Goal: Transaction & Acquisition: Book appointment/travel/reservation

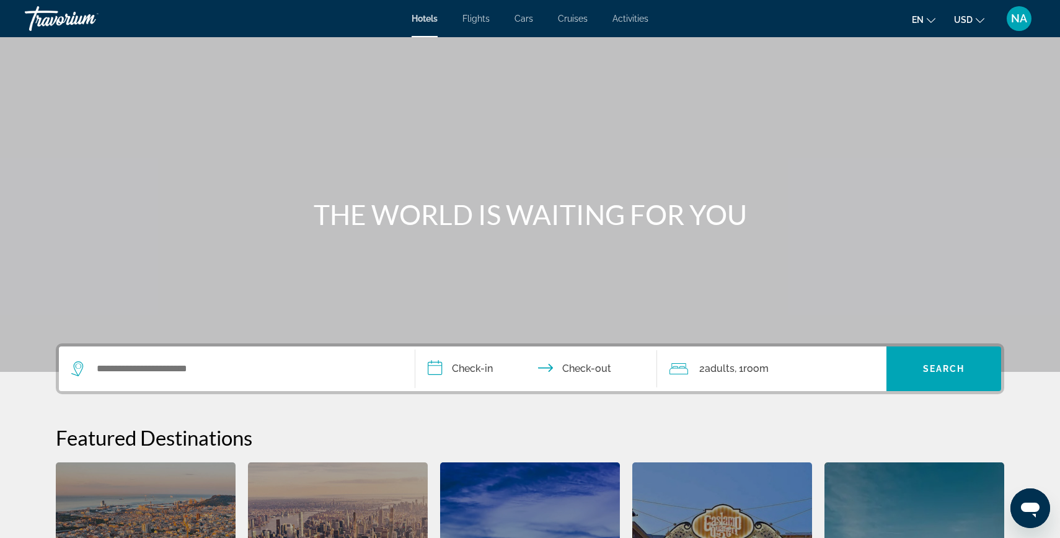
click at [583, 20] on span "Cruises" at bounding box center [573, 19] width 30 height 10
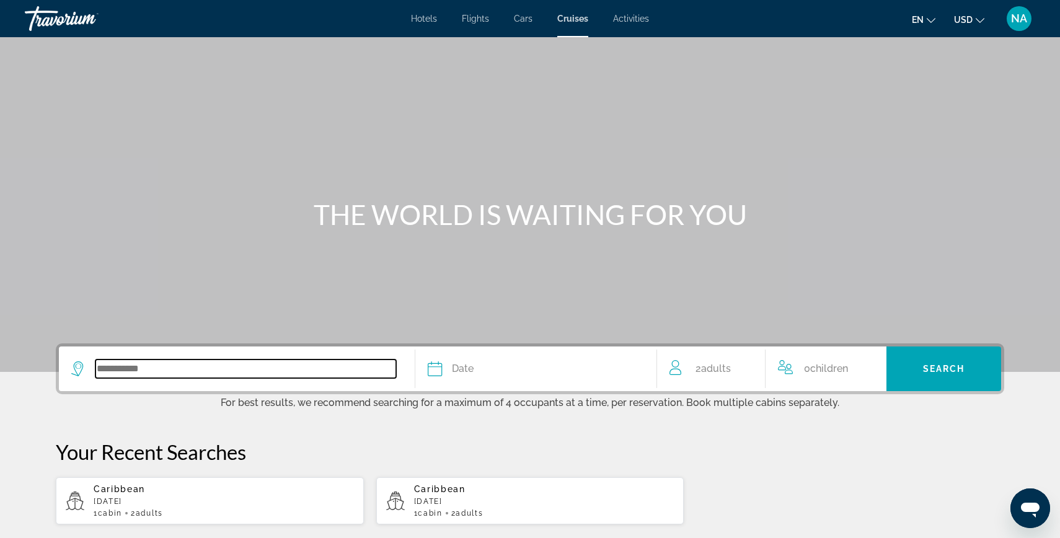
click at [170, 369] on input "Search widget" at bounding box center [245, 368] width 301 height 19
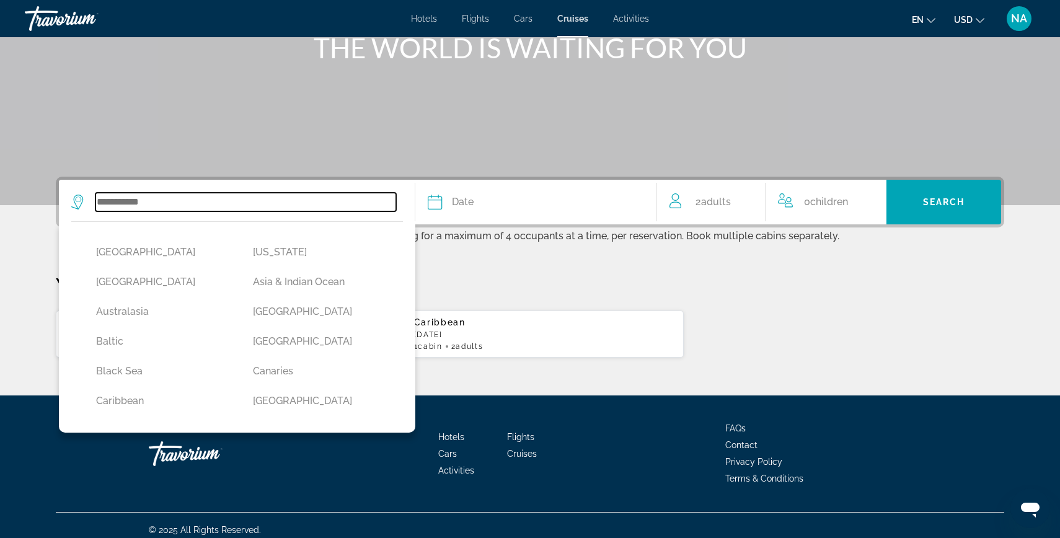
scroll to position [176, 0]
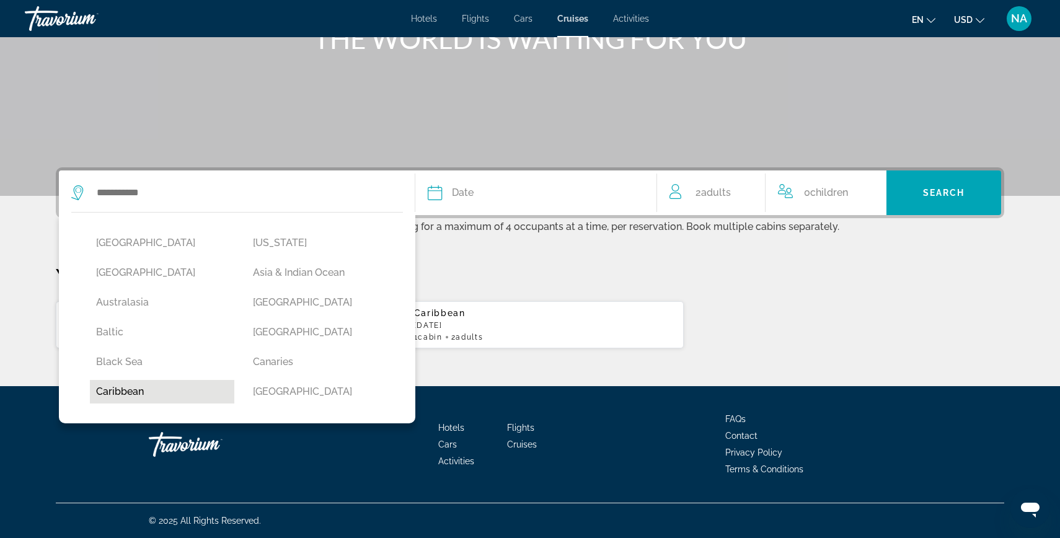
click at [138, 396] on button "Caribbean" at bounding box center [162, 392] width 144 height 24
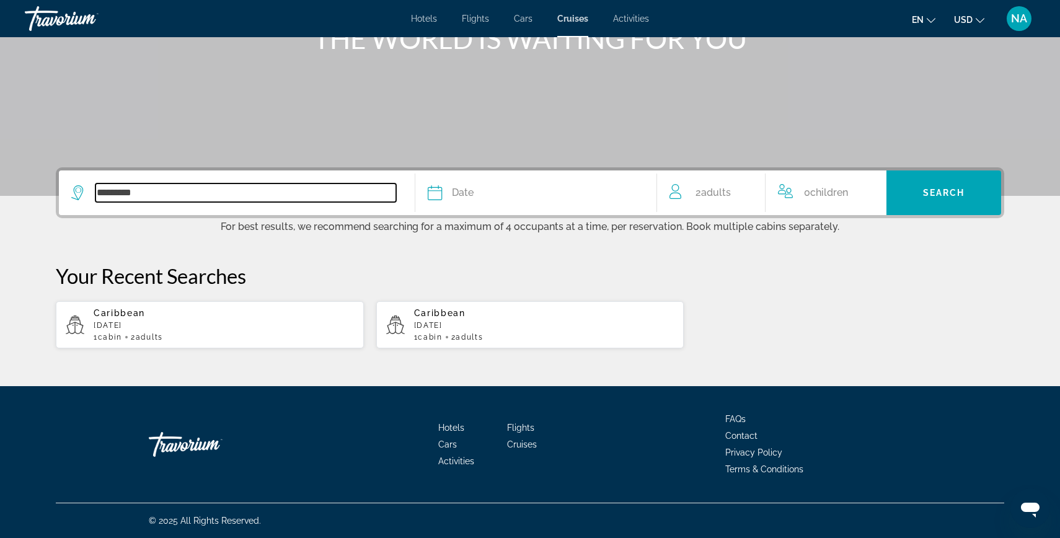
click at [235, 186] on input "*********" at bounding box center [245, 192] width 301 height 19
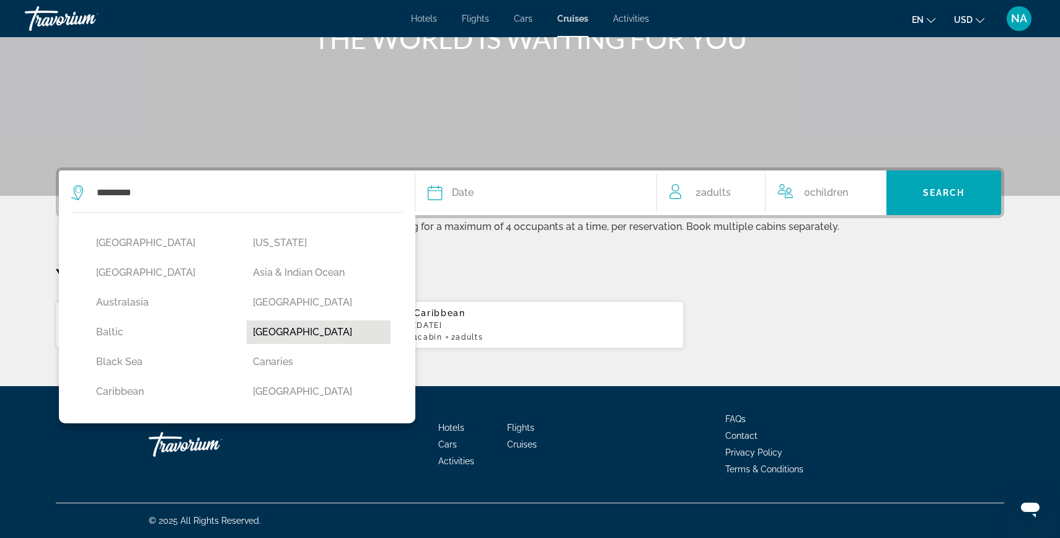
click at [285, 326] on button "Bermuda" at bounding box center [319, 332] width 144 height 24
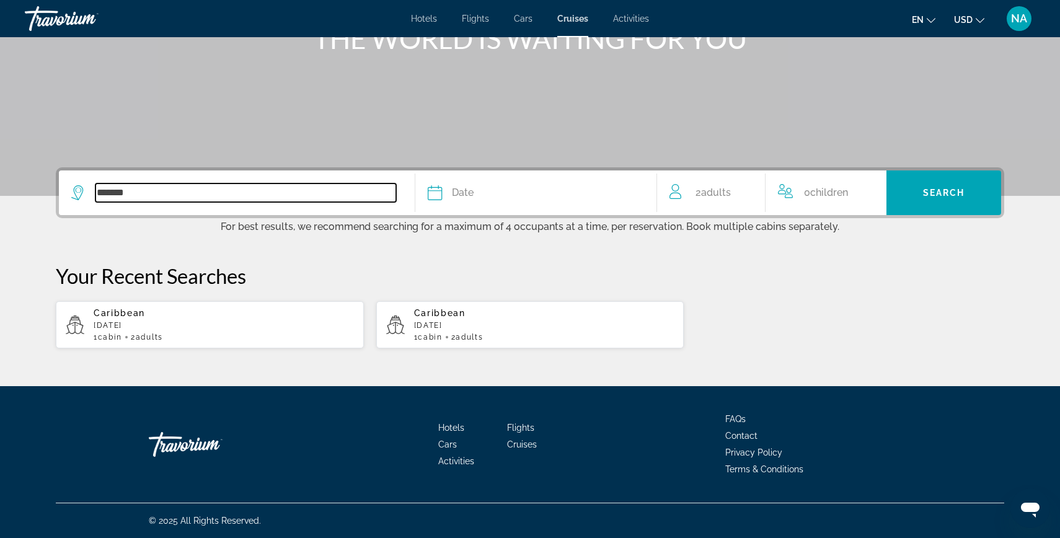
click at [354, 187] on input "*******" at bounding box center [245, 192] width 301 height 19
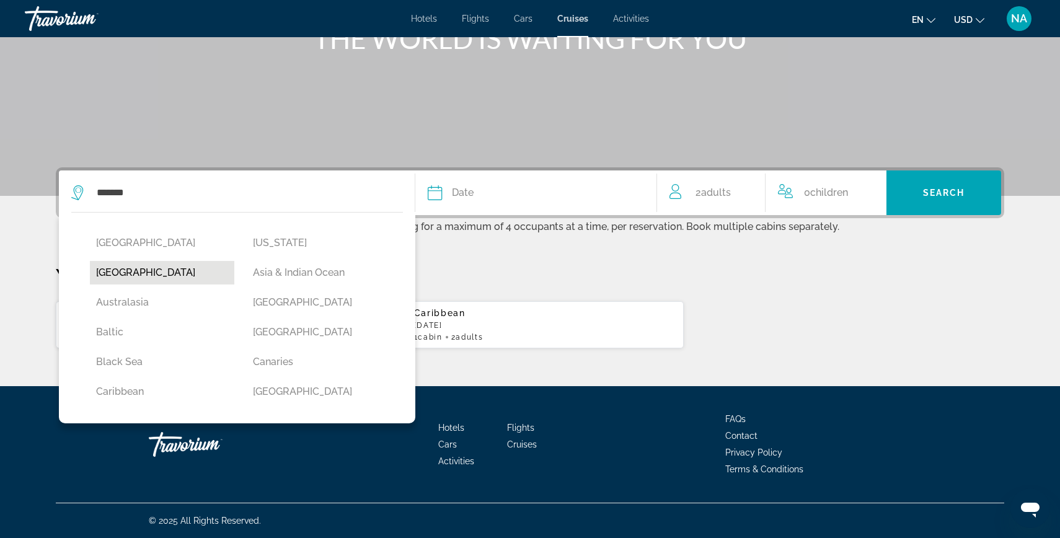
click at [139, 273] on button "Antarctica" at bounding box center [162, 273] width 144 height 24
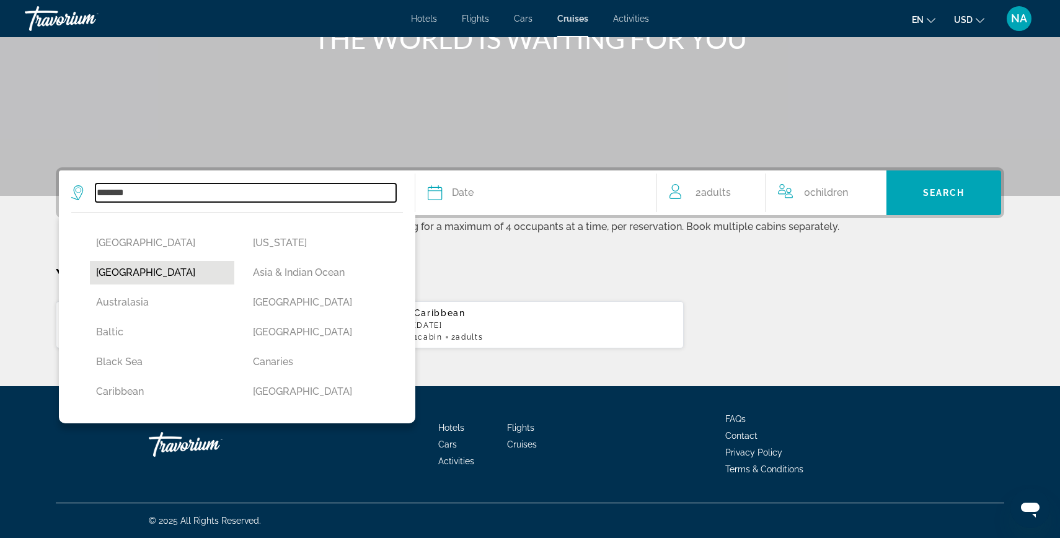
type input "**********"
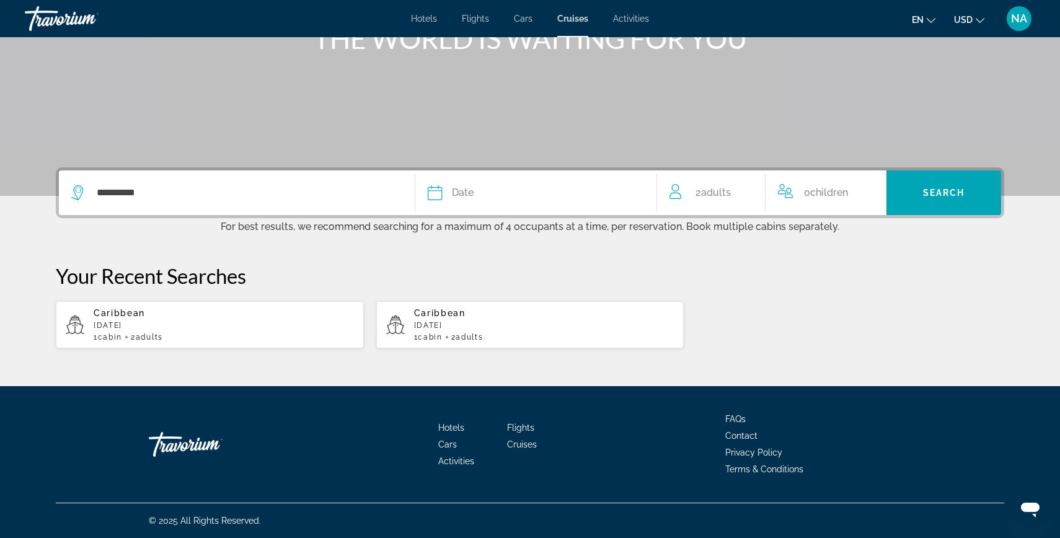
click at [460, 203] on button "Date January February March April May June July August September October Novemb…" at bounding box center [536, 192] width 216 height 45
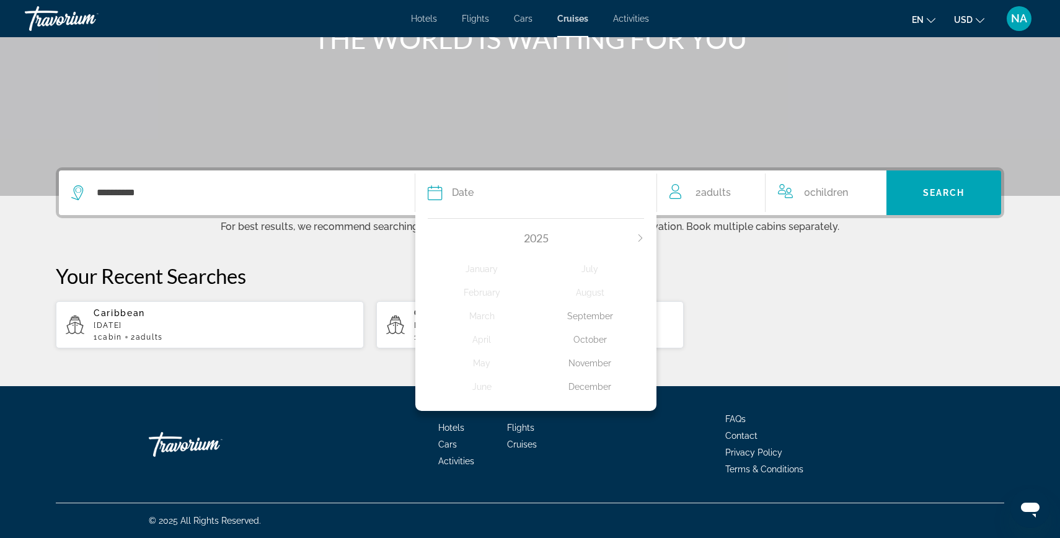
click at [604, 389] on div "December" at bounding box center [590, 387] width 108 height 22
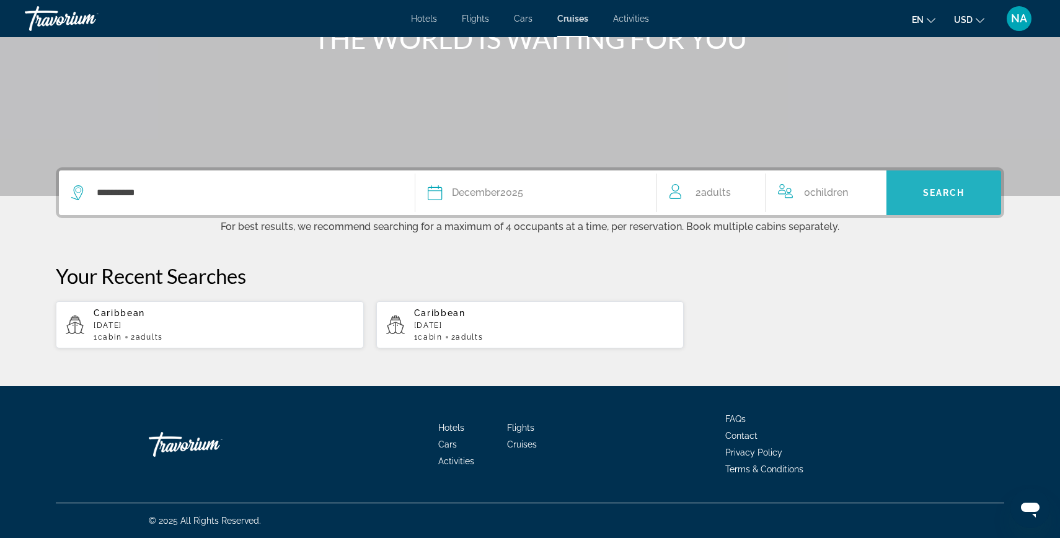
click at [937, 206] on span "Search widget" at bounding box center [943, 193] width 115 height 30
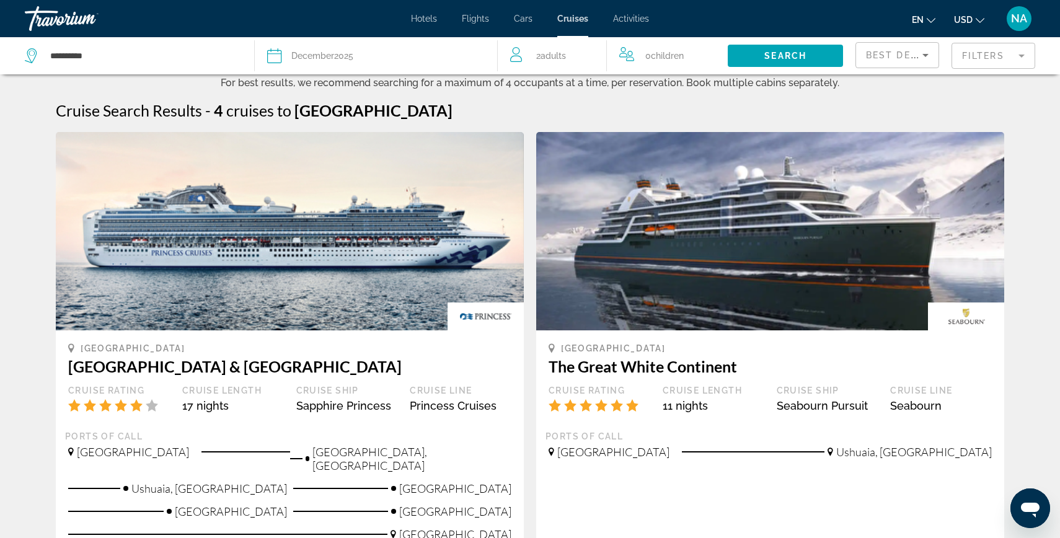
click at [311, 52] on span "December" at bounding box center [312, 56] width 43 height 10
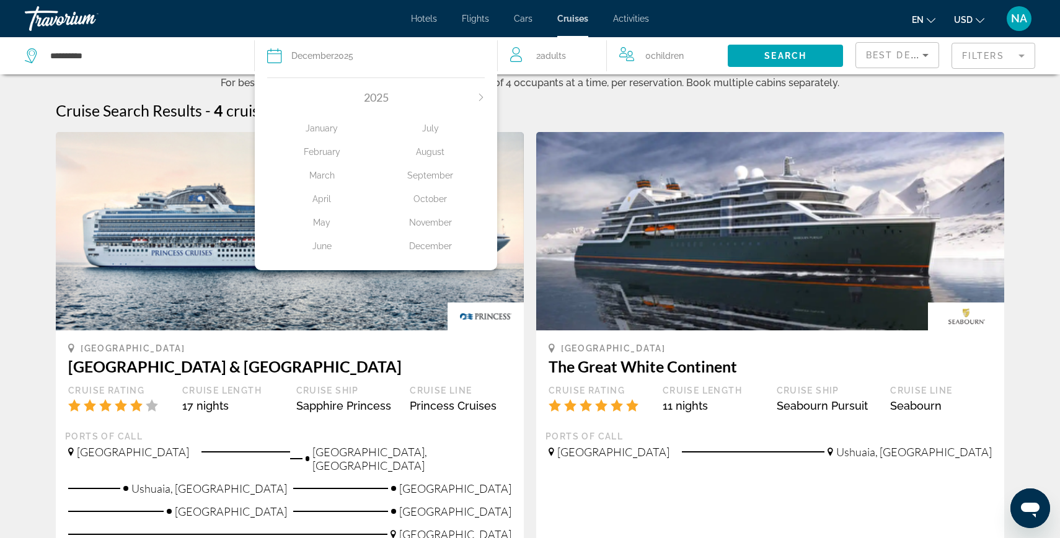
click at [480, 99] on icon "Next month" at bounding box center [480, 97] width 7 height 7
click at [327, 175] on div "March" at bounding box center [321, 175] width 108 height 22
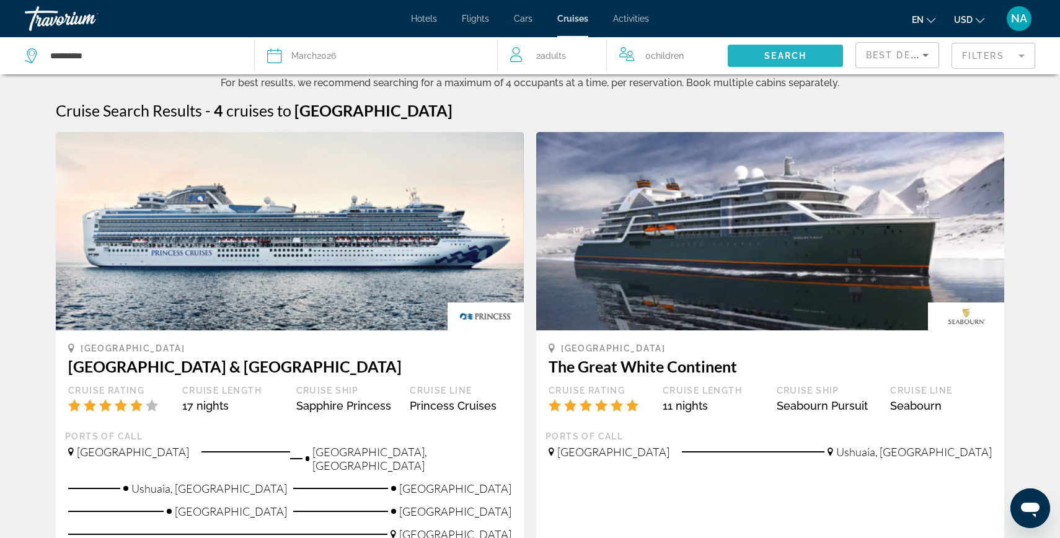
click at [785, 56] on span "Search" at bounding box center [785, 56] width 42 height 10
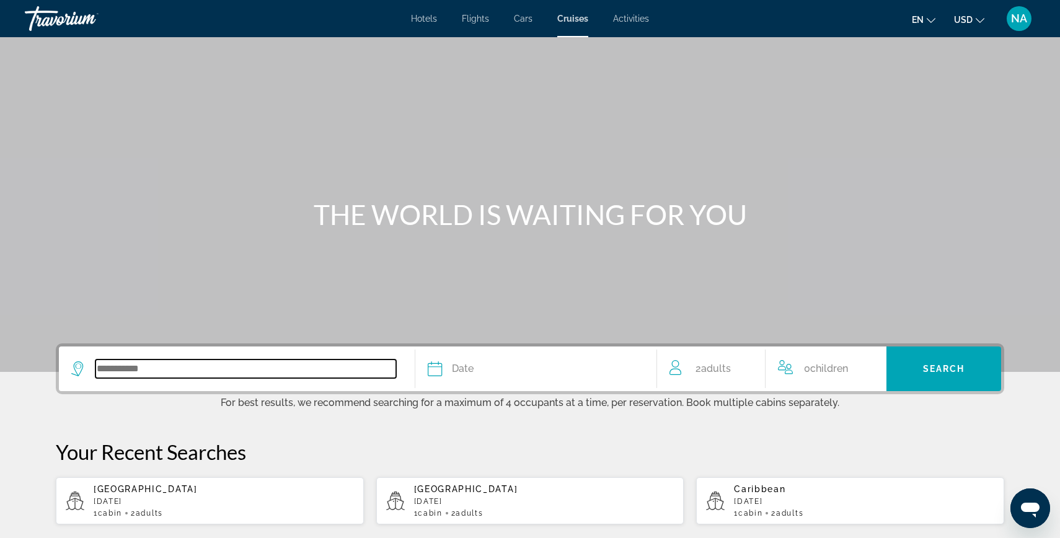
click at [218, 365] on input "Search widget" at bounding box center [245, 368] width 301 height 19
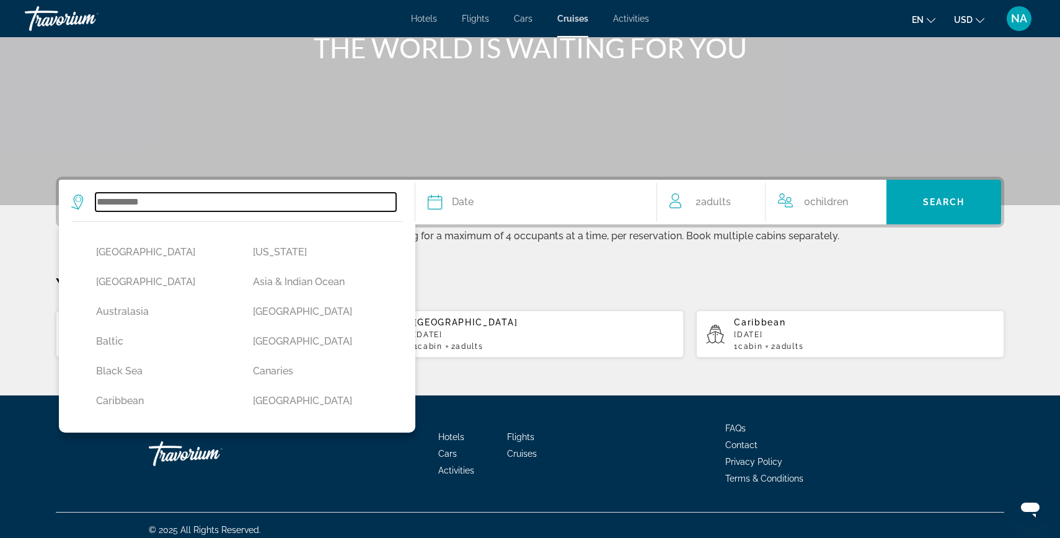
scroll to position [176, 0]
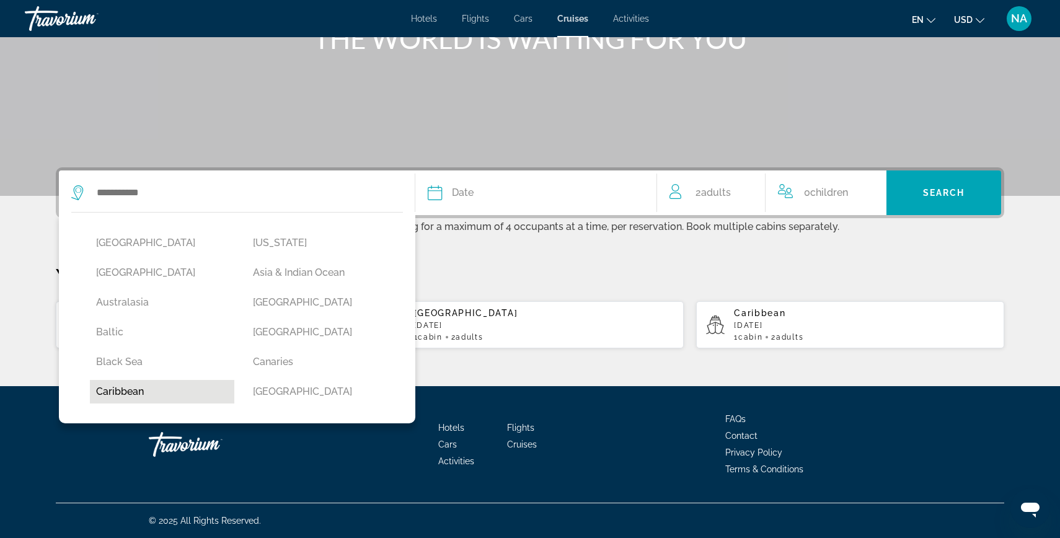
click at [151, 385] on button "Caribbean" at bounding box center [162, 392] width 144 height 24
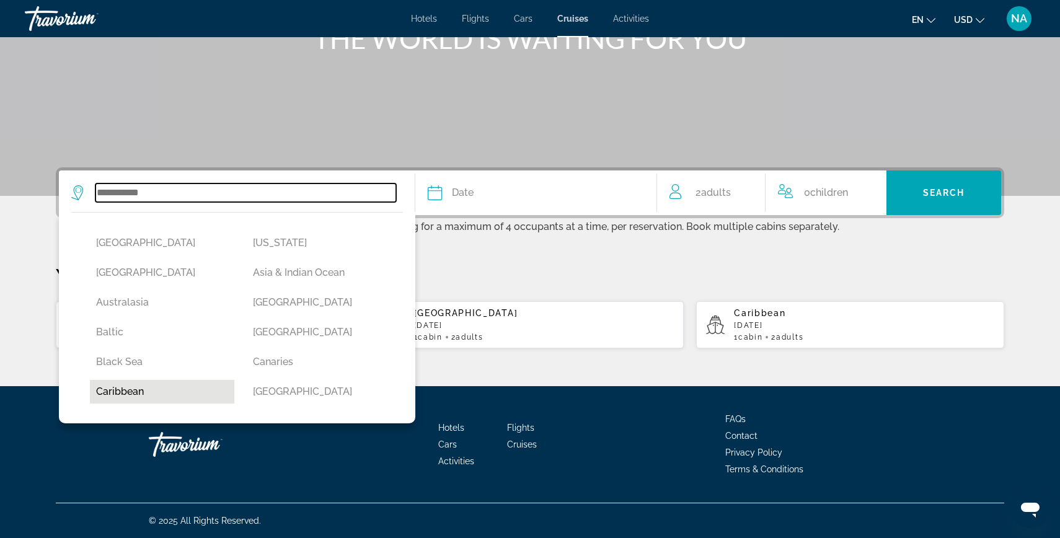
type input "*********"
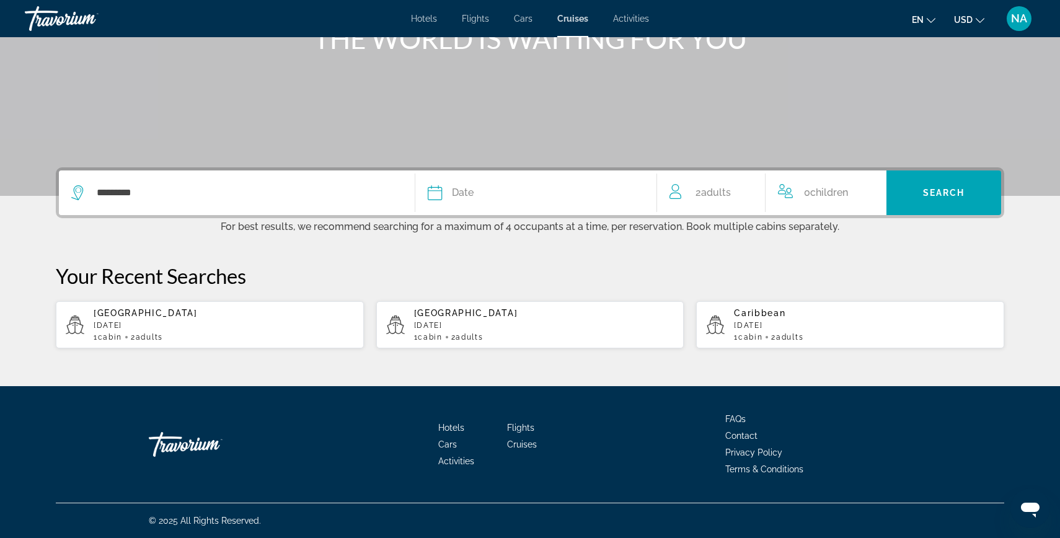
click at [535, 188] on div "Date" at bounding box center [536, 192] width 216 height 17
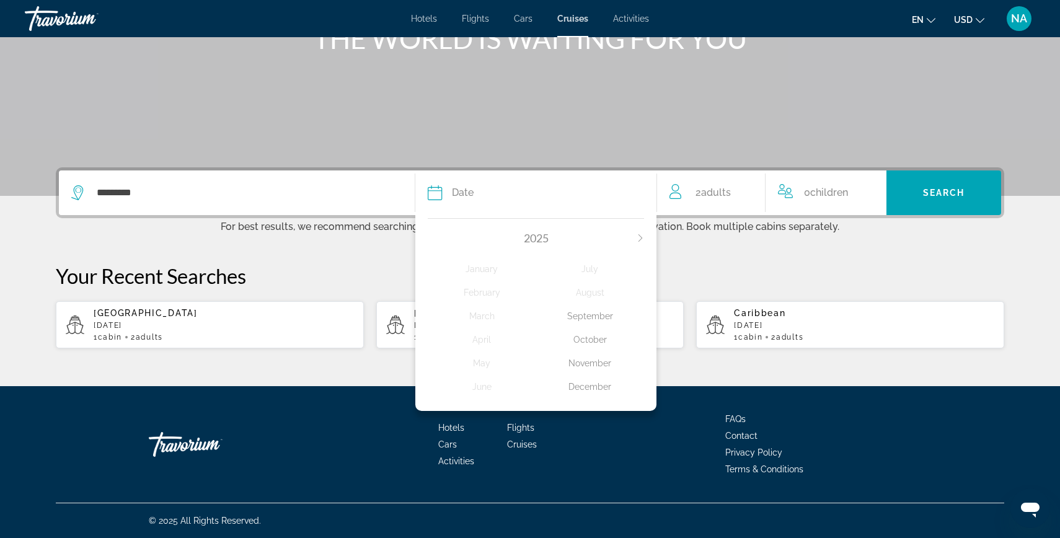
click at [639, 235] on icon "Next month" at bounding box center [639, 237] width 7 height 7
click at [469, 319] on div "March" at bounding box center [482, 316] width 108 height 22
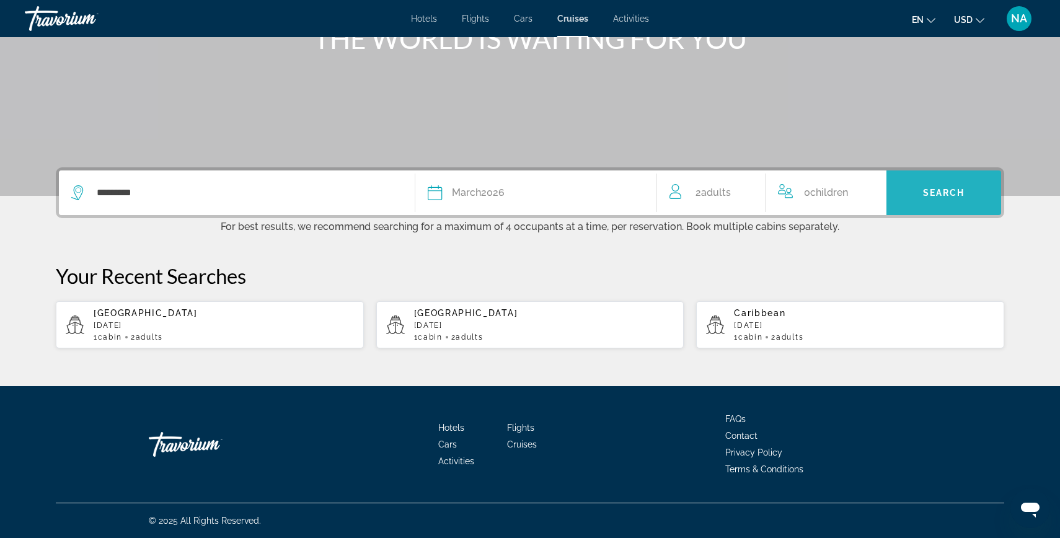
click at [922, 185] on span "Search widget" at bounding box center [943, 193] width 115 height 30
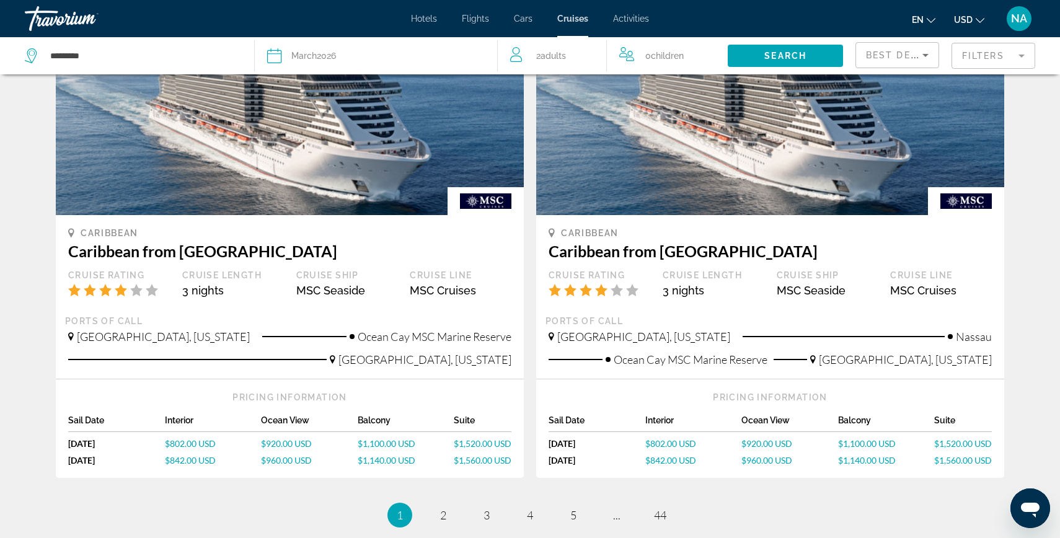
scroll to position [1112, 0]
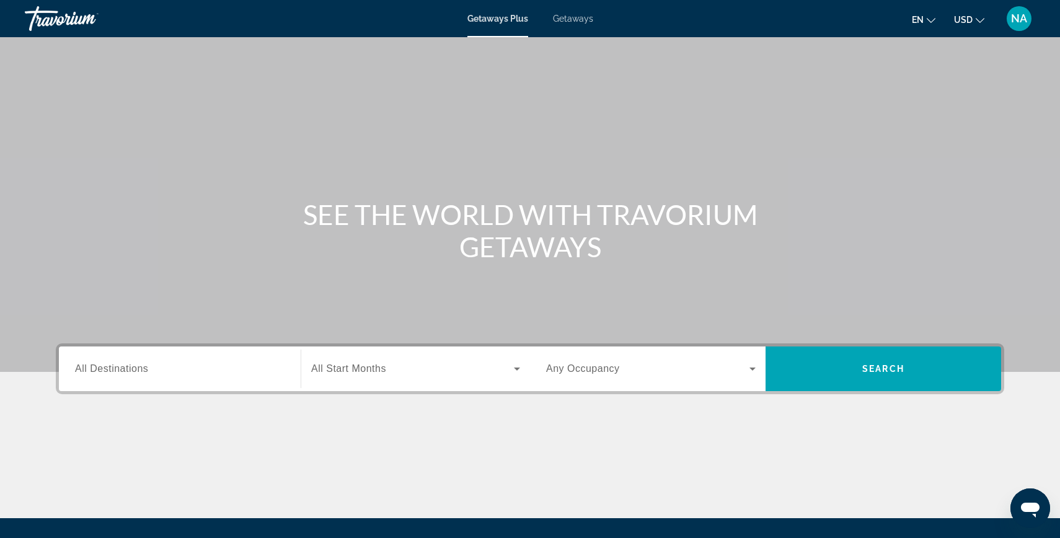
click at [116, 378] on div "Search widget" at bounding box center [179, 368] width 209 height 35
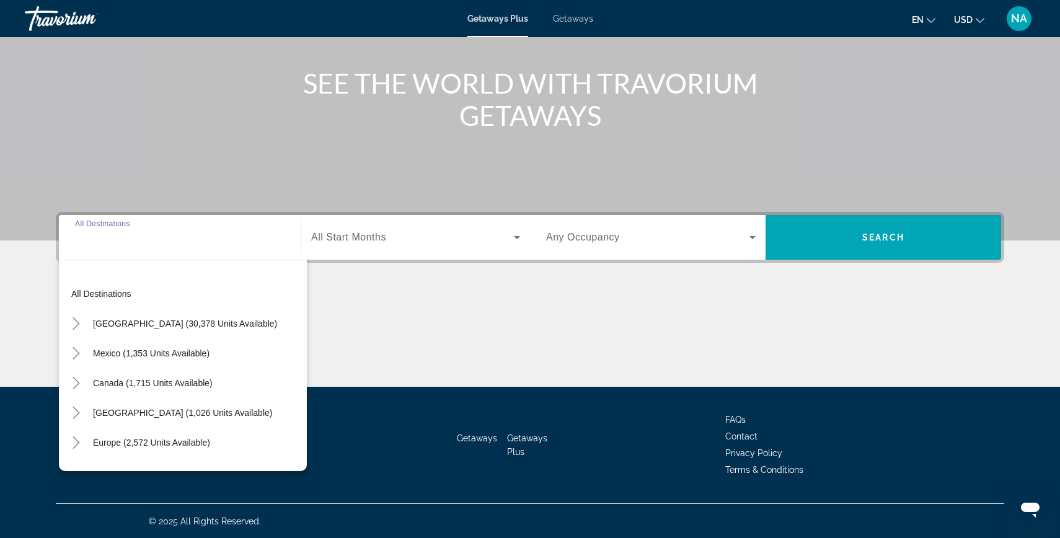
scroll to position [132, 0]
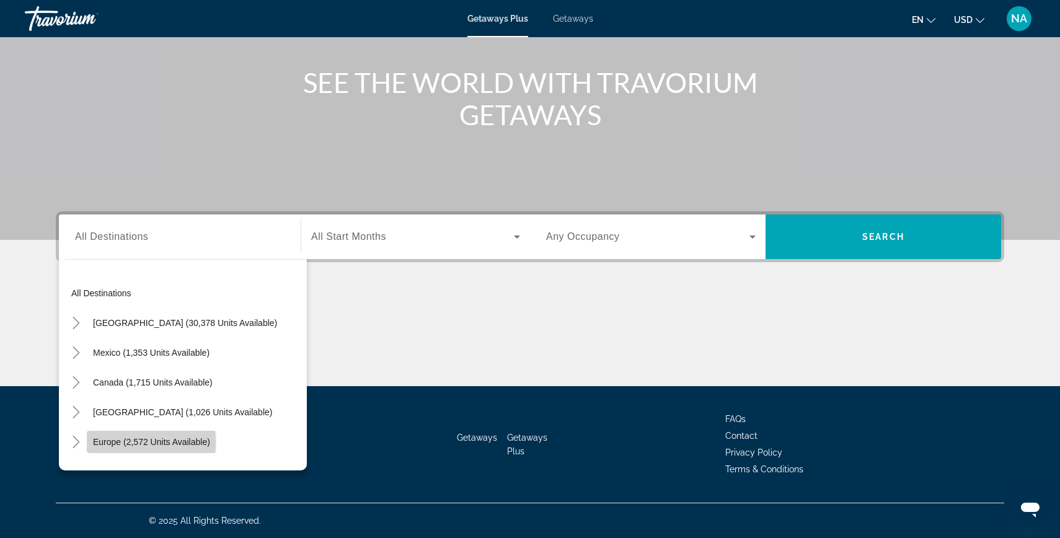
click at [121, 442] on span "Europe (2,572 units available)" at bounding box center [151, 442] width 117 height 10
type input "**********"
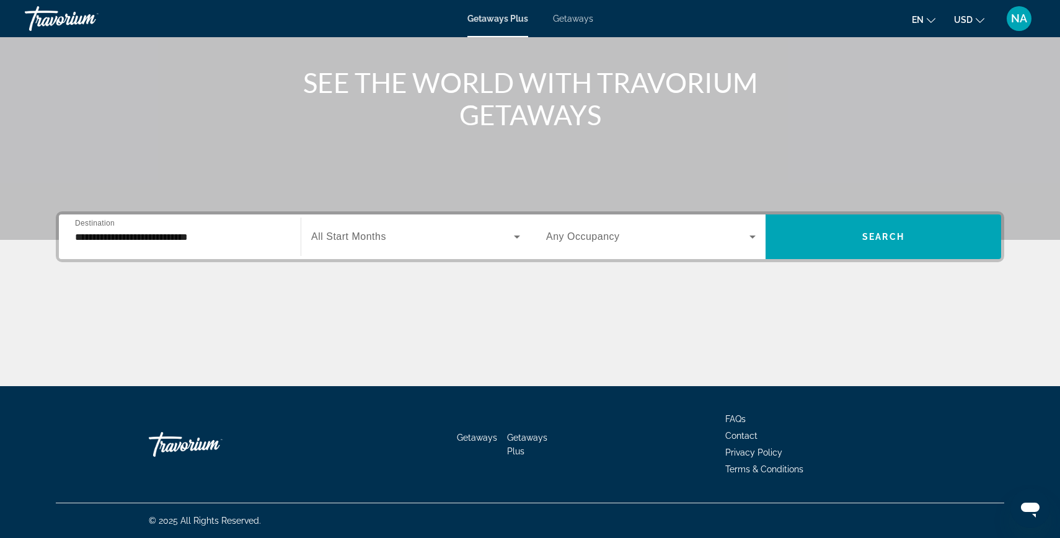
click at [369, 249] on div "Search widget" at bounding box center [415, 236] width 209 height 35
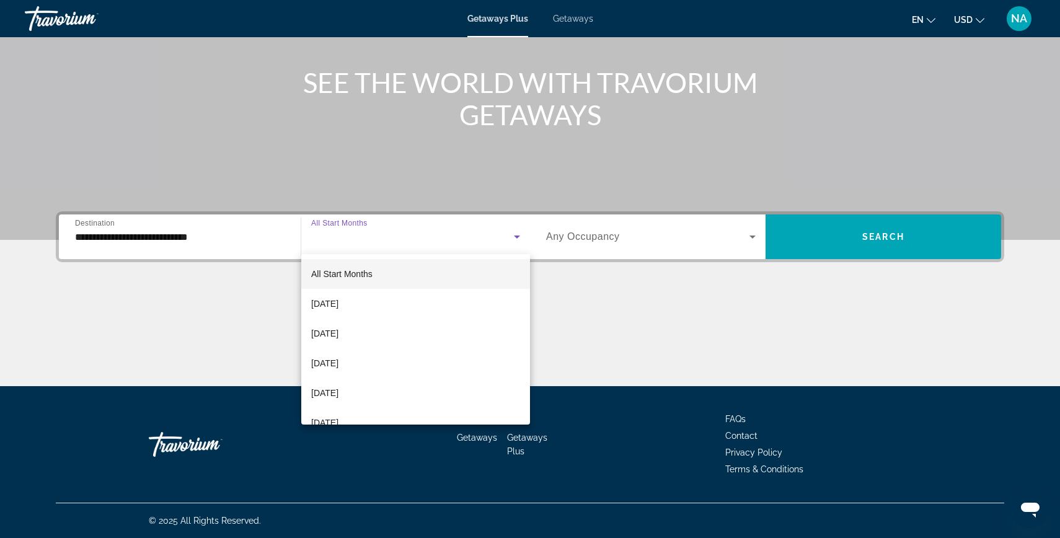
click at [364, 268] on span "All Start Months" at bounding box center [341, 273] width 61 height 15
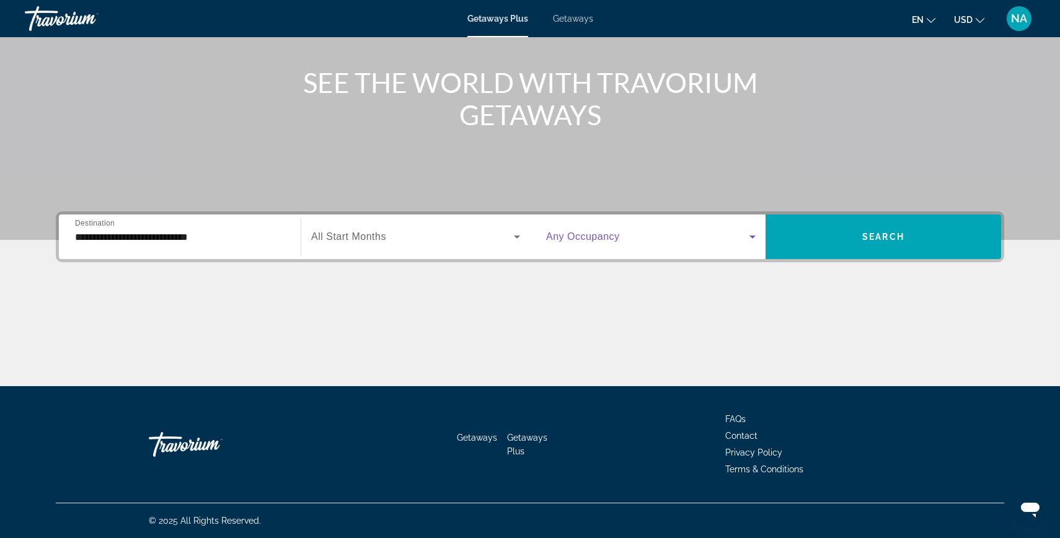
click at [747, 234] on icon "Search widget" at bounding box center [752, 236] width 15 height 15
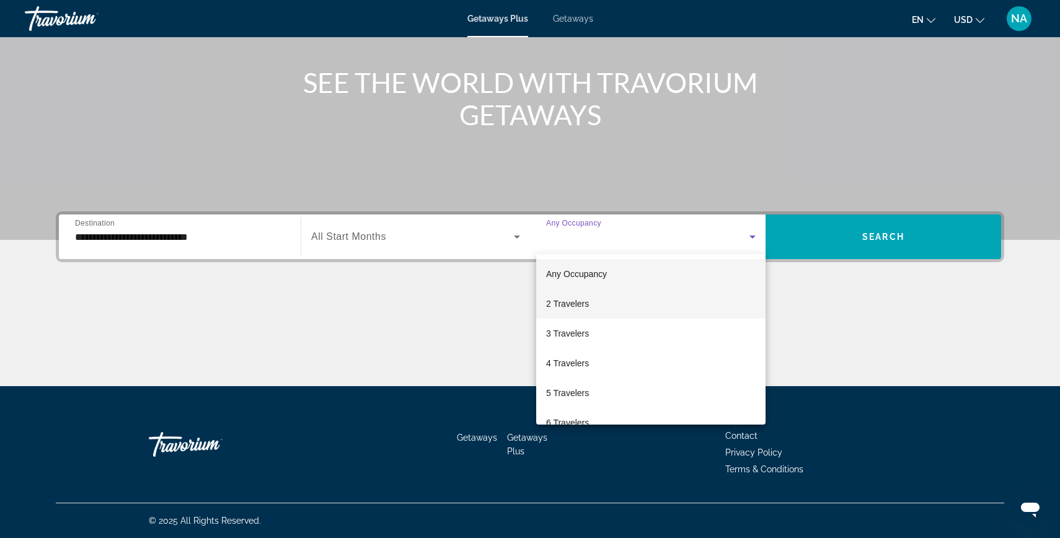
click at [586, 301] on span "2 Travelers" at bounding box center [567, 303] width 43 height 15
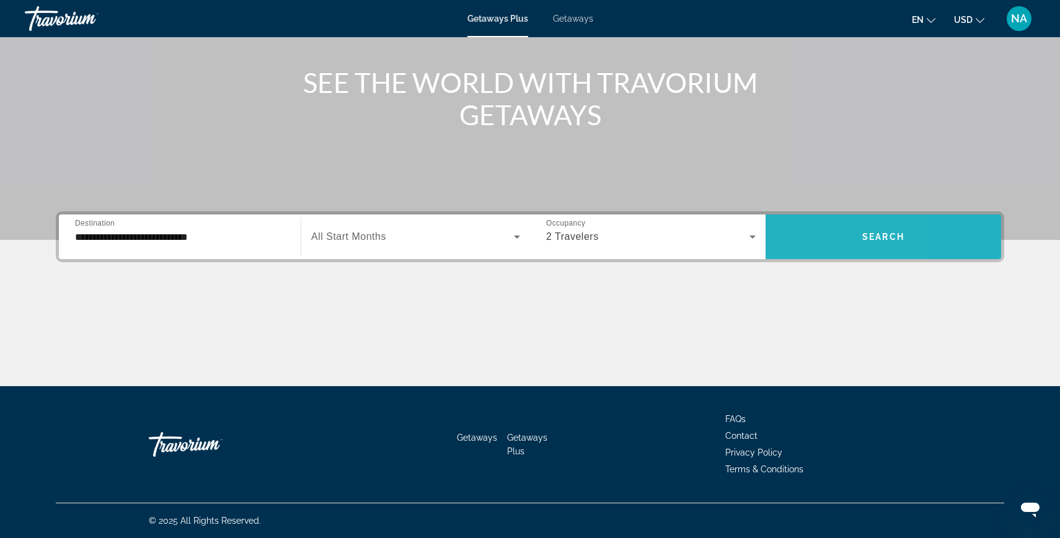
click at [806, 244] on span "Search widget" at bounding box center [882, 237] width 235 height 30
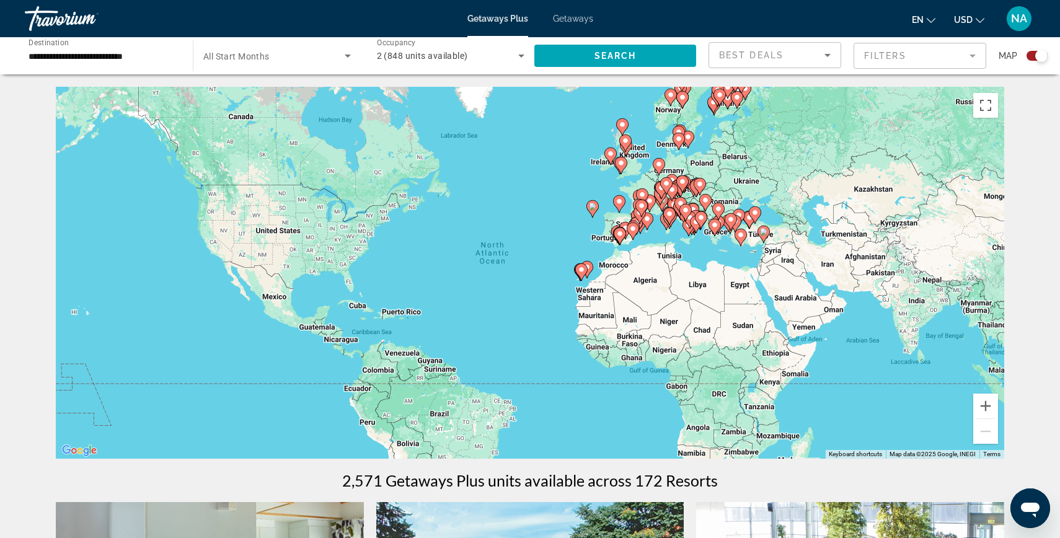
click at [669, 232] on div "To activate drag with keyboard, press Alt + Enter. Once in keyboard drag state,…" at bounding box center [530, 273] width 948 height 372
click at [680, 201] on image "Main content" at bounding box center [680, 203] width 7 height 7
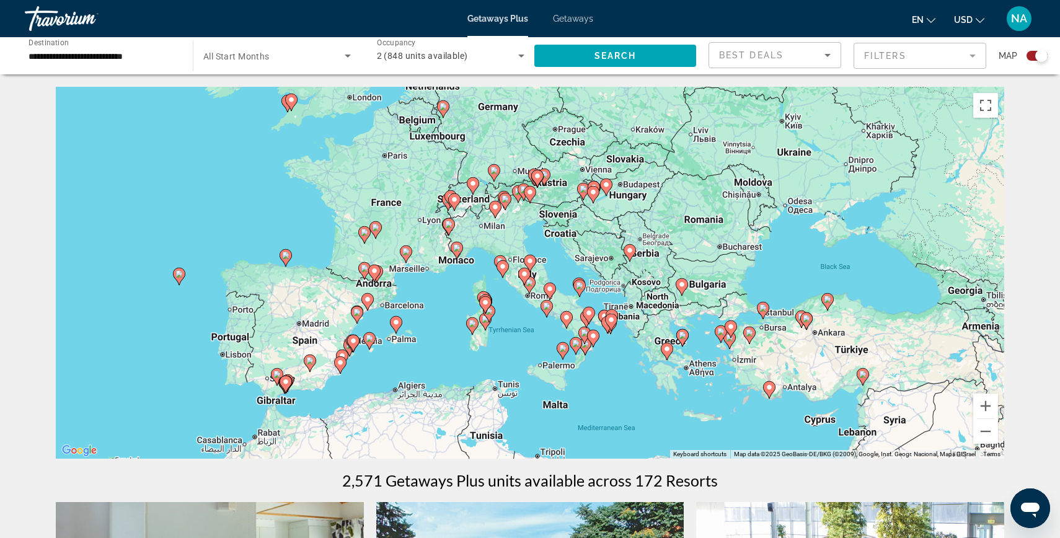
click at [536, 281] on div "To activate drag with keyboard, press Alt + Enter. Once in keyboard drag state,…" at bounding box center [530, 273] width 948 height 372
click at [421, 222] on div "To activate drag with keyboard, press Alt + Enter. Once in keyboard drag state,…" at bounding box center [530, 273] width 948 height 372
click at [449, 219] on icon "Main content" at bounding box center [448, 227] width 11 height 16
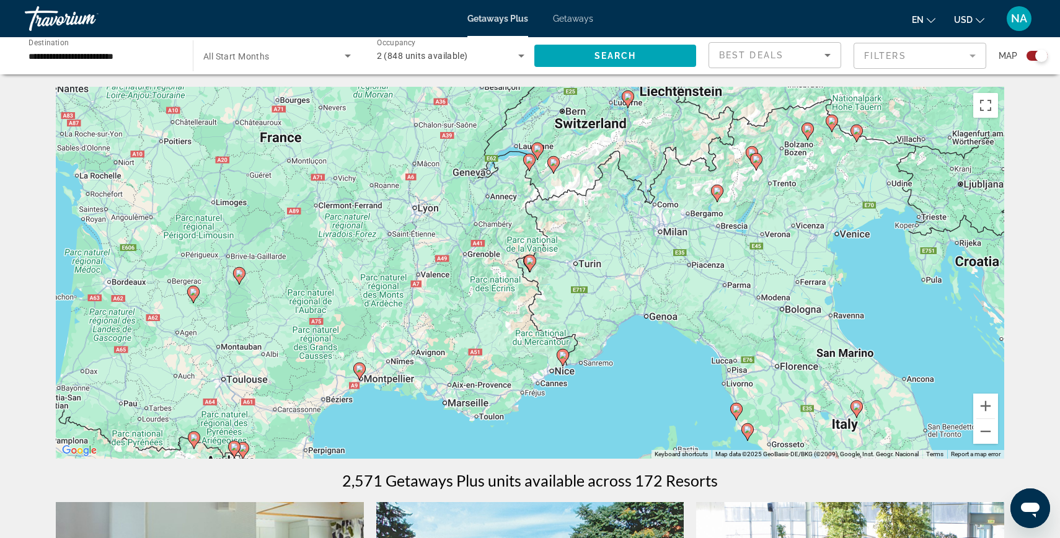
click at [273, 141] on div "To navigate, press the arrow keys. To activate drag with keyboard, press Alt + …" at bounding box center [530, 273] width 948 height 372
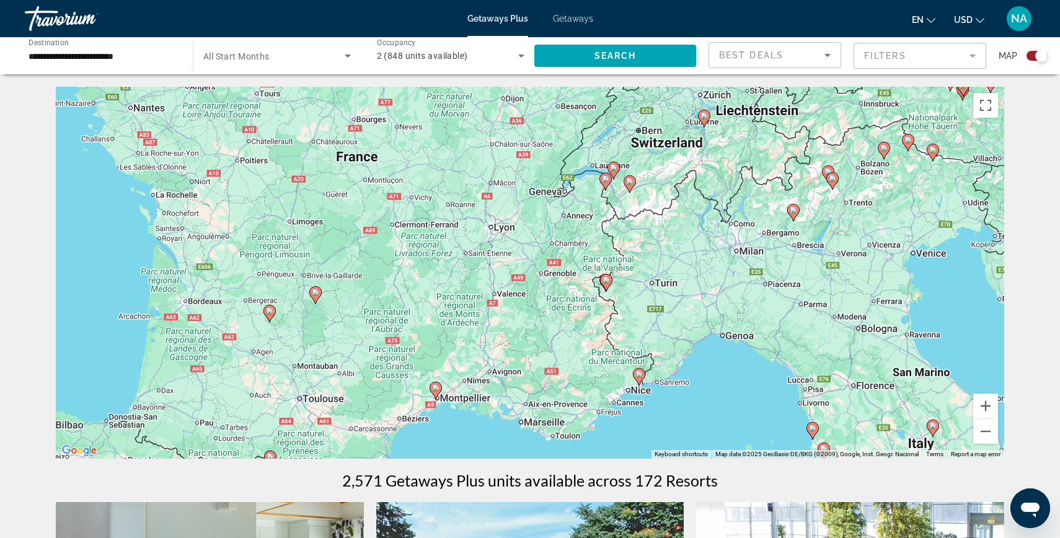
drag, startPoint x: 286, startPoint y: 163, endPoint x: 363, endPoint y: 186, distance: 80.8
click at [363, 186] on div "To activate drag with keyboard, press Alt + Enter. Once in keyboard drag state,…" at bounding box center [530, 273] width 948 height 372
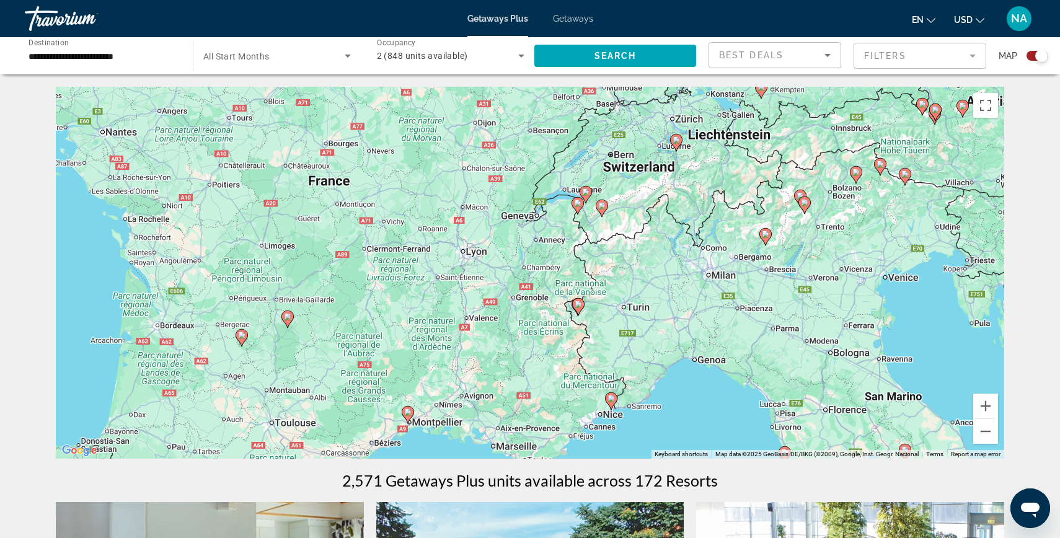
drag, startPoint x: 363, startPoint y: 186, endPoint x: 333, endPoint y: 203, distance: 34.4
click at [334, 204] on div "To activate drag with keyboard, press Alt + Enter. Once in keyboard drag state,…" at bounding box center [530, 273] width 948 height 372
click at [290, 317] on image "Main content" at bounding box center [287, 314] width 7 height 7
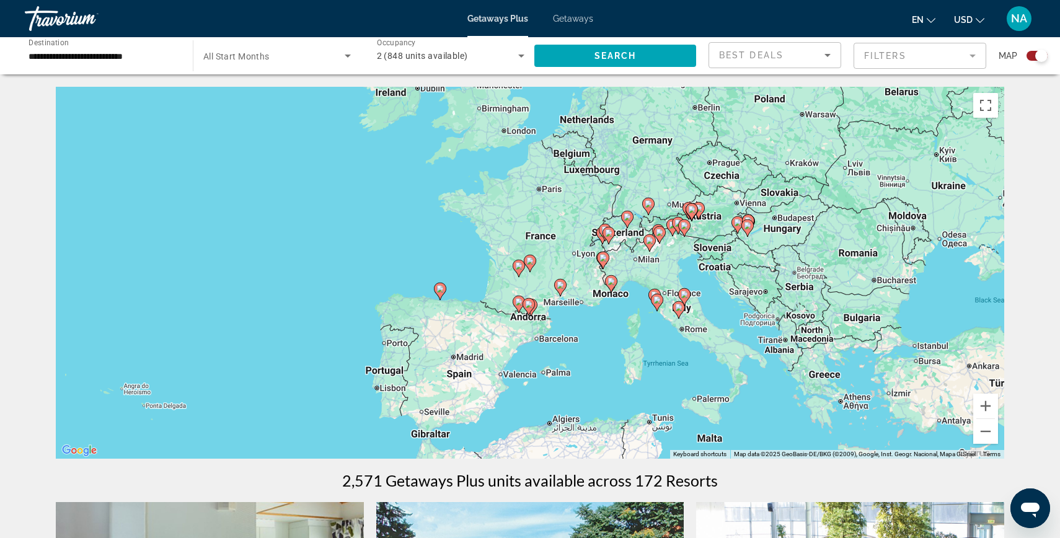
click at [694, 204] on icon "Main content" at bounding box center [691, 212] width 11 height 16
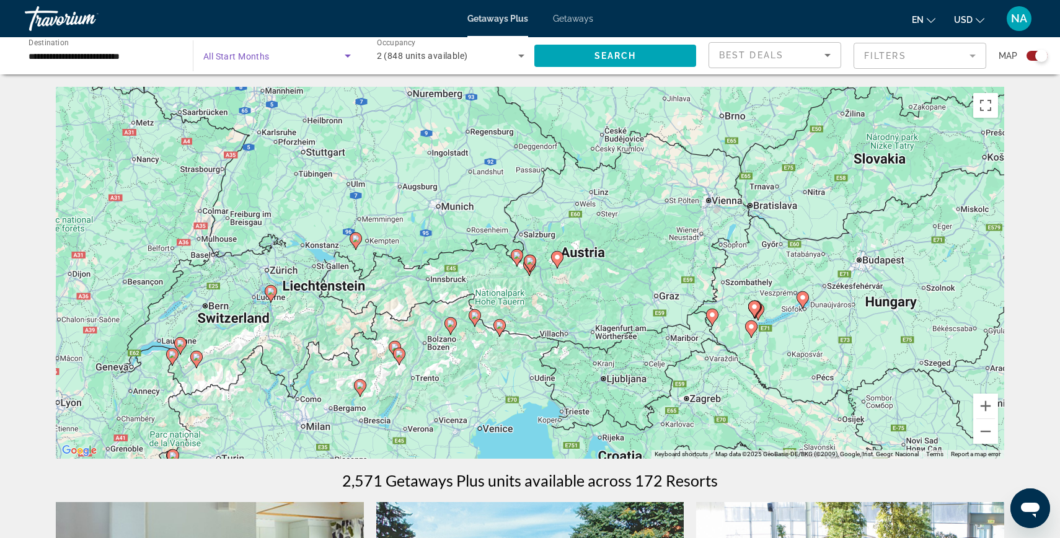
click at [346, 56] on icon "Search widget" at bounding box center [348, 56] width 6 height 3
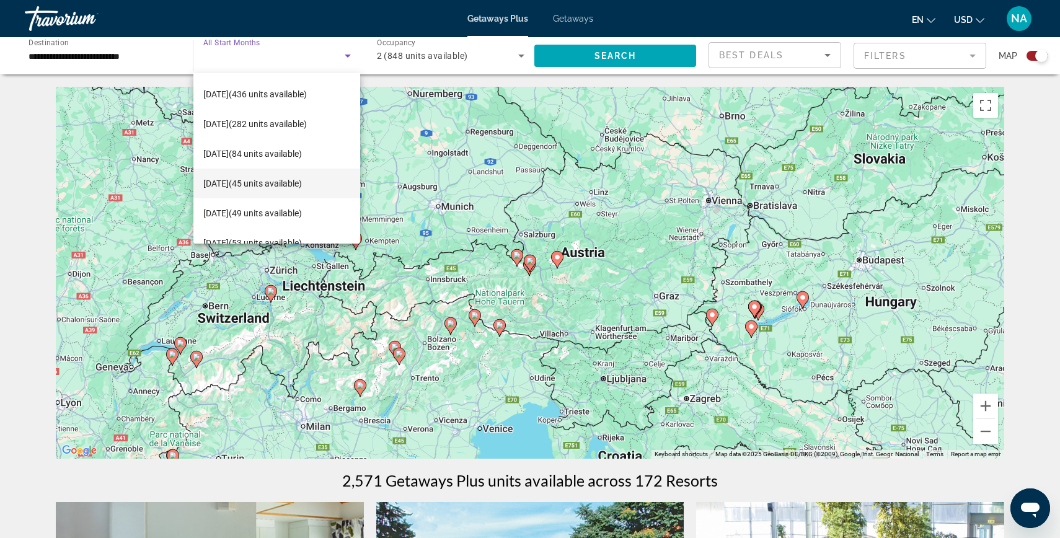
scroll to position [120, 0]
click at [266, 182] on span "March 2026 (45 units available)" at bounding box center [252, 181] width 99 height 15
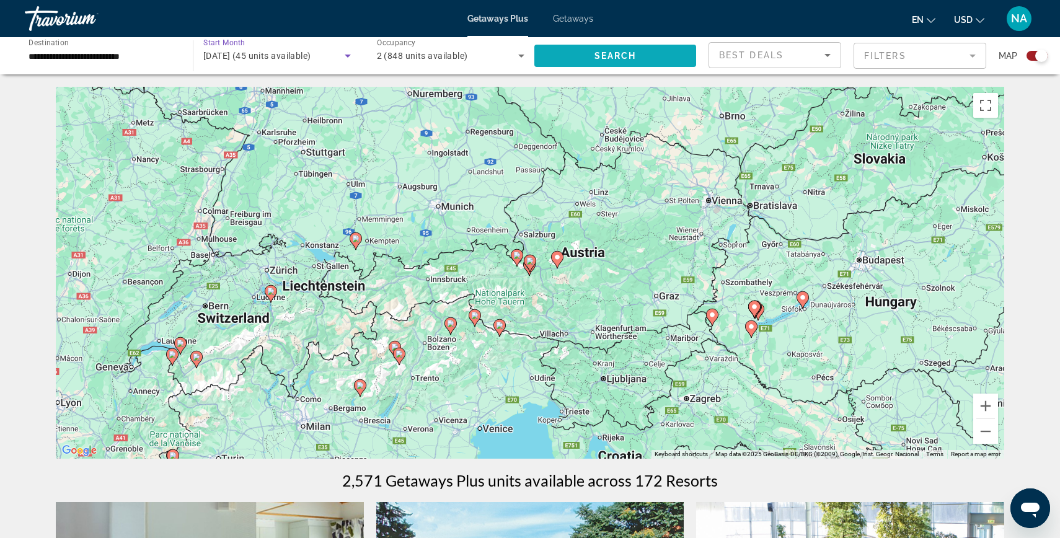
click at [553, 59] on span "Search widget" at bounding box center [615, 56] width 162 height 30
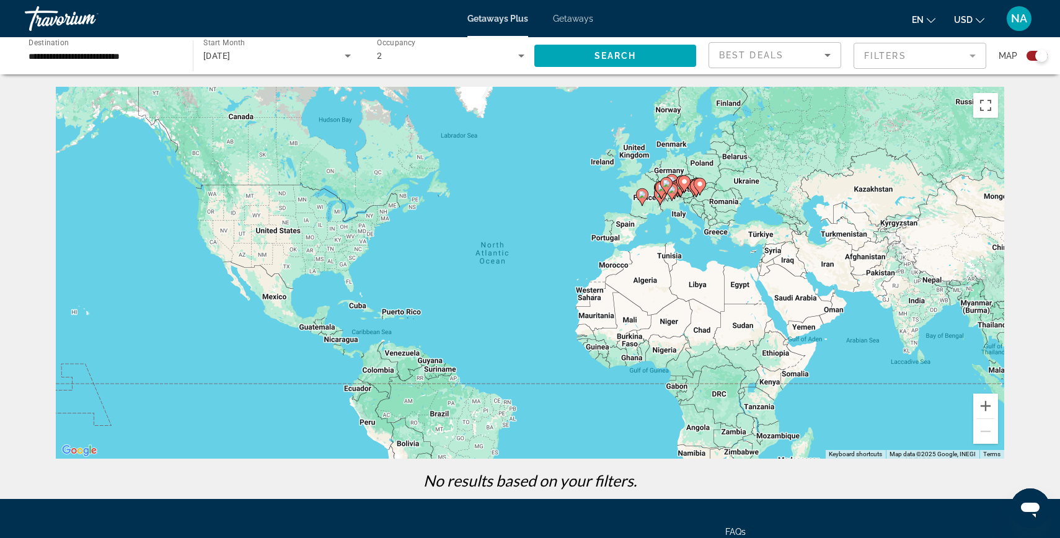
click at [675, 182] on icon "Main content" at bounding box center [680, 188] width 12 height 17
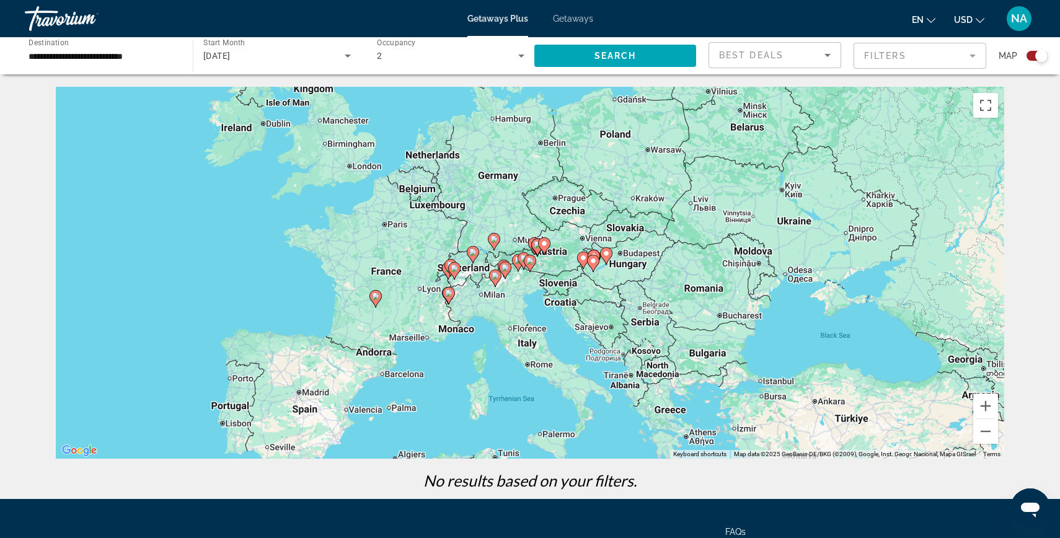
click at [479, 256] on div "To navigate, press the arrow keys. To activate drag with keyboard, press Alt + …" at bounding box center [530, 273] width 948 height 372
click at [491, 245] on g "Main content" at bounding box center [494, 241] width 12 height 17
type input "**********"
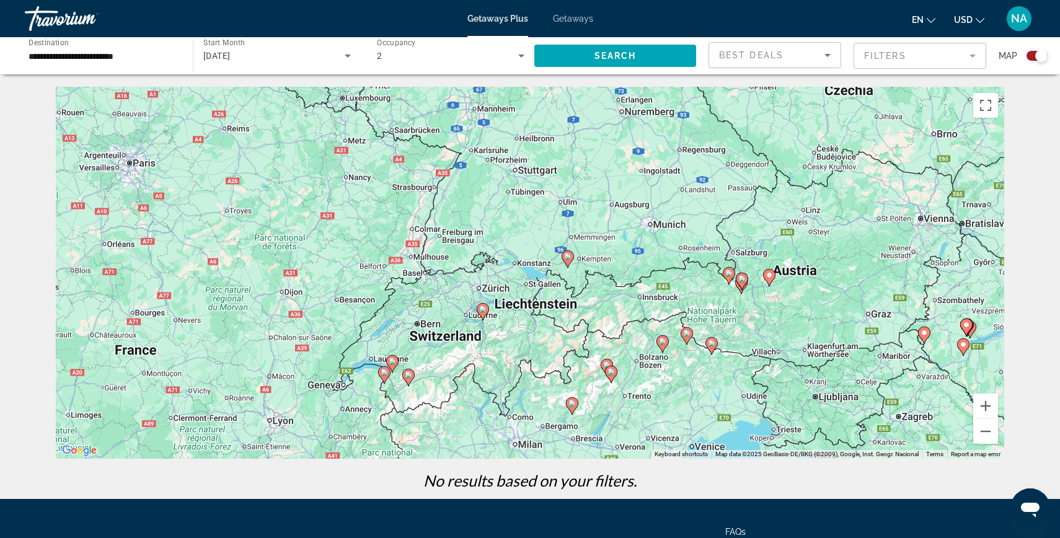
drag, startPoint x: 175, startPoint y: 359, endPoint x: 252, endPoint y: 342, distance: 78.6
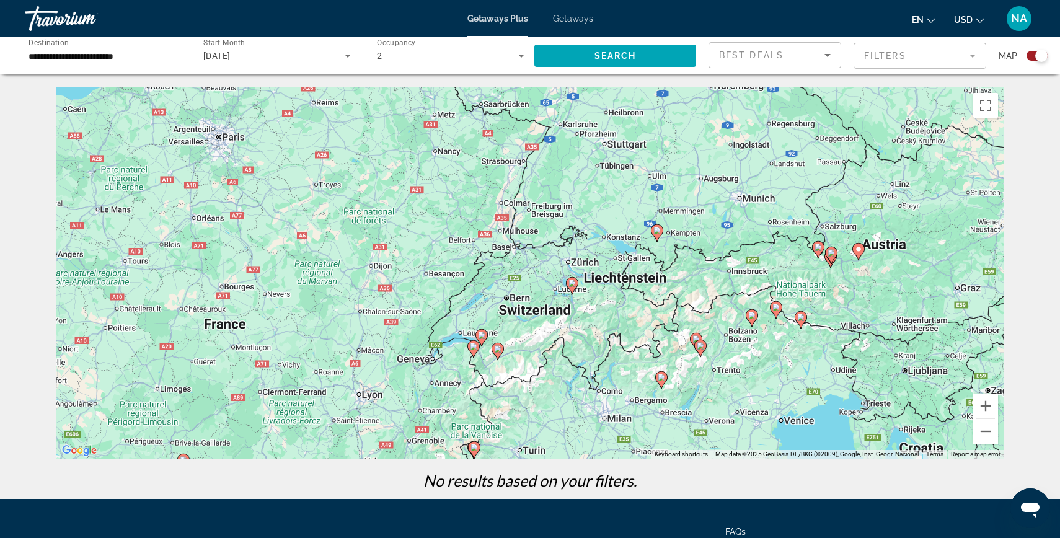
drag, startPoint x: 242, startPoint y: 339, endPoint x: 281, endPoint y: 339, distance: 39.7
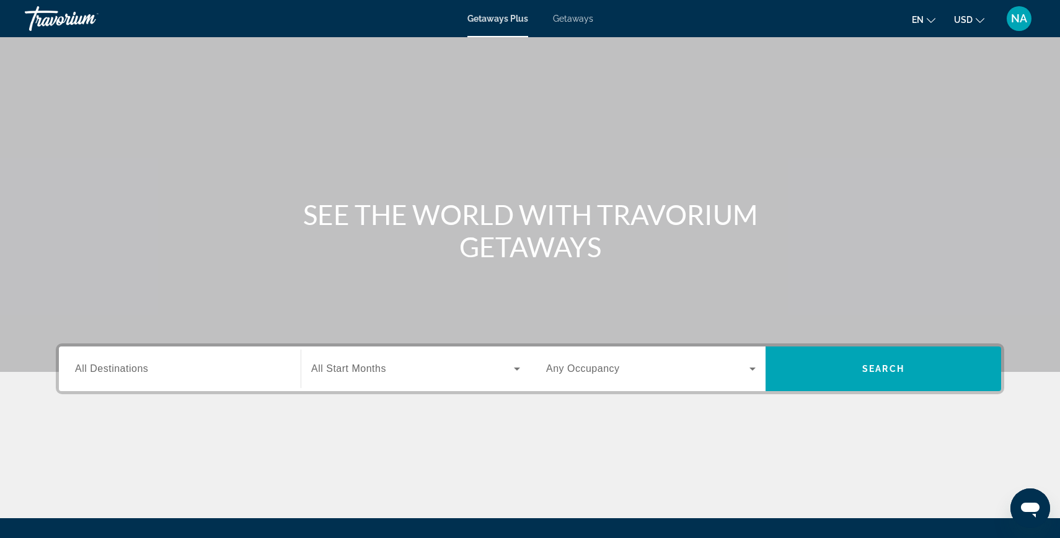
click at [127, 377] on div "Search widget" at bounding box center [179, 368] width 209 height 35
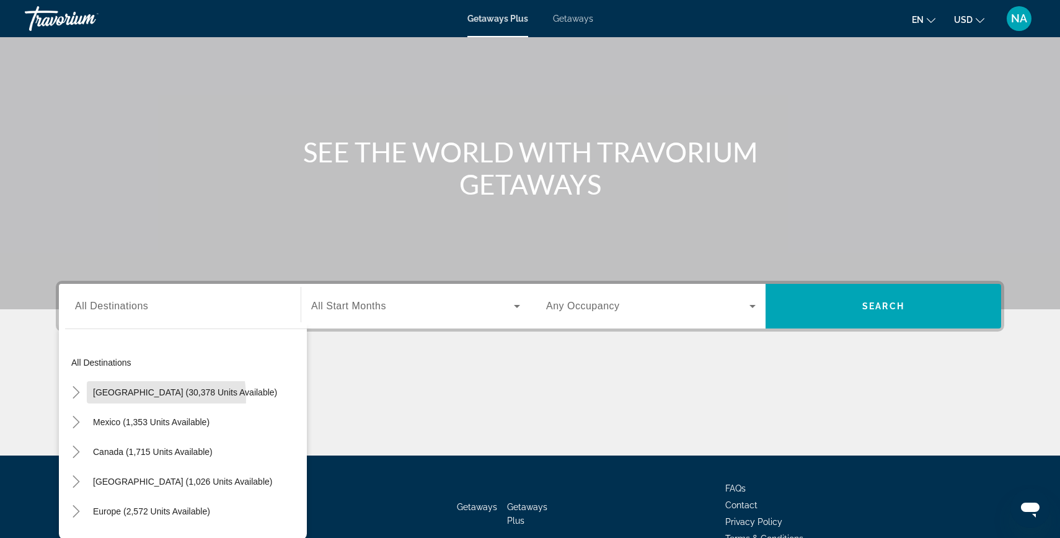
scroll to position [132, 0]
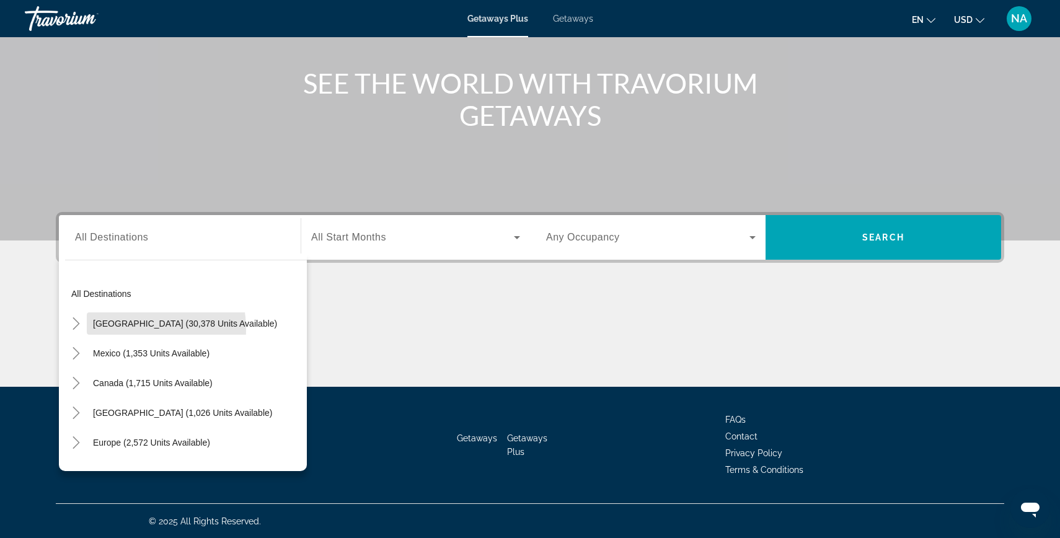
click at [127, 377] on mat-tree "All destinations United States (30,378 units available) Mexico (1,353 units ava…" at bounding box center [186, 472] width 242 height 387
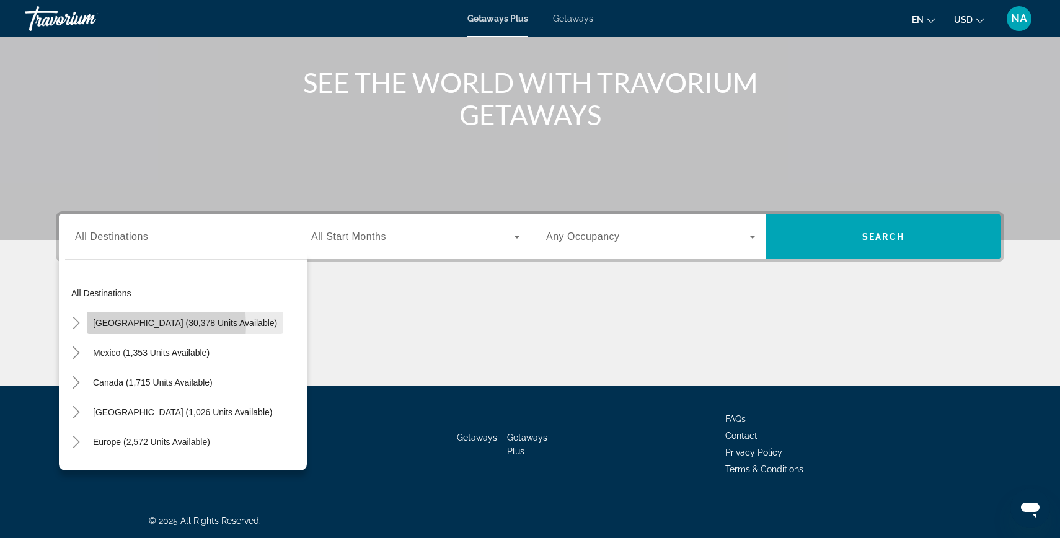
click at [131, 326] on span "[GEOGRAPHIC_DATA] (30,378 units available)" at bounding box center [185, 323] width 184 height 10
type input "**********"
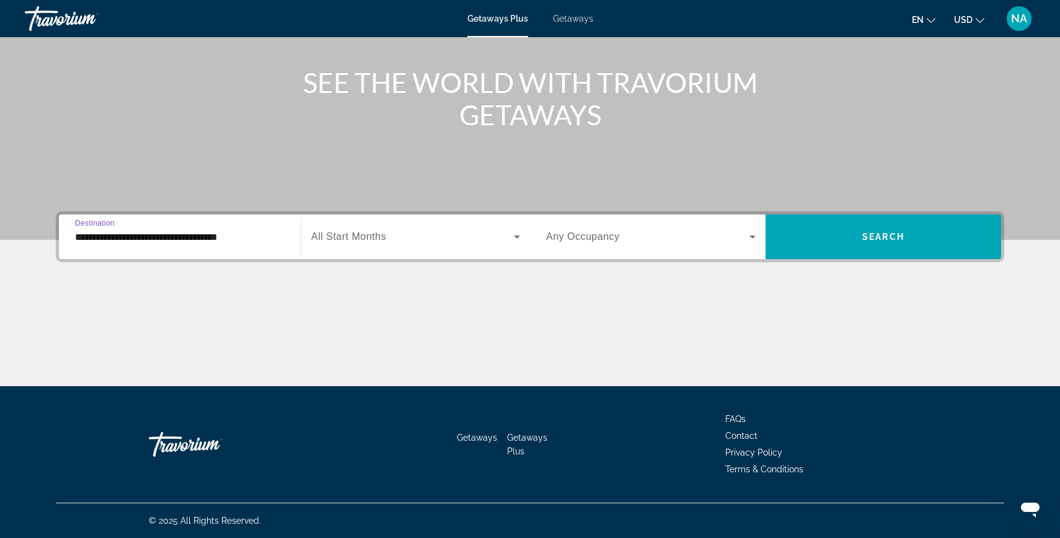
click at [379, 241] on span "All Start Months" at bounding box center [348, 236] width 75 height 11
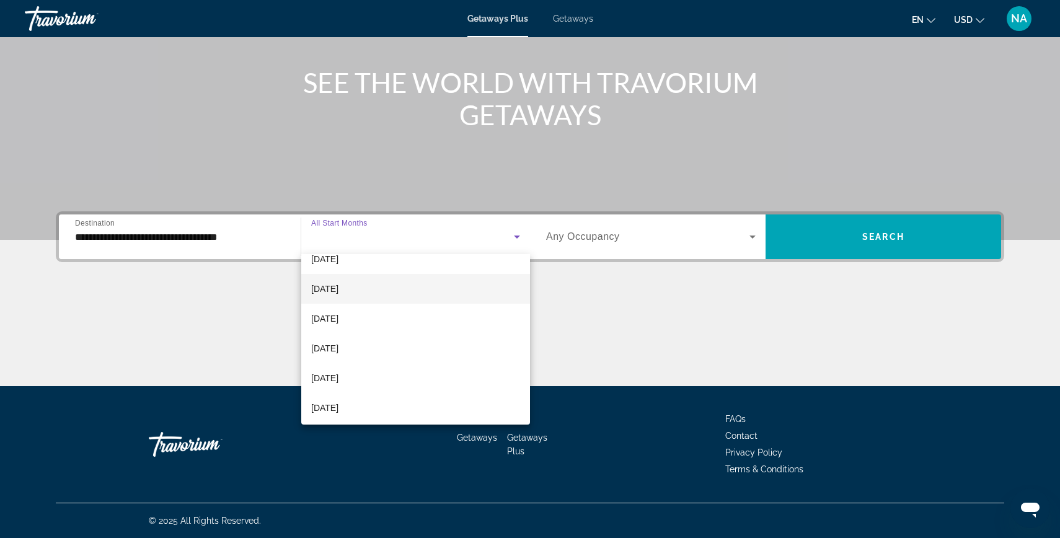
scroll to position [165, 0]
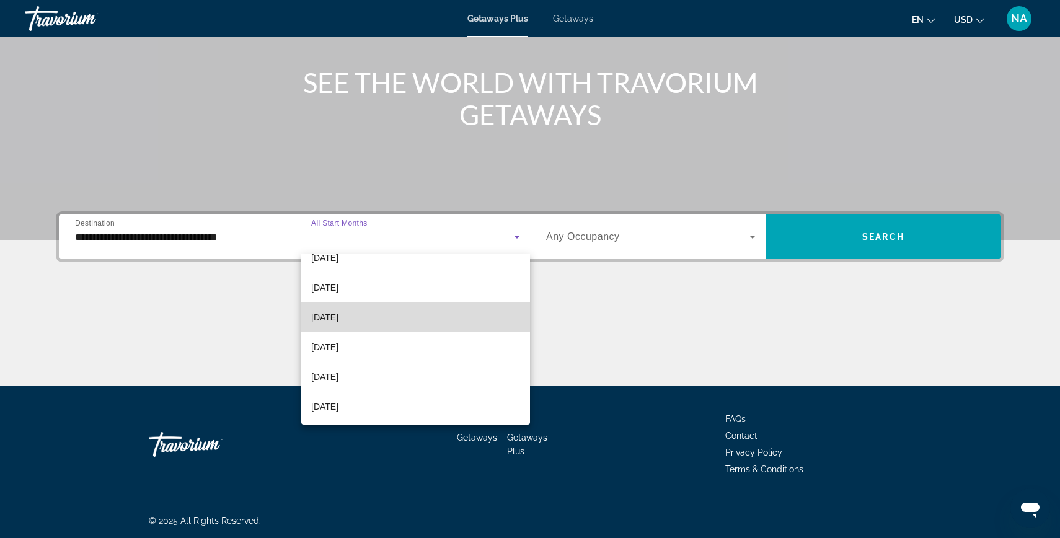
click at [338, 317] on span "[DATE]" at bounding box center [324, 317] width 27 height 15
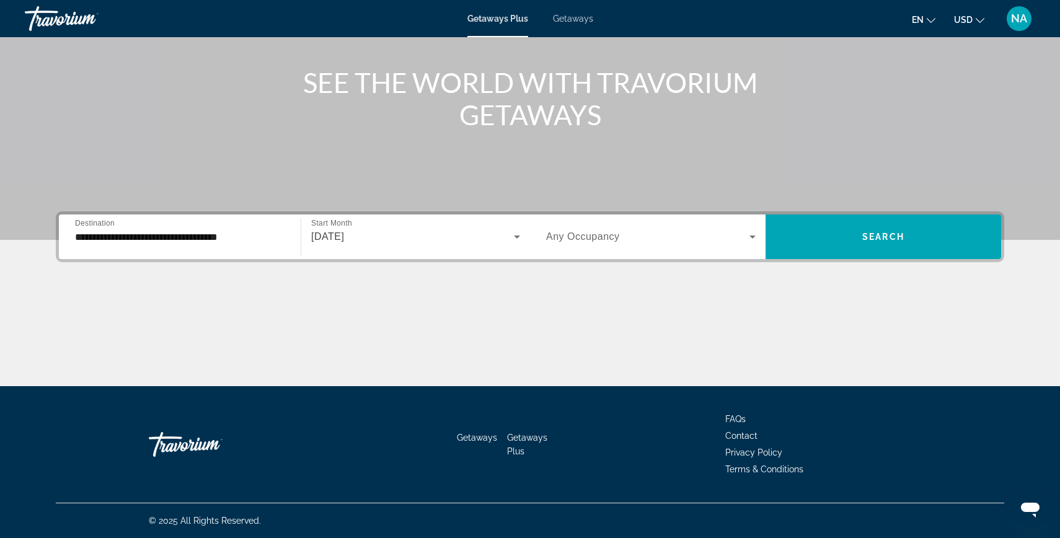
click at [601, 239] on span "Any Occupancy" at bounding box center [583, 236] width 74 height 11
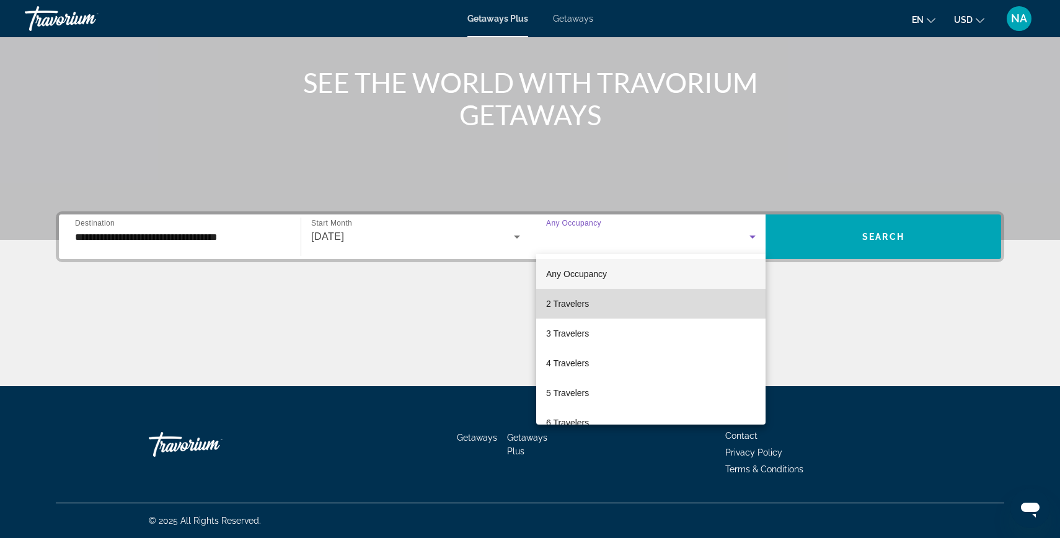
click at [573, 297] on span "2 Travelers" at bounding box center [567, 303] width 43 height 15
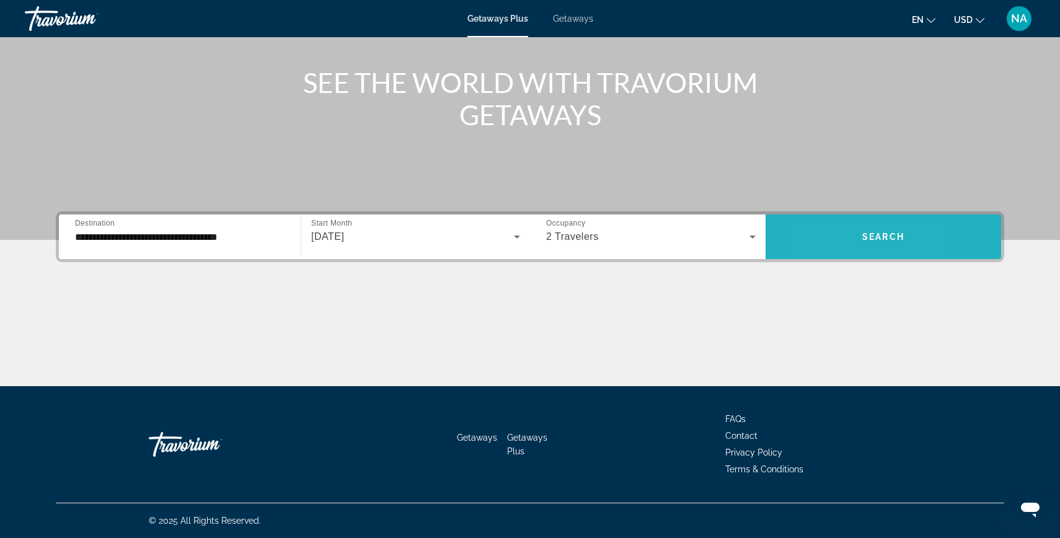
click at [817, 249] on span "Search widget" at bounding box center [882, 237] width 235 height 30
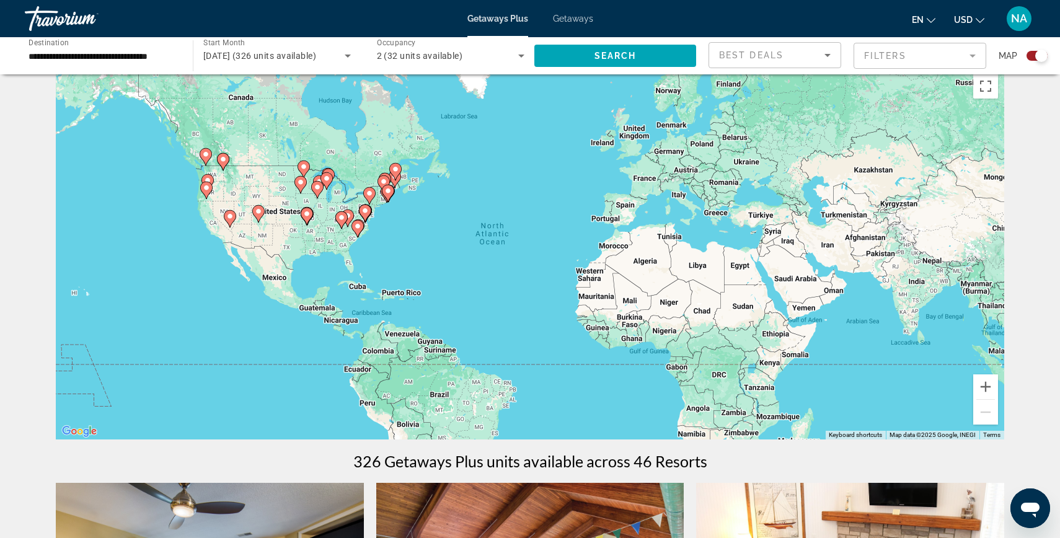
scroll to position [20, 0]
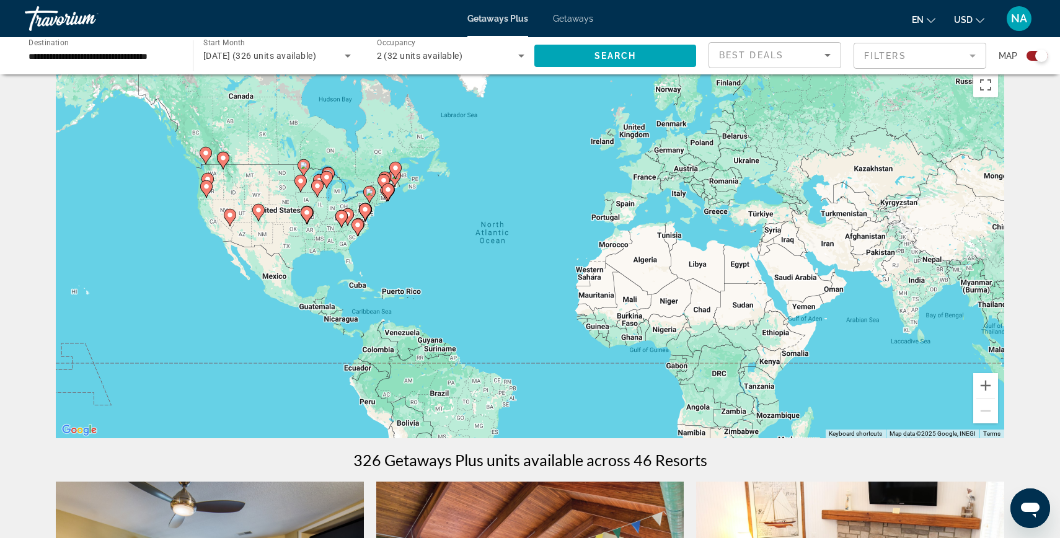
click at [354, 210] on div "To activate drag with keyboard, press Alt + Enter. Once in keyboard drag state,…" at bounding box center [530, 252] width 948 height 372
click at [369, 206] on icon "Main content" at bounding box center [364, 212] width 11 height 16
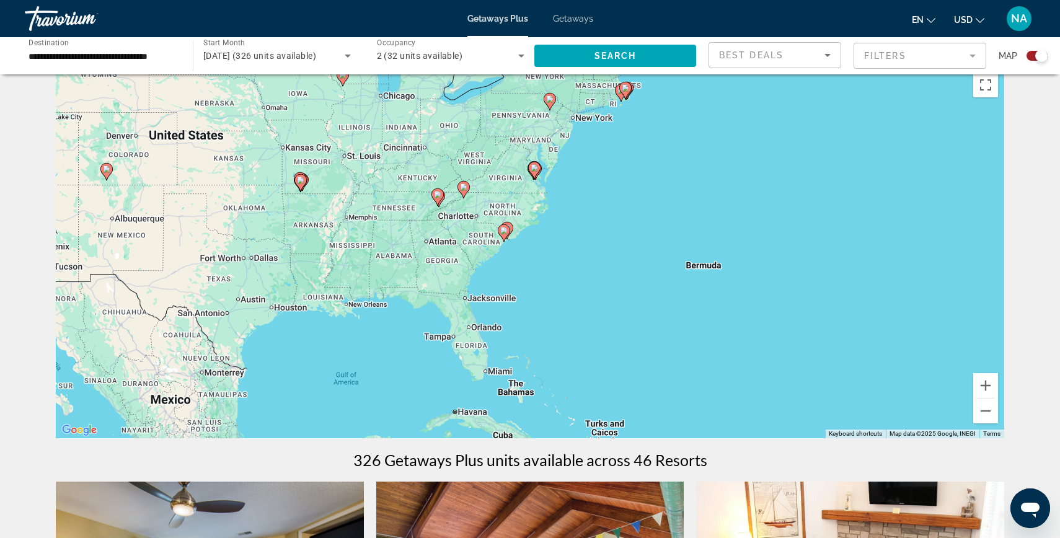
drag, startPoint x: 411, startPoint y: 330, endPoint x: 415, endPoint y: 253, distance: 77.5
click at [415, 253] on div "To activate drag with keyboard, press Alt + Enter. Once in keyboard drag state,…" at bounding box center [530, 252] width 948 height 372
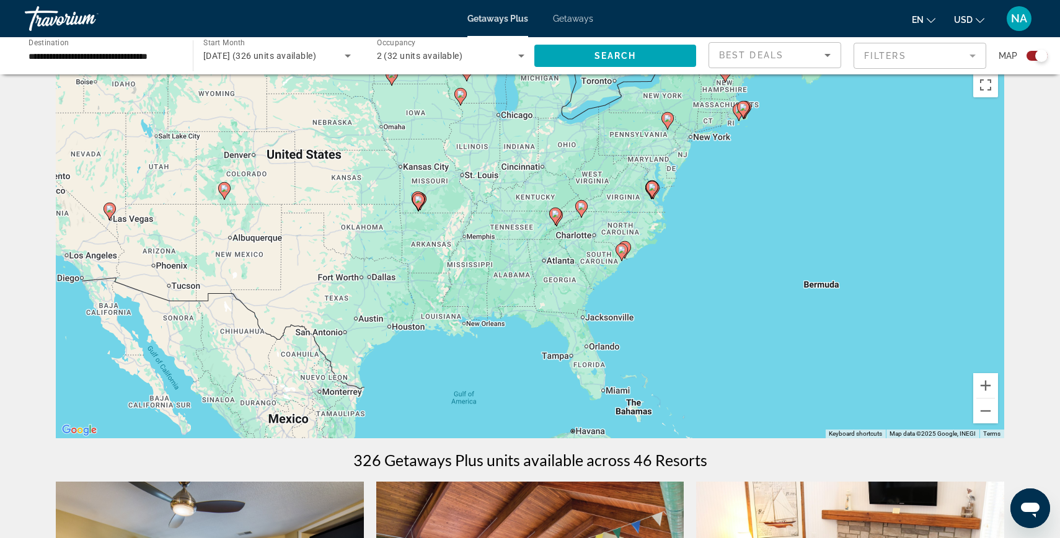
drag, startPoint x: 397, startPoint y: 233, endPoint x: 522, endPoint y: 266, distance: 129.4
click at [522, 265] on div "To activate drag with keyboard, press Alt + Enter. Once in keyboard drag state,…" at bounding box center [530, 252] width 948 height 372
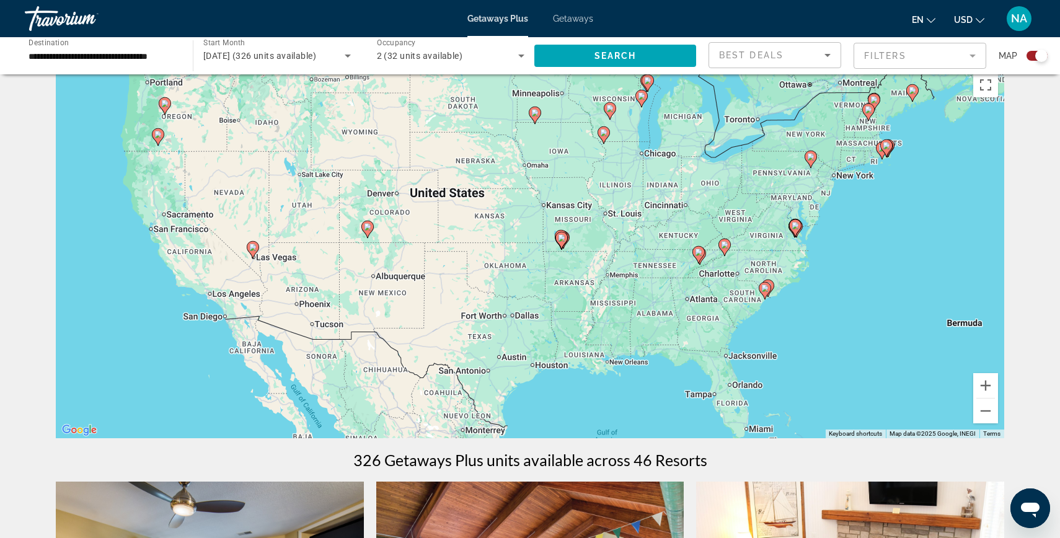
drag, startPoint x: 578, startPoint y: 258, endPoint x: 717, endPoint y: 289, distance: 142.2
click at [717, 289] on div "To activate drag with keyboard, press Alt + Enter. Once in keyboard drag state,…" at bounding box center [530, 252] width 948 height 372
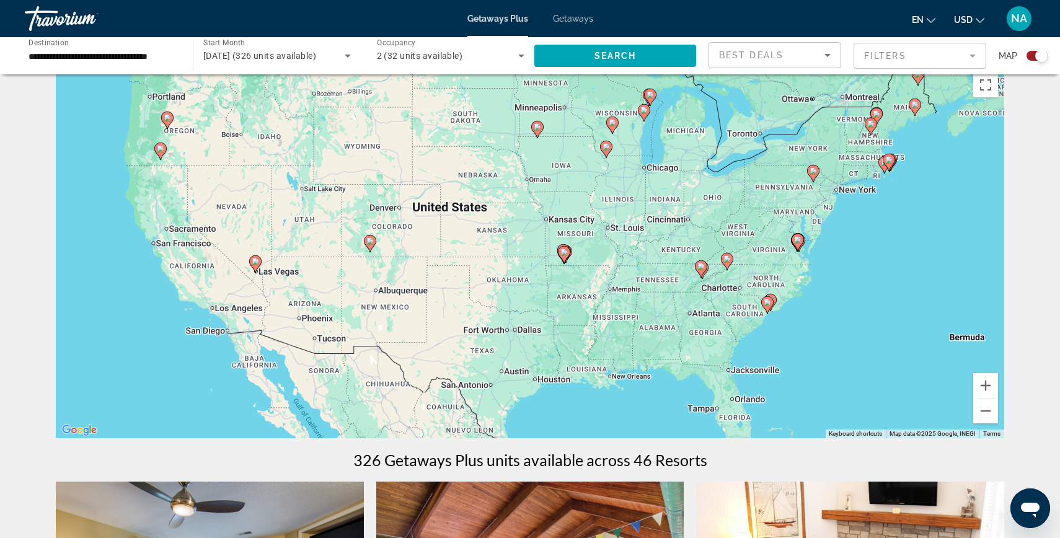
click at [723, 345] on div "To activate drag with keyboard, press Alt + Enter. Once in keyboard drag state,…" at bounding box center [530, 252] width 948 height 372
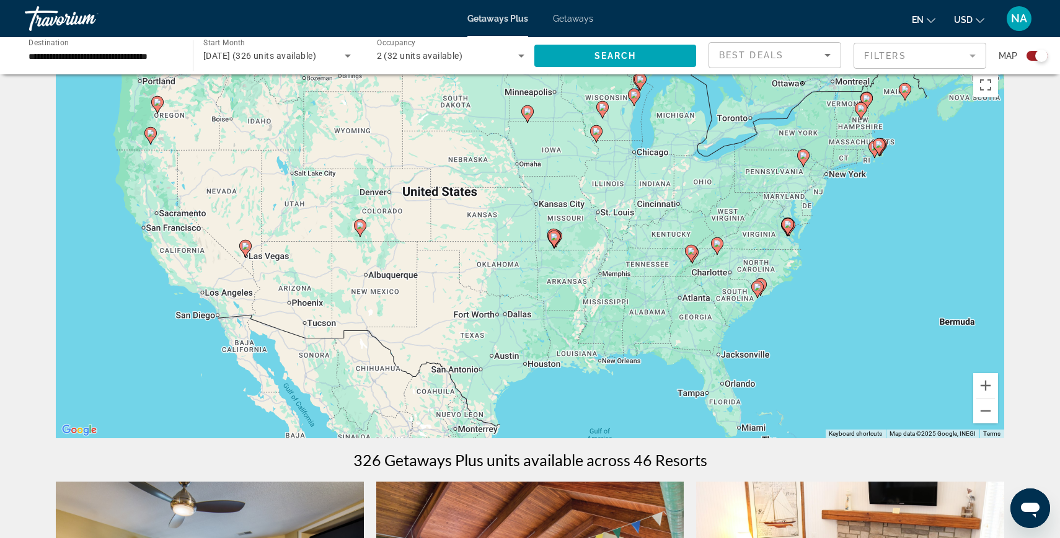
click at [157, 112] on icon "Main content" at bounding box center [157, 104] width 12 height 17
type input "**********"
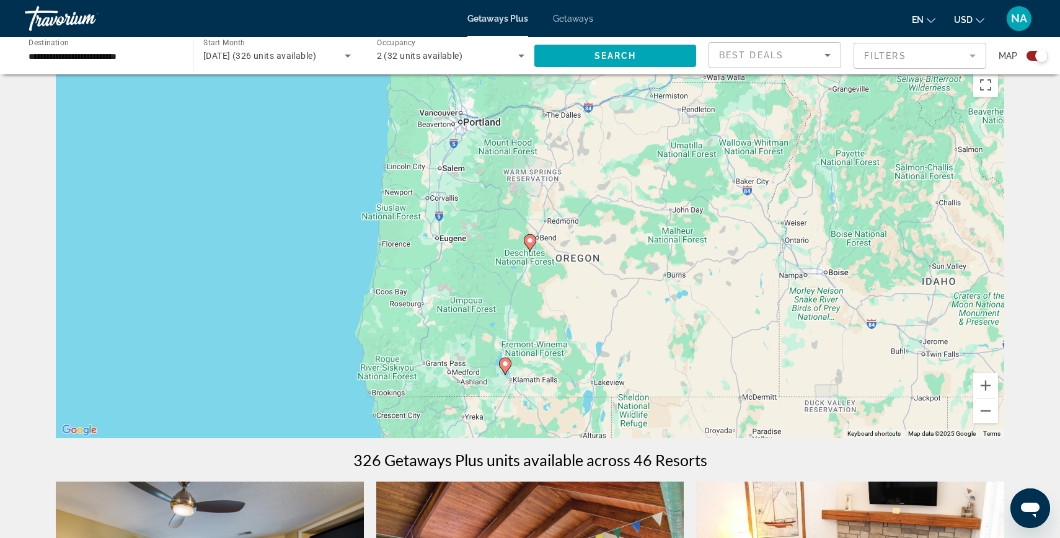
click at [506, 369] on icon "Main content" at bounding box center [504, 366] width 11 height 16
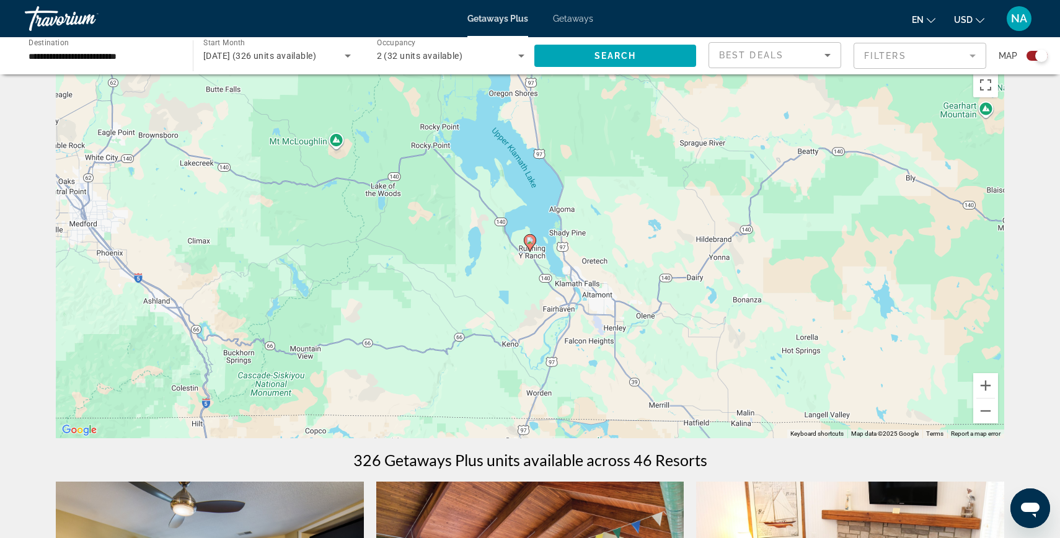
click at [534, 242] on icon "Main content" at bounding box center [529, 243] width 11 height 16
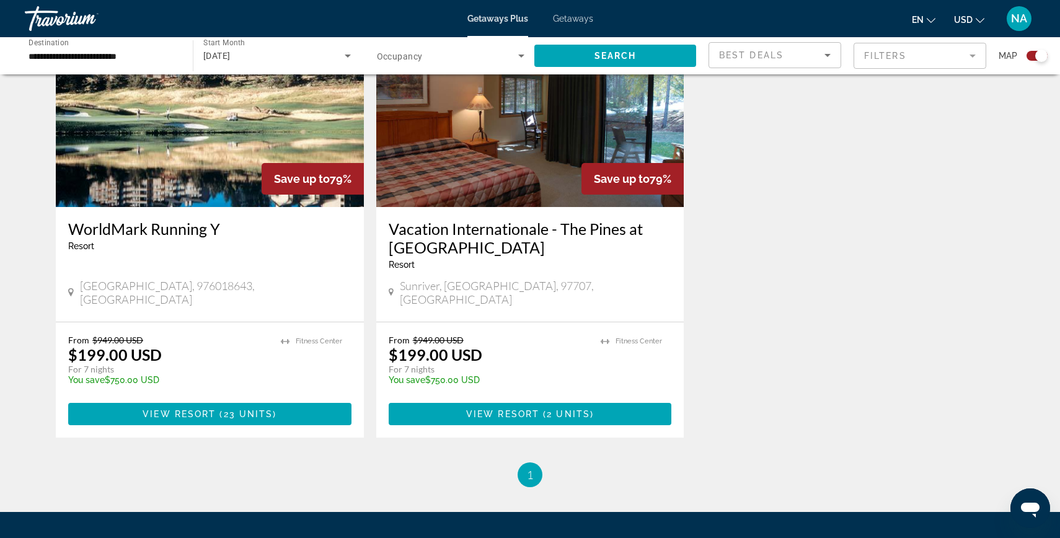
scroll to position [493, 0]
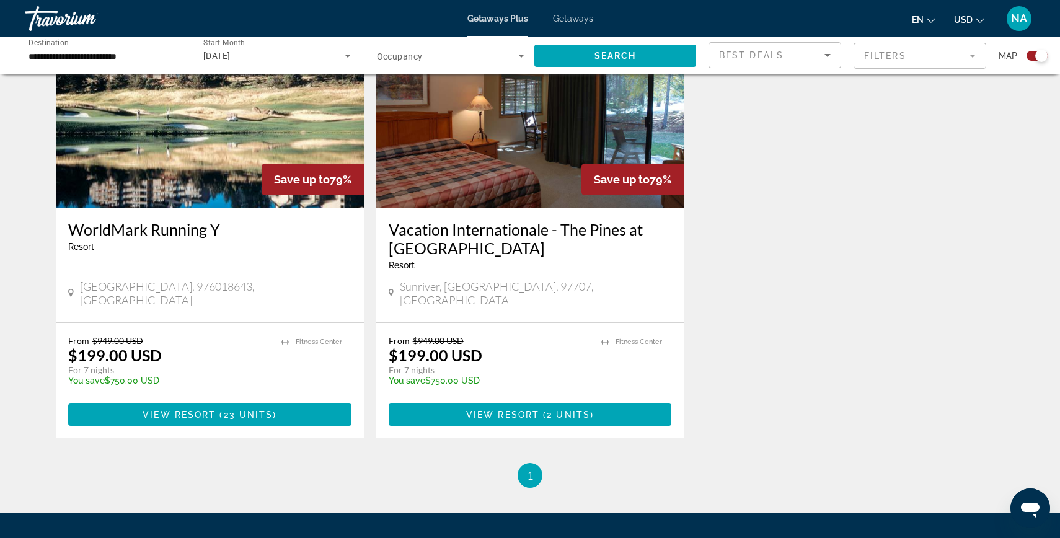
click at [115, 346] on p "$199.00 USD" at bounding box center [115, 355] width 94 height 19
click at [170, 225] on h3 "WorldMark Running Y" at bounding box center [209, 229] width 283 height 19
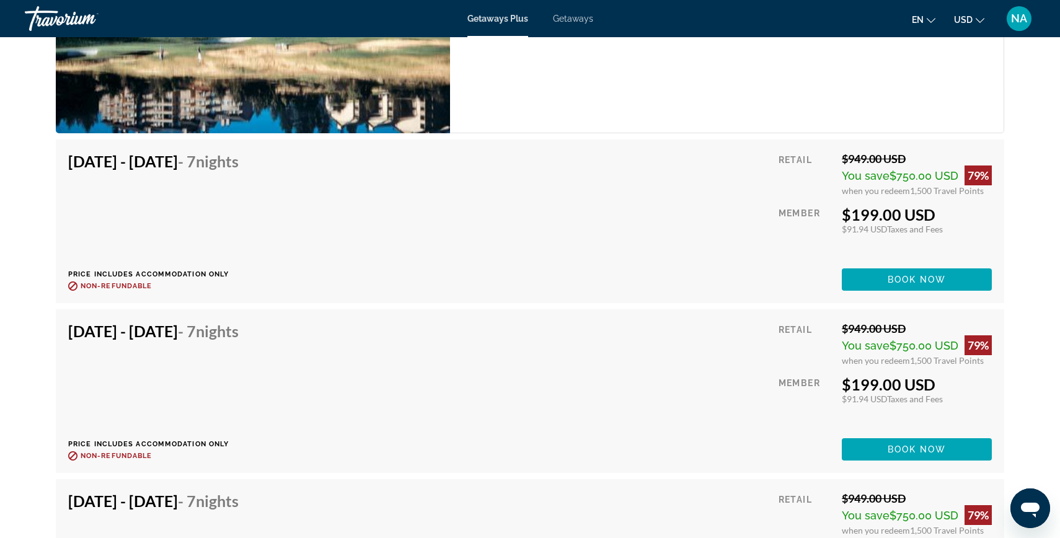
scroll to position [1959, 0]
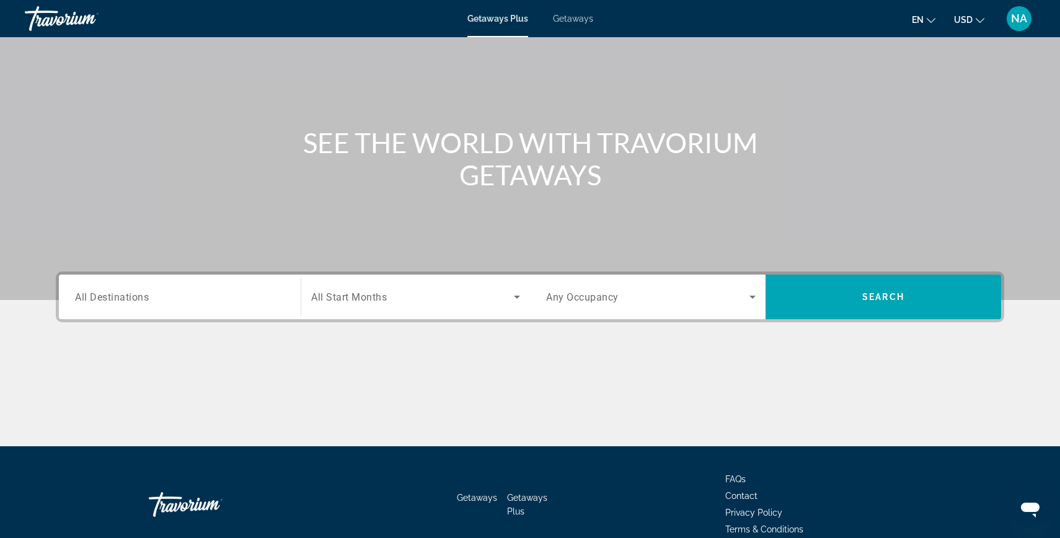
scroll to position [132, 0]
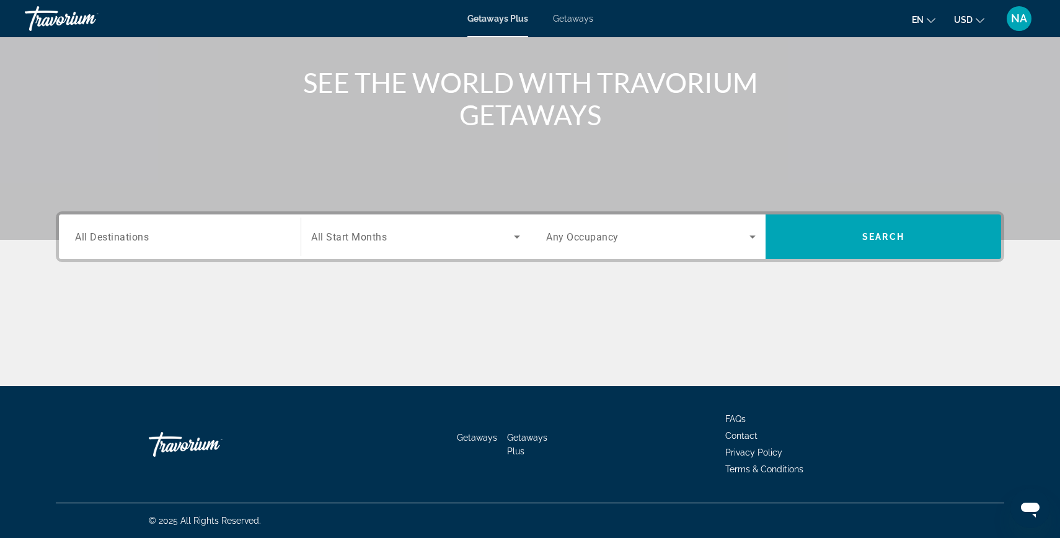
click at [224, 228] on div "Search widget" at bounding box center [179, 236] width 209 height 35
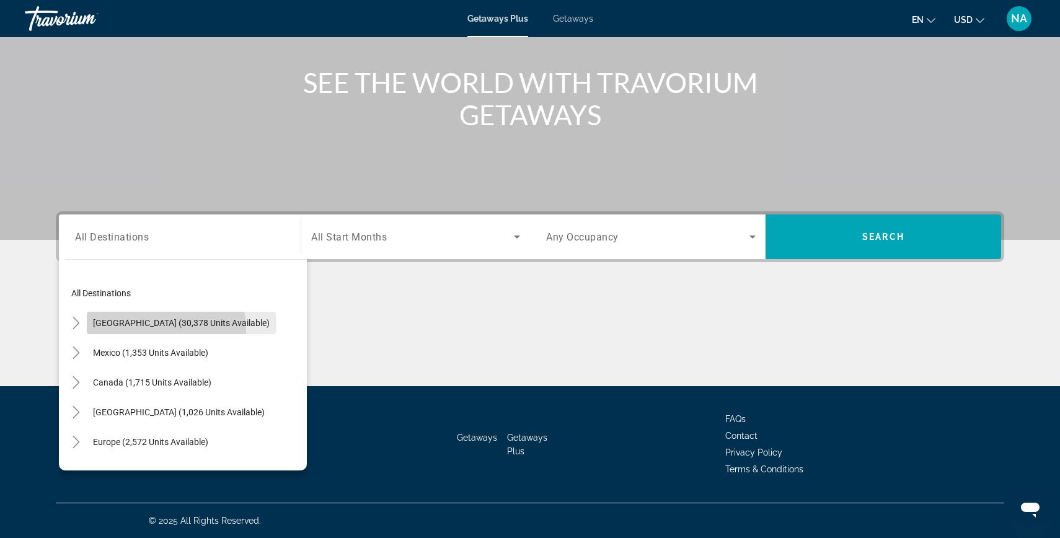
click at [138, 331] on span "Search widget" at bounding box center [181, 323] width 189 height 30
type input "**********"
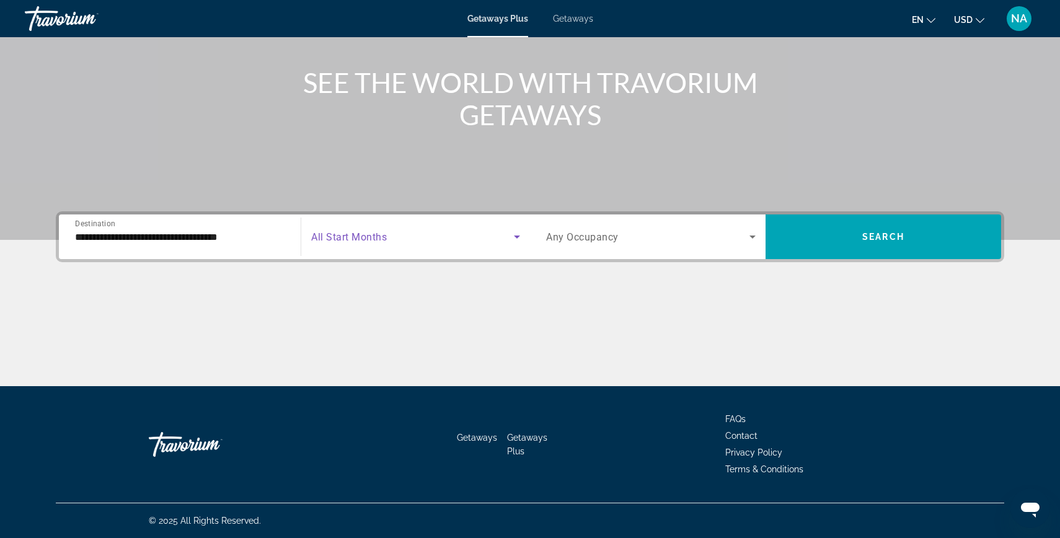
click at [395, 234] on span "Search widget" at bounding box center [412, 236] width 203 height 15
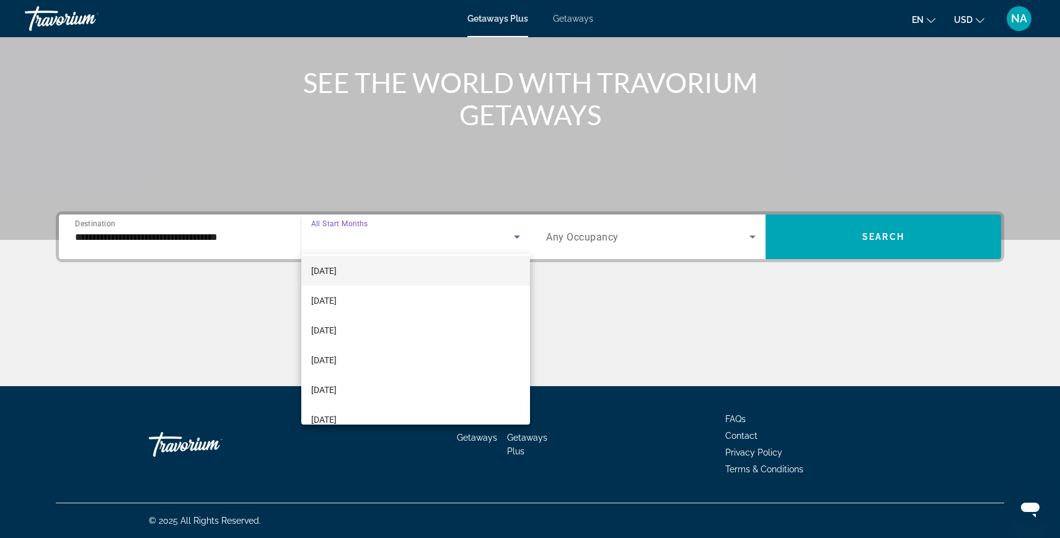
scroll to position [94, 0]
click at [330, 390] on span "[DATE]" at bounding box center [323, 388] width 25 height 15
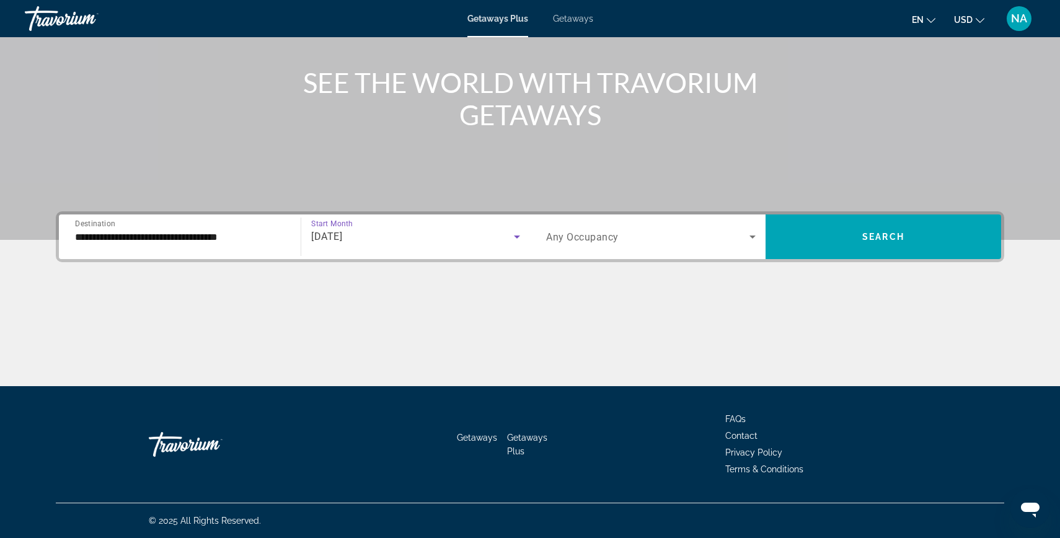
click at [642, 245] on div "Search widget" at bounding box center [650, 236] width 209 height 35
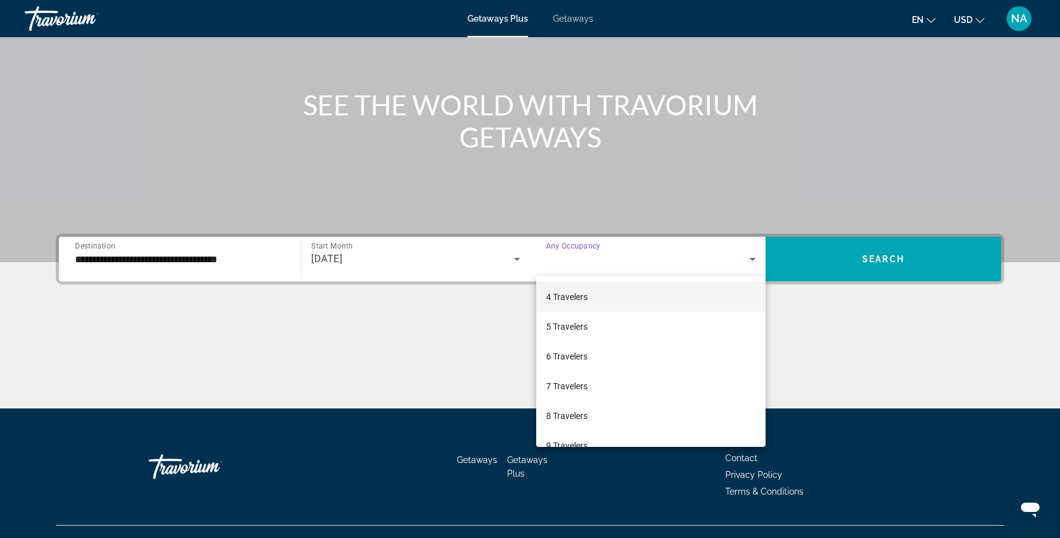
scroll to position [97, 0]
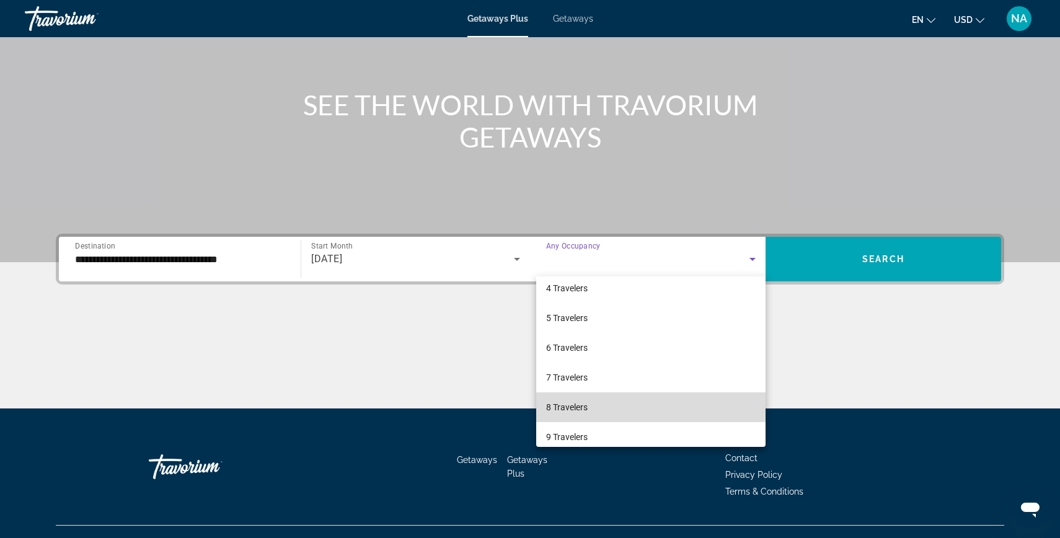
click at [572, 404] on span "8 Travelers" at bounding box center [567, 407] width 42 height 15
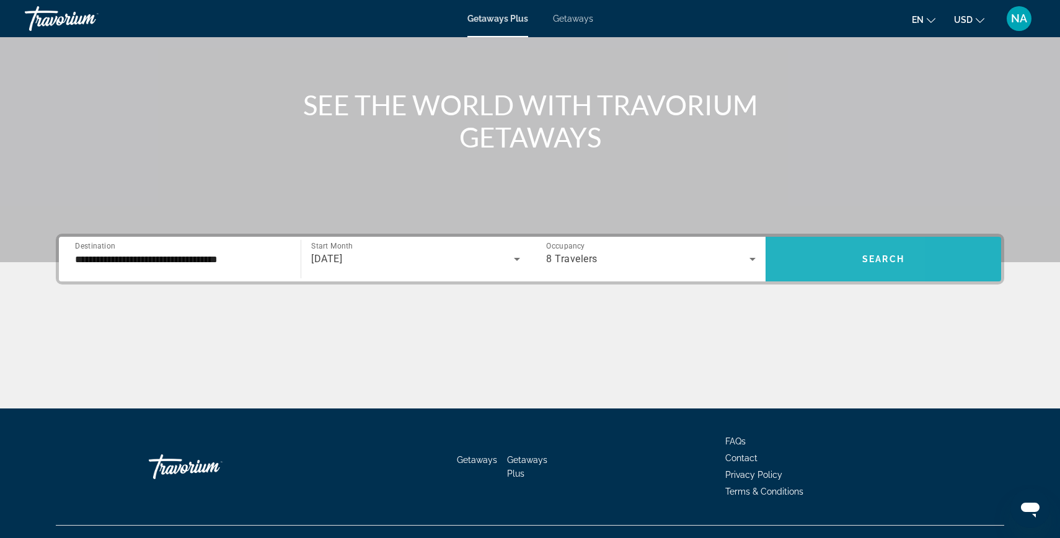
click at [806, 261] on span "Search widget" at bounding box center [882, 259] width 235 height 30
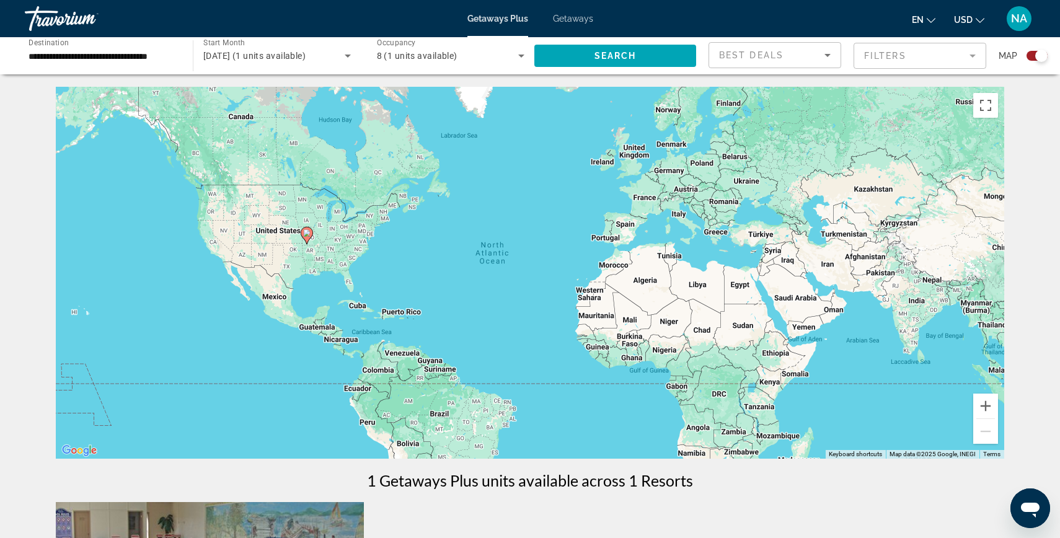
click at [308, 236] on image "Main content" at bounding box center [306, 232] width 7 height 7
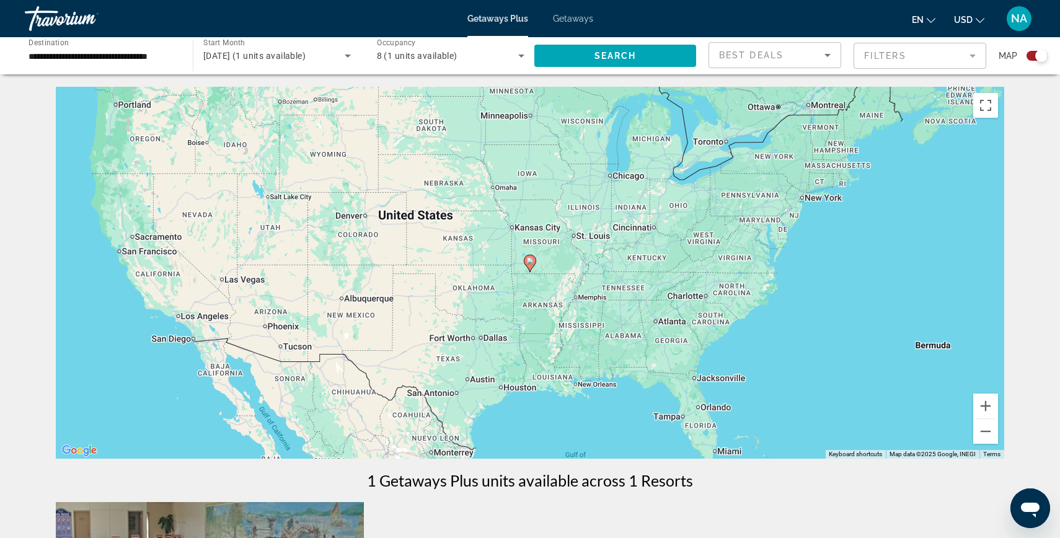
click at [528, 267] on icon "Main content" at bounding box center [529, 263] width 11 height 16
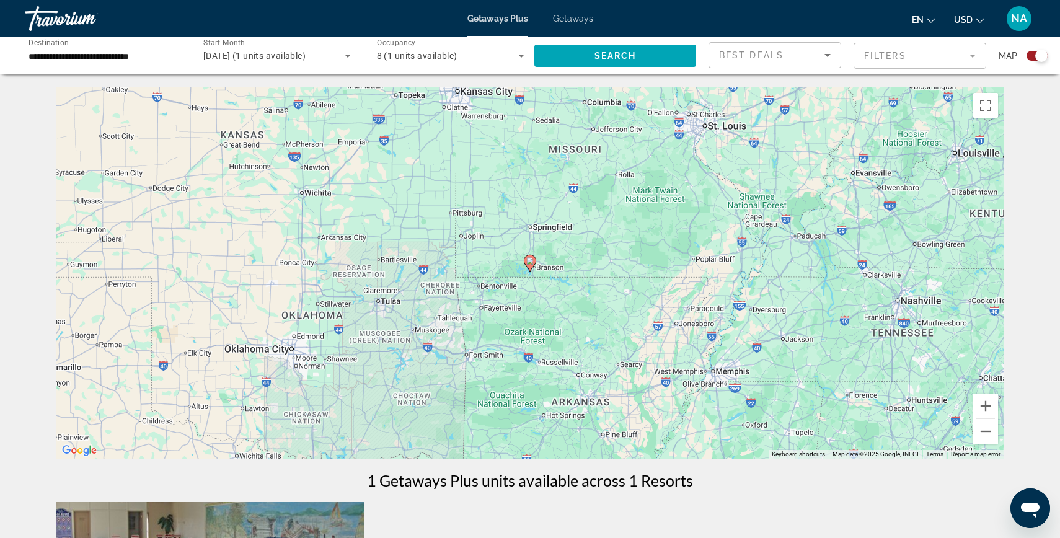
click at [527, 263] on image "Main content" at bounding box center [529, 260] width 7 height 7
type input "**********"
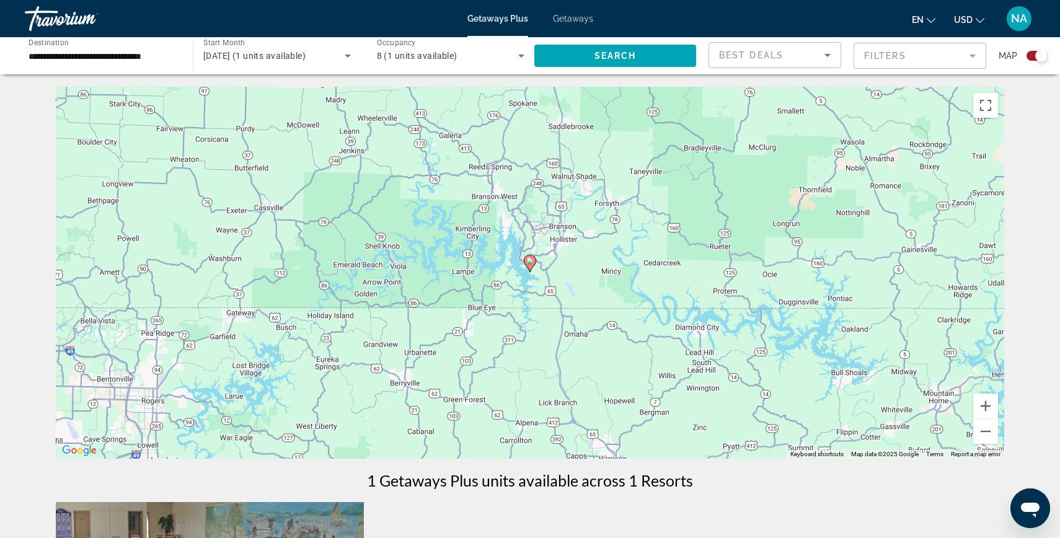
click at [527, 265] on icon "Main content" at bounding box center [529, 263] width 11 height 16
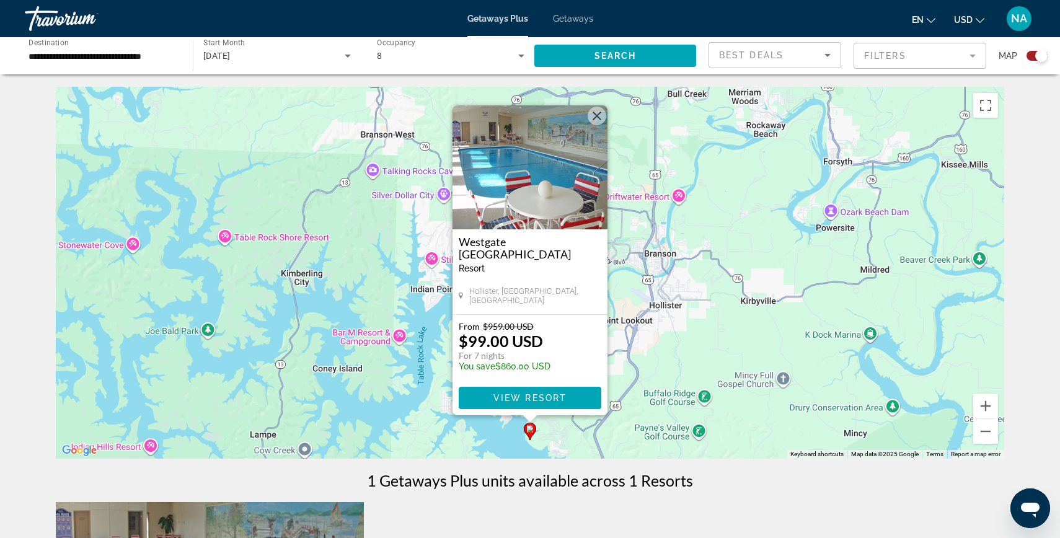
click at [521, 297] on span "Hollister, [GEOGRAPHIC_DATA], [GEOGRAPHIC_DATA]" at bounding box center [535, 295] width 132 height 19
click at [543, 227] on img "Main content" at bounding box center [529, 167] width 155 height 124
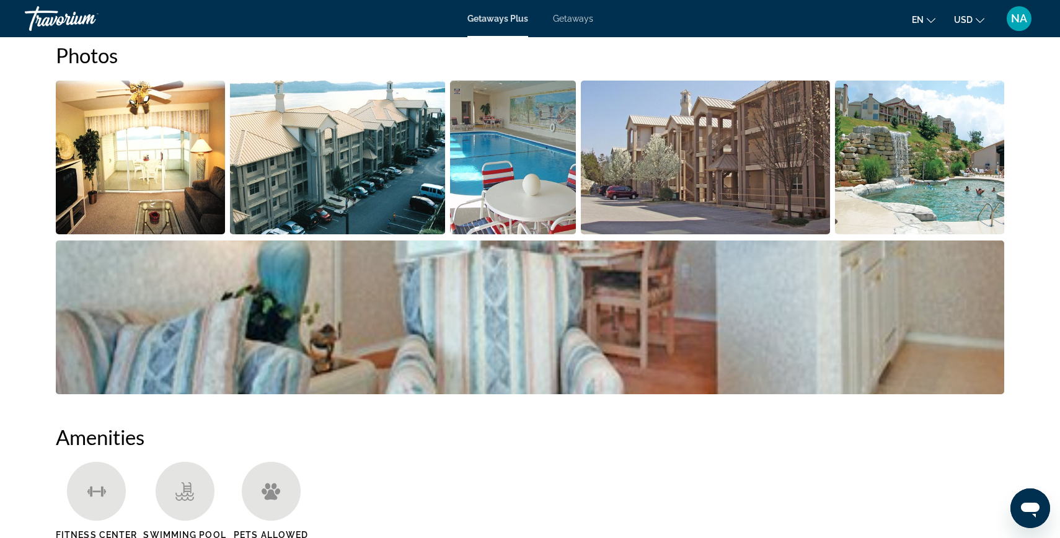
scroll to position [581, 0]
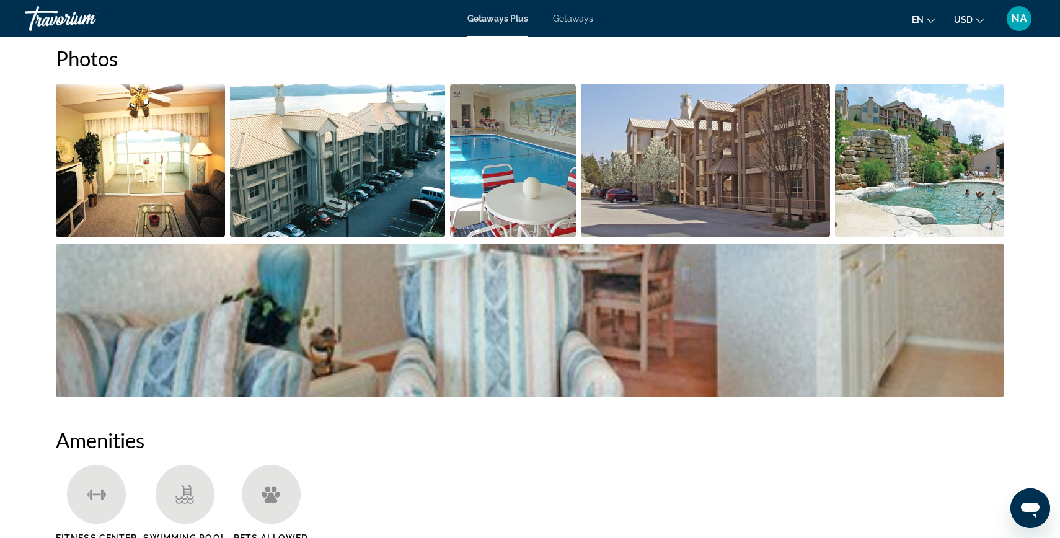
click at [367, 175] on img "Open full-screen image slider" at bounding box center [338, 161] width 216 height 154
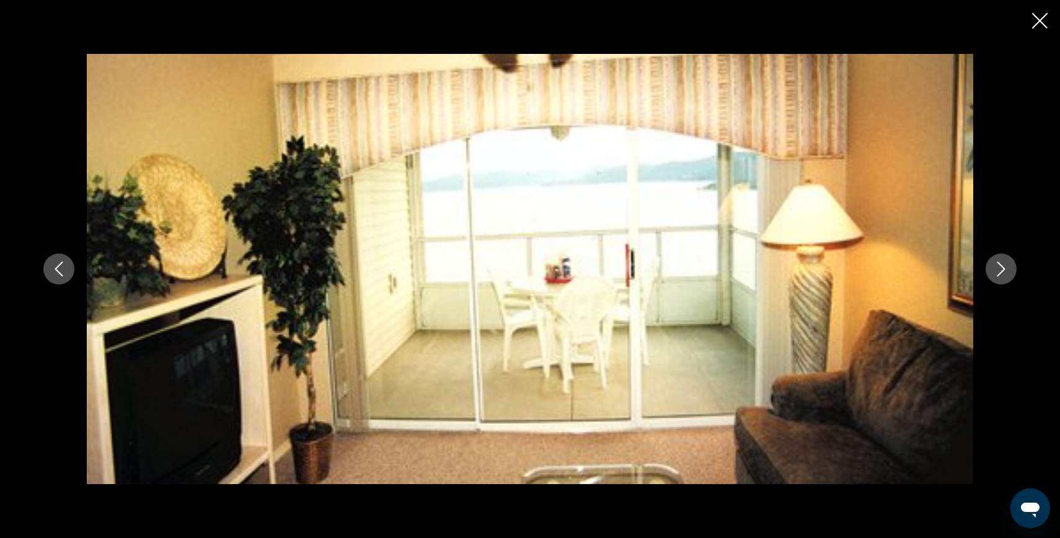
click at [1002, 275] on icon "Next image" at bounding box center [1000, 268] width 15 height 15
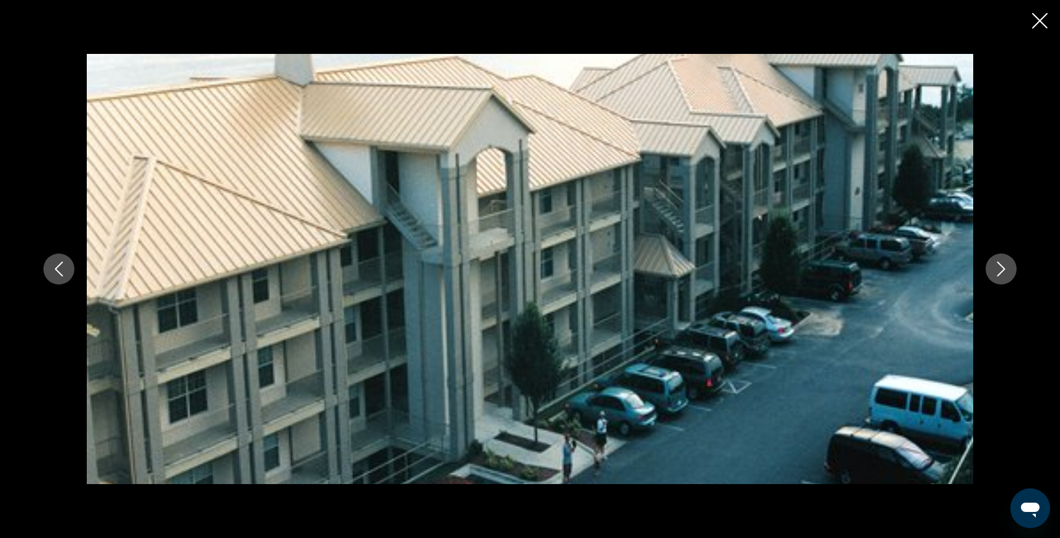
click at [1002, 276] on icon "Next image" at bounding box center [1000, 268] width 15 height 15
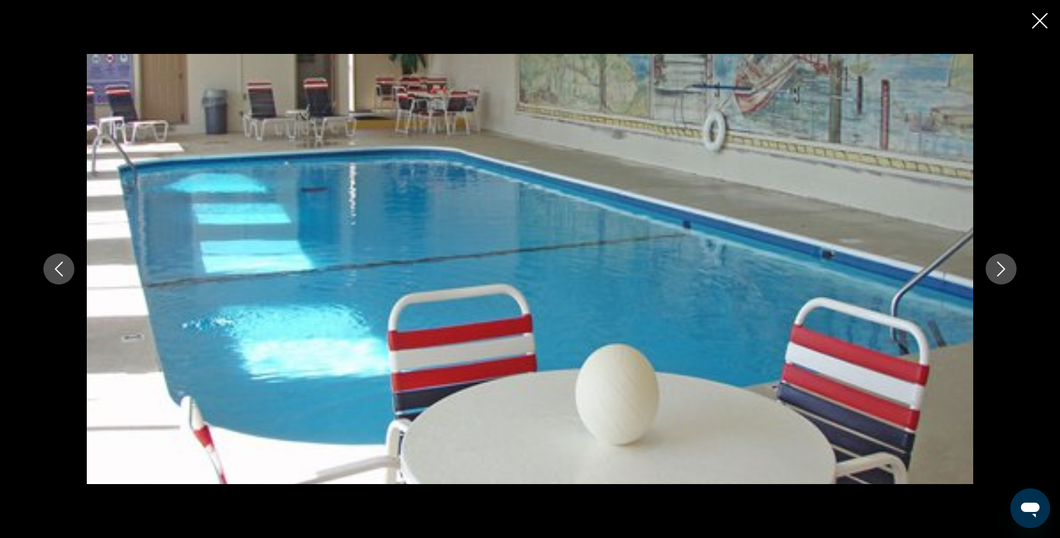
click at [1001, 275] on icon "Next image" at bounding box center [1000, 268] width 15 height 15
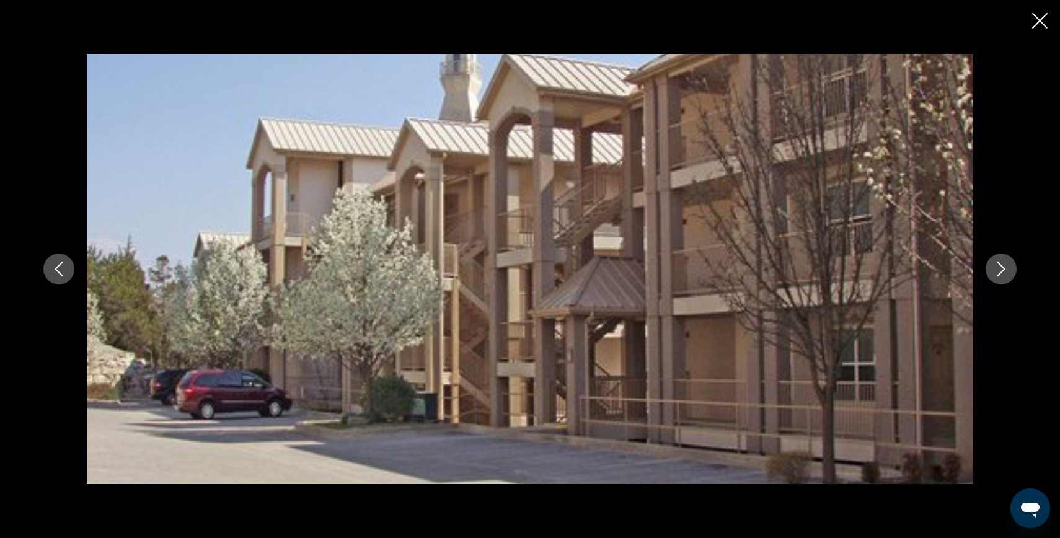
click at [1001, 275] on icon "Next image" at bounding box center [1000, 268] width 15 height 15
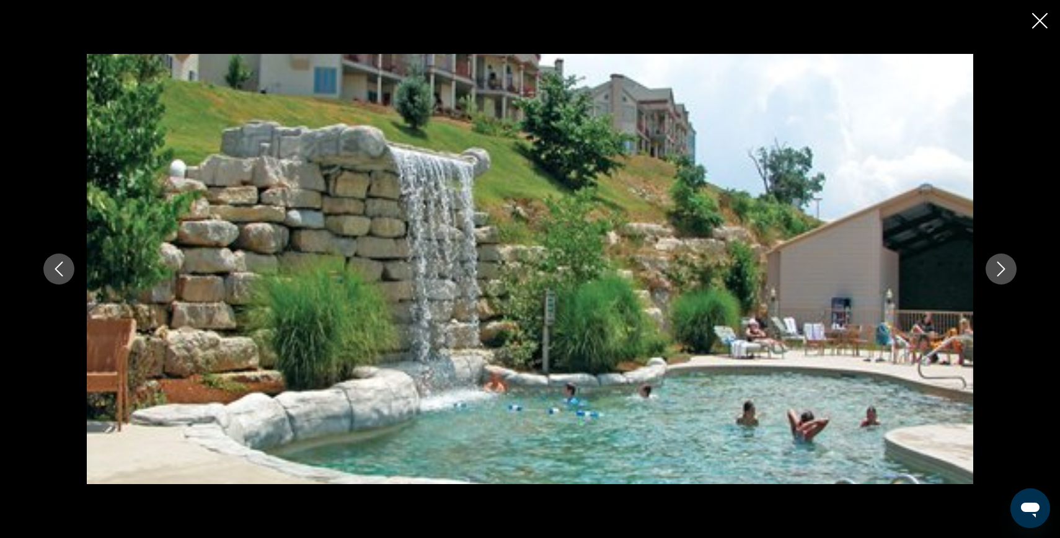
click at [1002, 276] on icon "Next image" at bounding box center [1000, 268] width 15 height 15
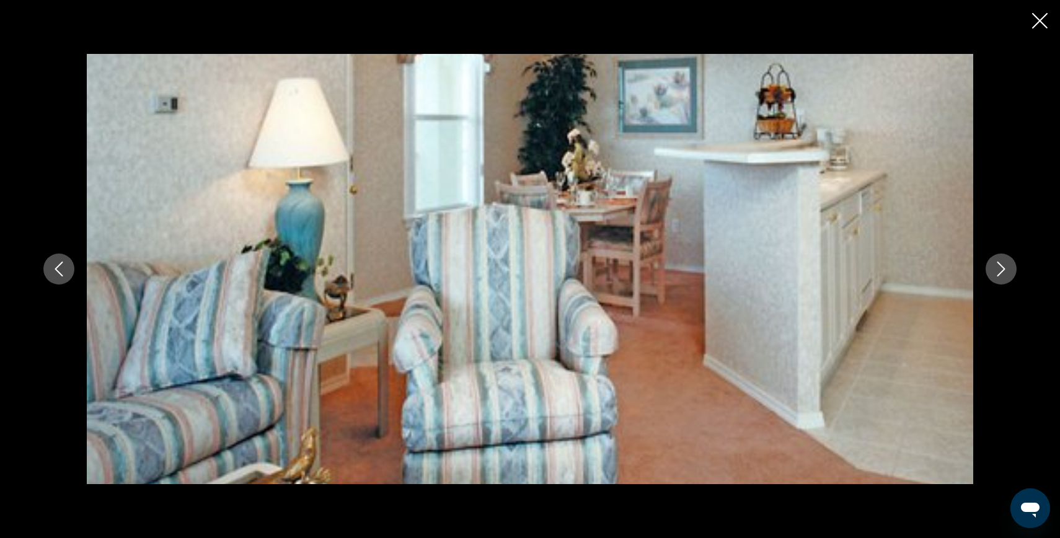
click at [1002, 276] on button "Next image" at bounding box center [1000, 268] width 31 height 31
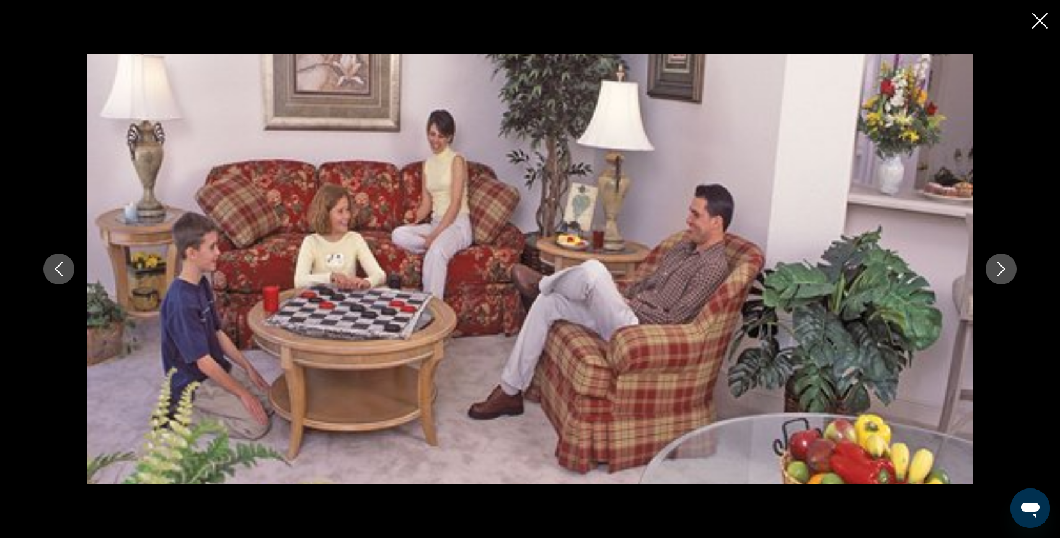
click at [1003, 276] on button "Next image" at bounding box center [1000, 268] width 31 height 31
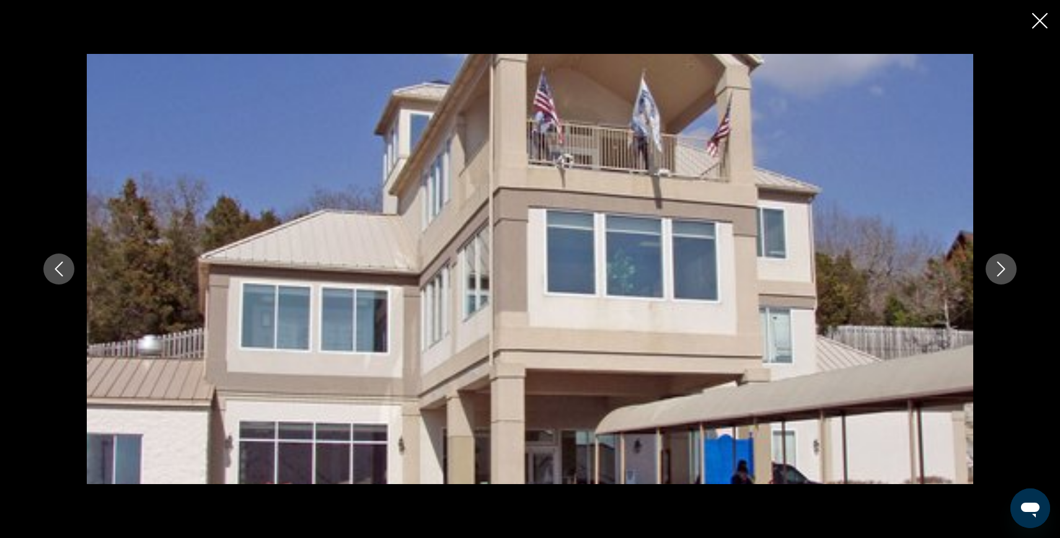
click at [1004, 278] on button "Next image" at bounding box center [1000, 268] width 31 height 31
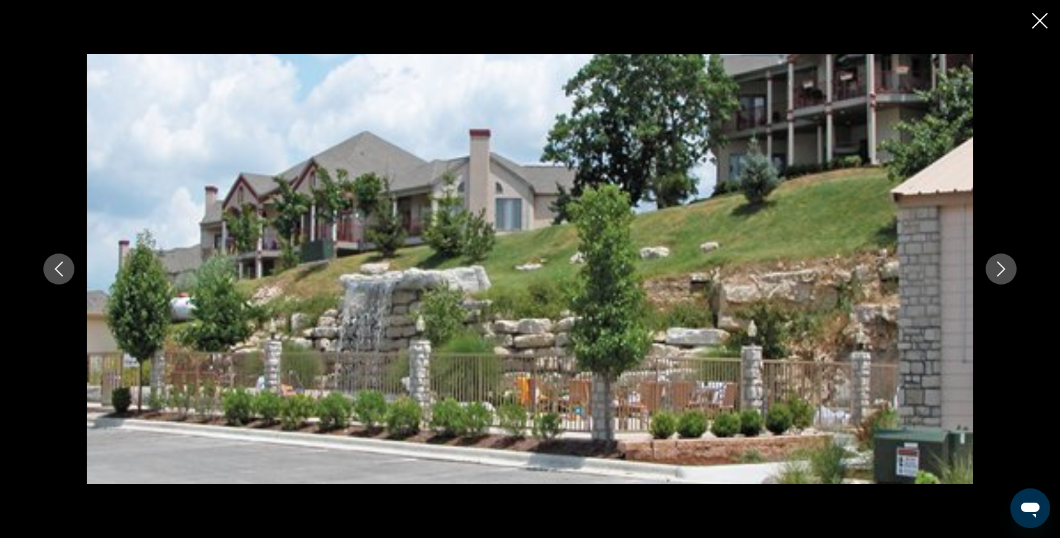
click at [1006, 280] on button "Next image" at bounding box center [1000, 268] width 31 height 31
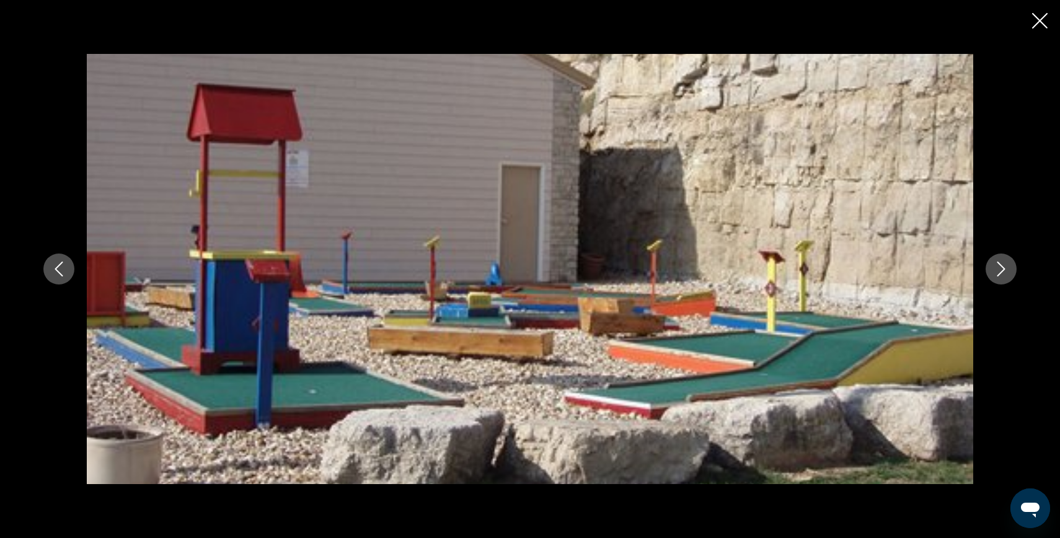
click at [1006, 281] on button "Next image" at bounding box center [1000, 268] width 31 height 31
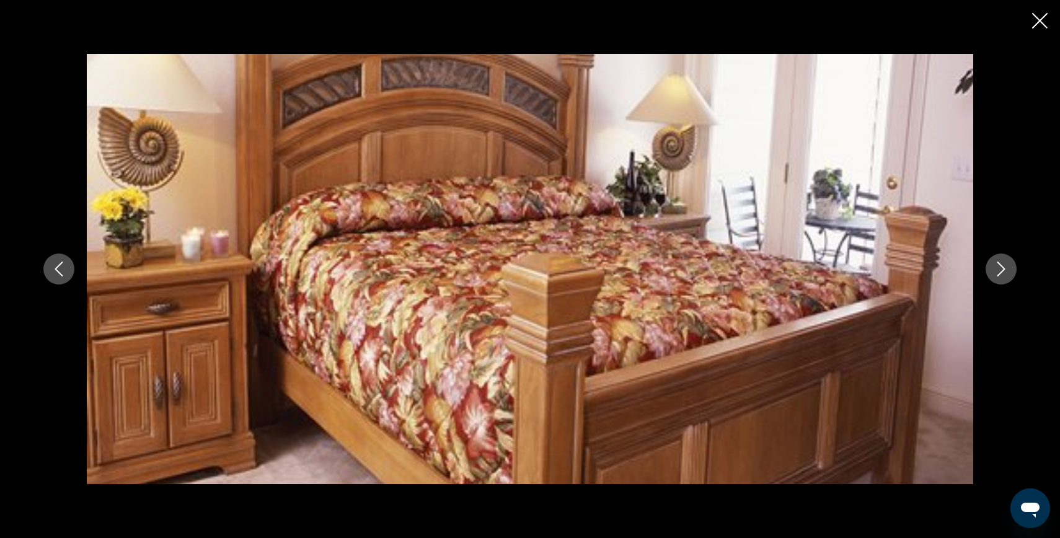
click at [1008, 283] on button "Next image" at bounding box center [1000, 268] width 31 height 31
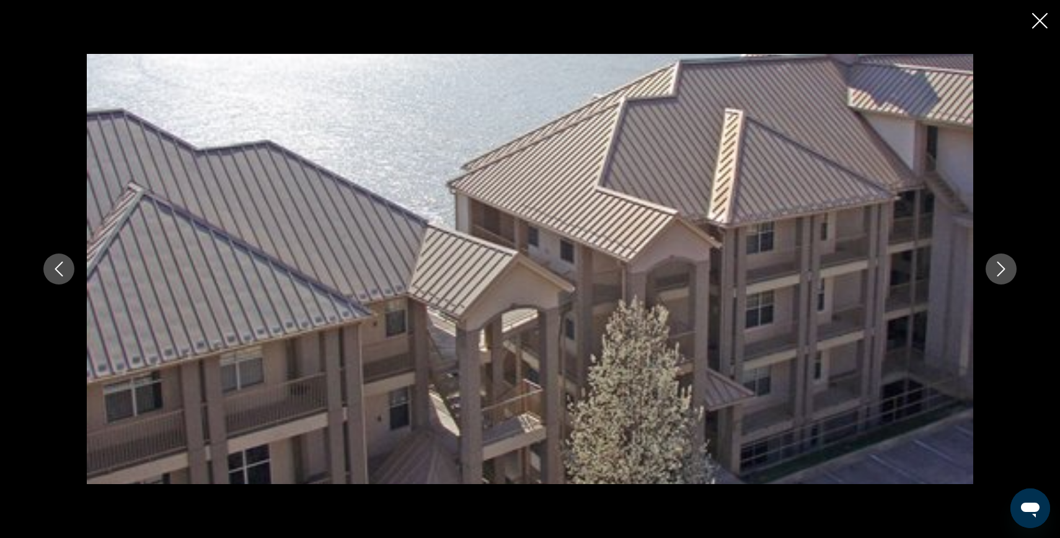
click at [1004, 279] on button "Next image" at bounding box center [1000, 268] width 31 height 31
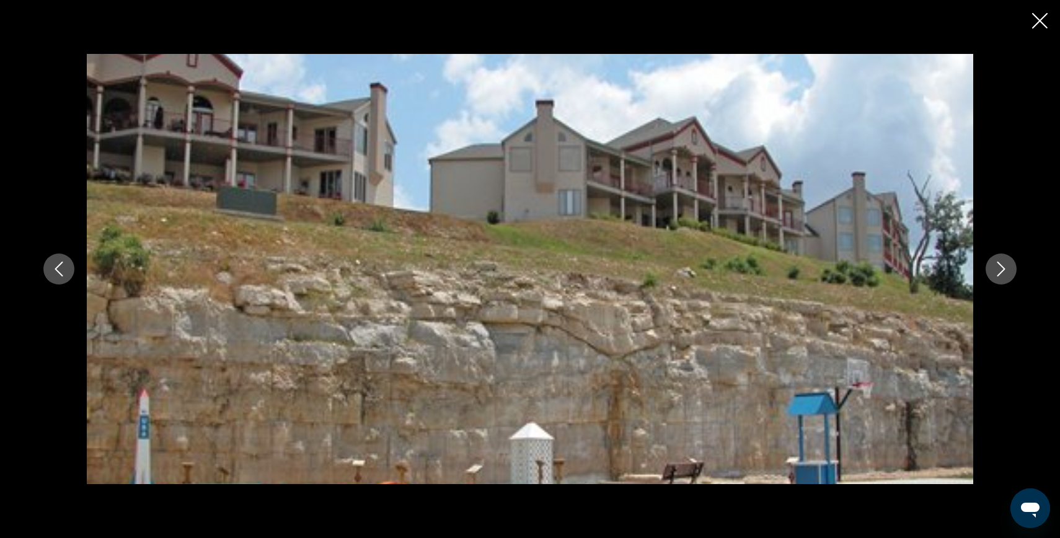
click at [1004, 282] on button "Next image" at bounding box center [1000, 268] width 31 height 31
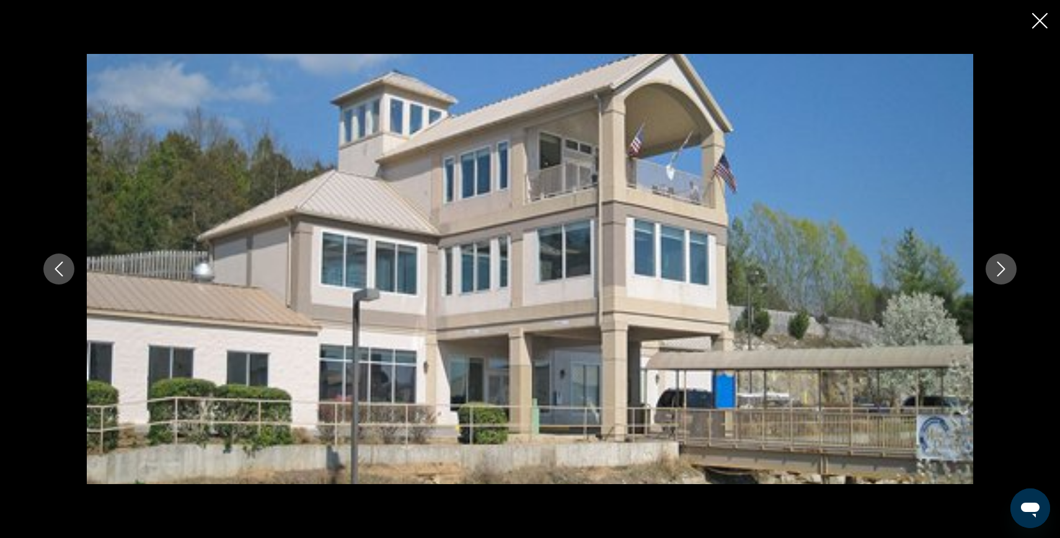
click at [1034, 24] on icon "Close slideshow" at bounding box center [1039, 20] width 15 height 15
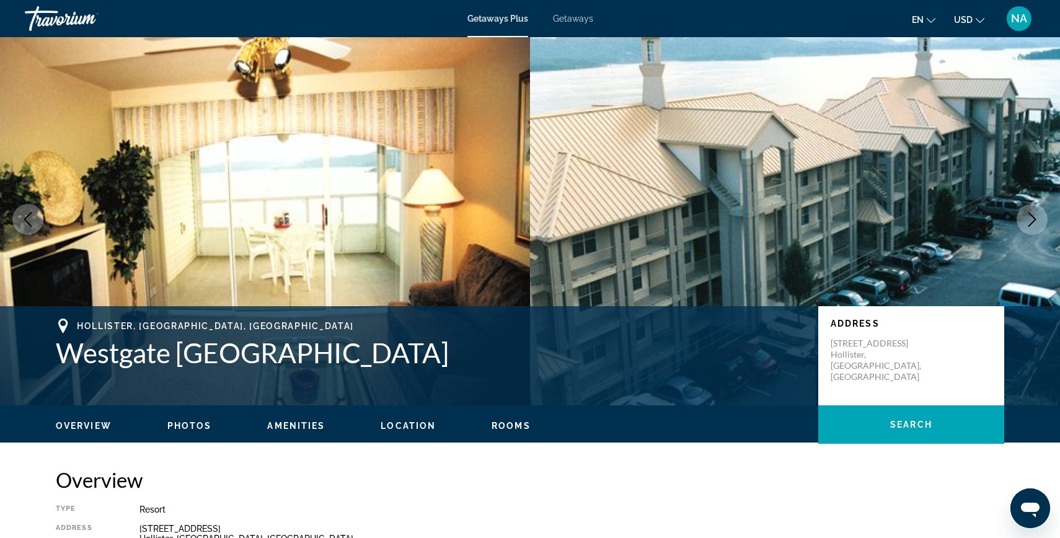
scroll to position [0, 0]
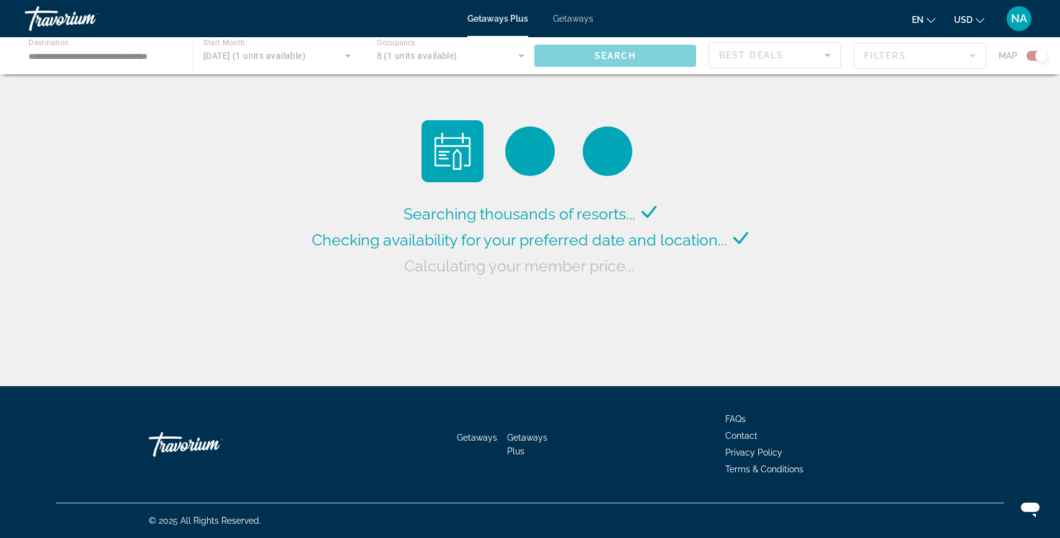
click at [178, 59] on div "Main content" at bounding box center [530, 55] width 1060 height 37
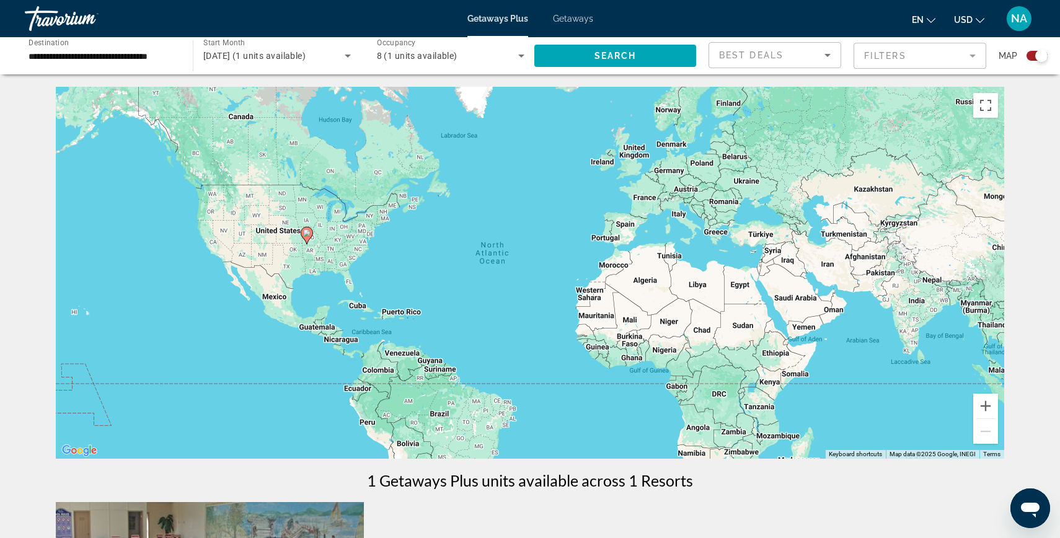
click at [578, 17] on span "Getaways" at bounding box center [573, 19] width 40 height 10
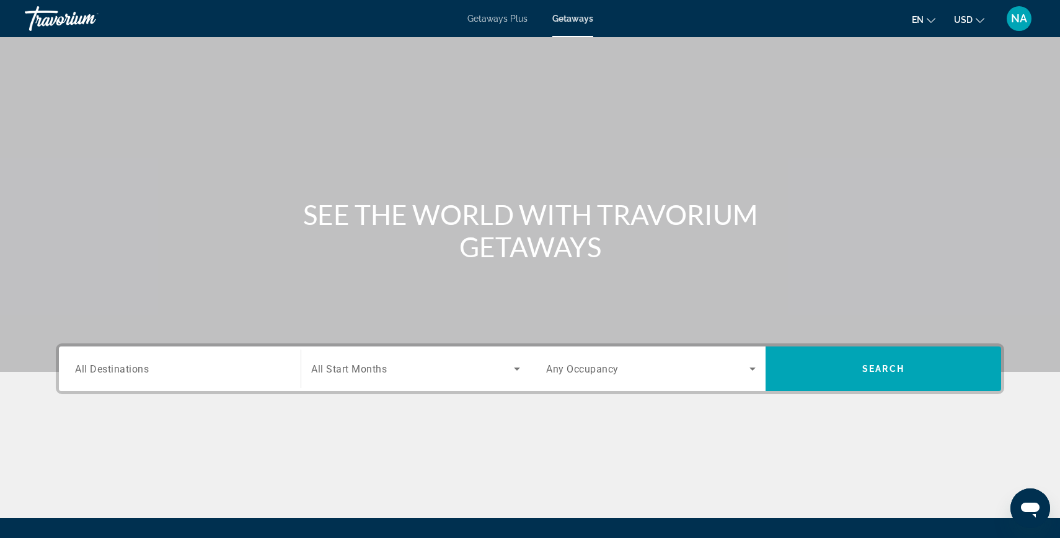
click at [494, 19] on span "Getaways Plus" at bounding box center [497, 19] width 60 height 10
click at [201, 372] on input "Destination All Destinations" at bounding box center [179, 369] width 209 height 15
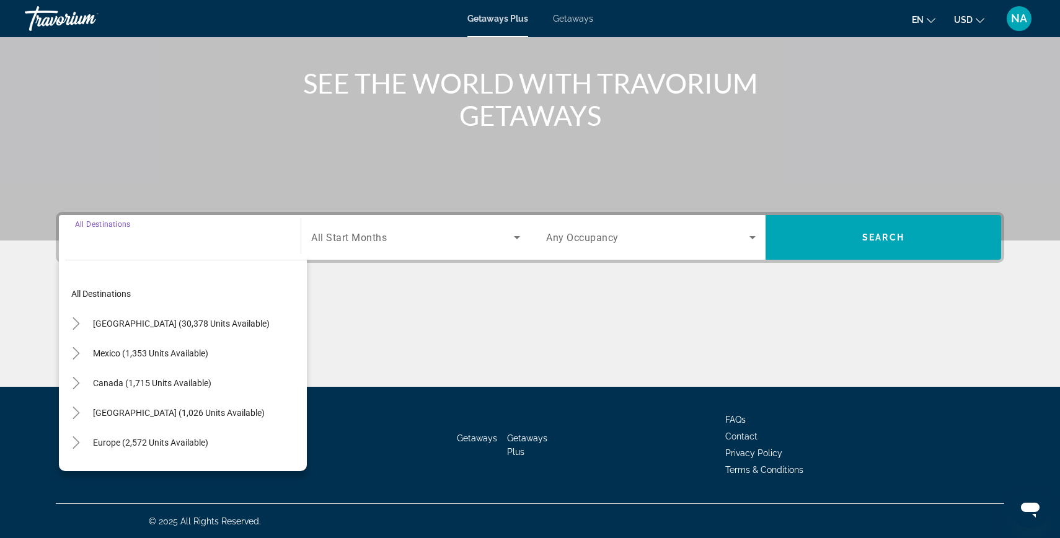
scroll to position [132, 0]
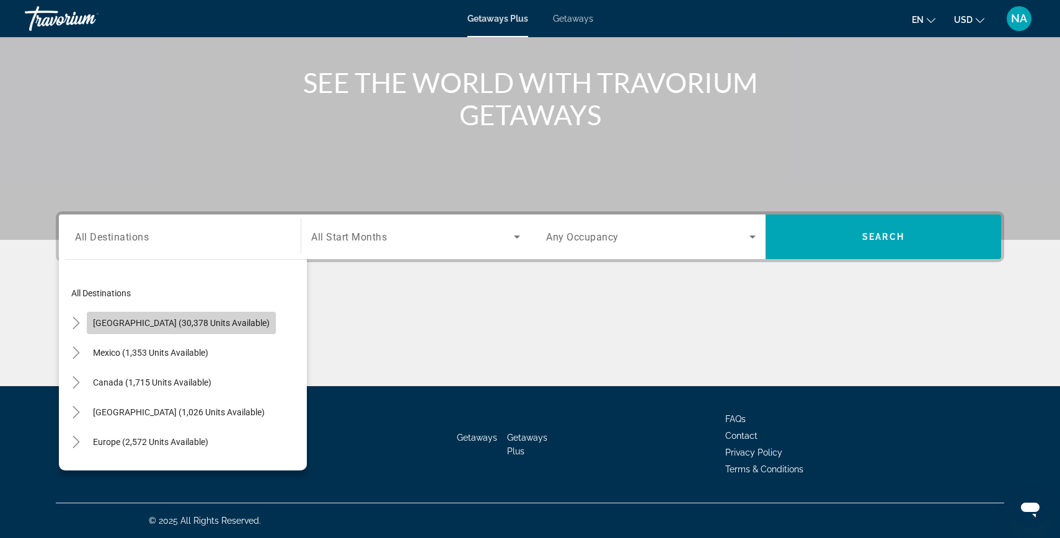
click at [217, 330] on span "Search widget" at bounding box center [181, 323] width 189 height 30
type input "**********"
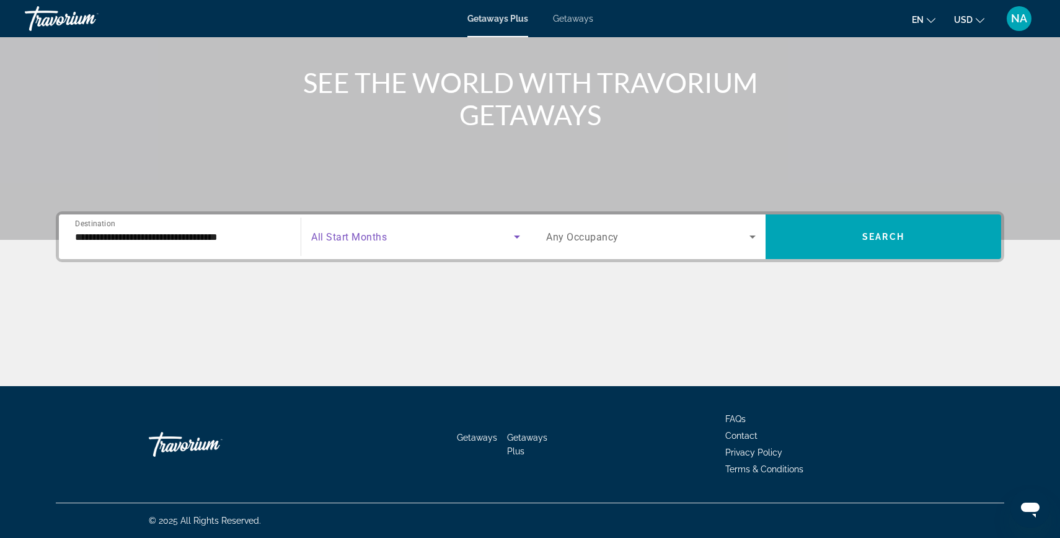
click at [393, 240] on span "Search widget" at bounding box center [412, 236] width 203 height 15
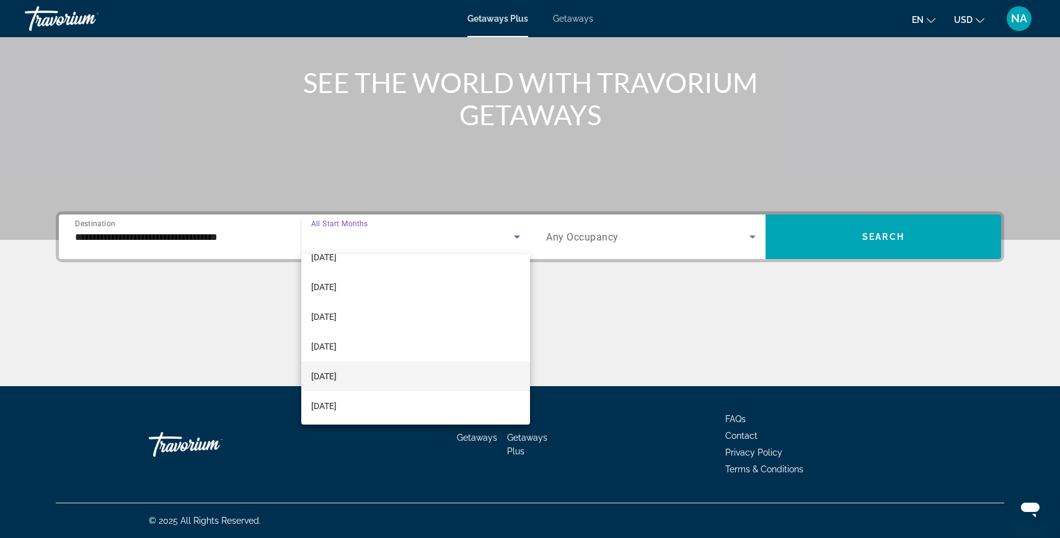
scroll to position [137, 0]
click at [336, 376] on span "[DATE]" at bounding box center [323, 374] width 25 height 15
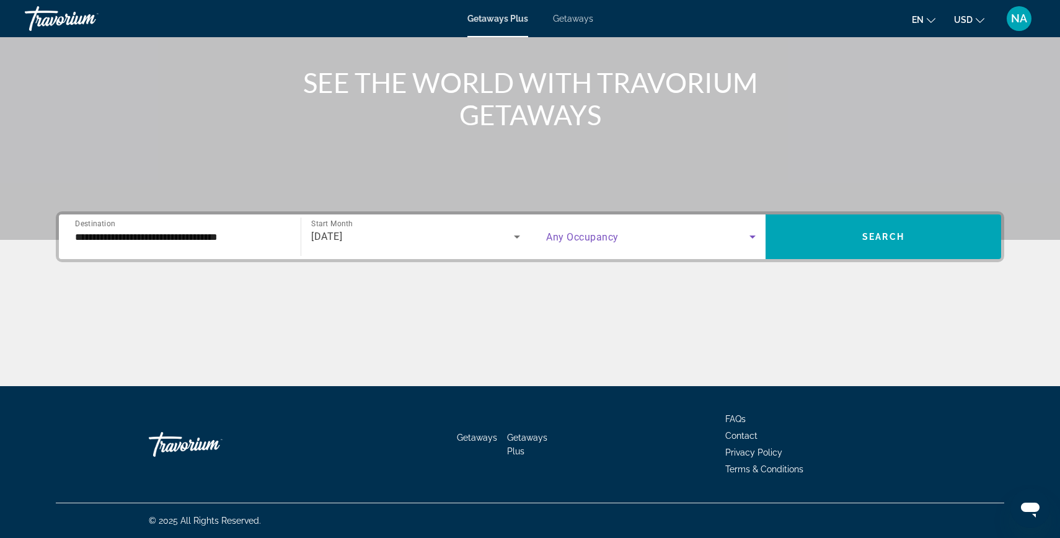
click at [690, 237] on span "Search widget" at bounding box center [647, 236] width 203 height 15
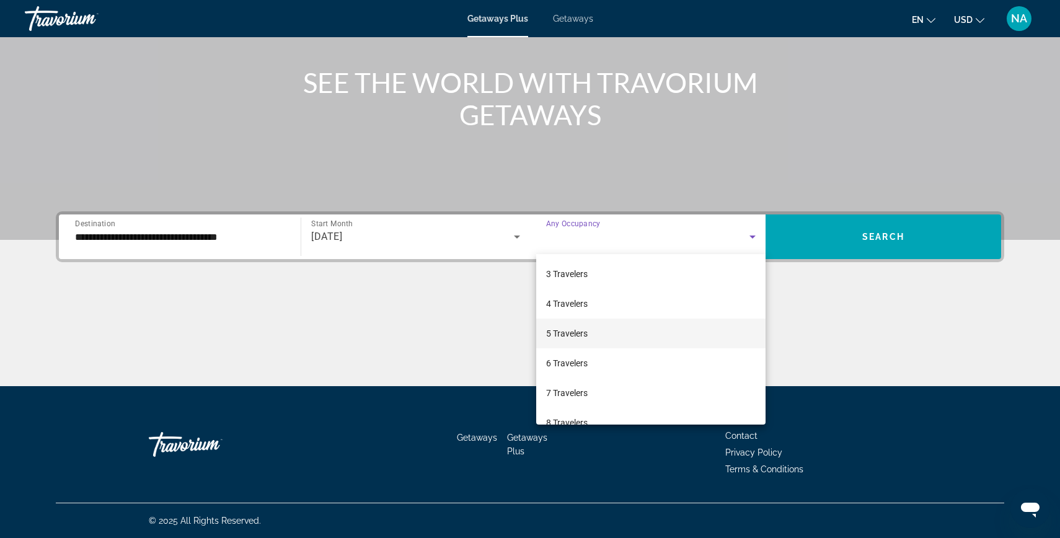
scroll to position [62, 0]
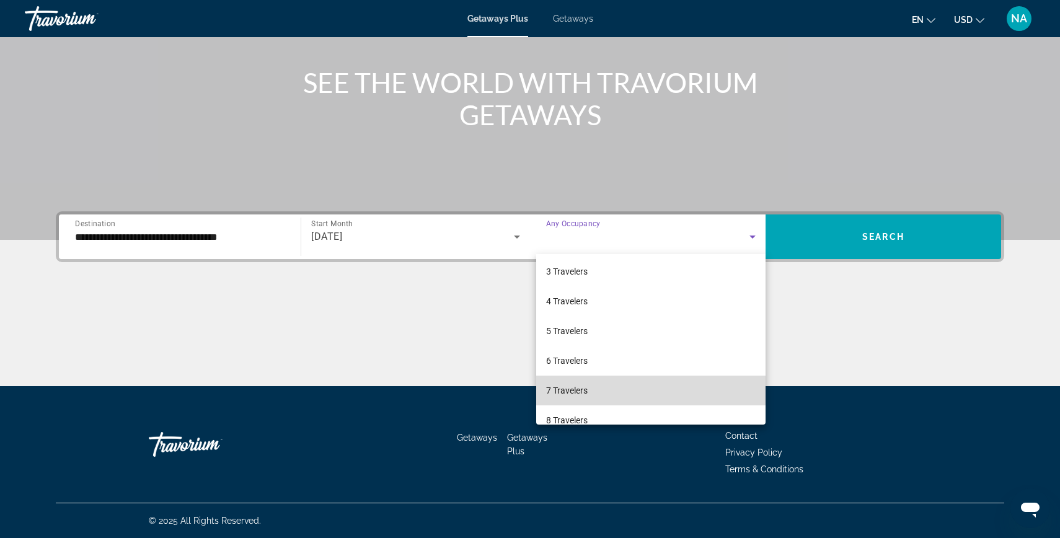
click at [578, 389] on span "7 Travelers" at bounding box center [567, 390] width 42 height 15
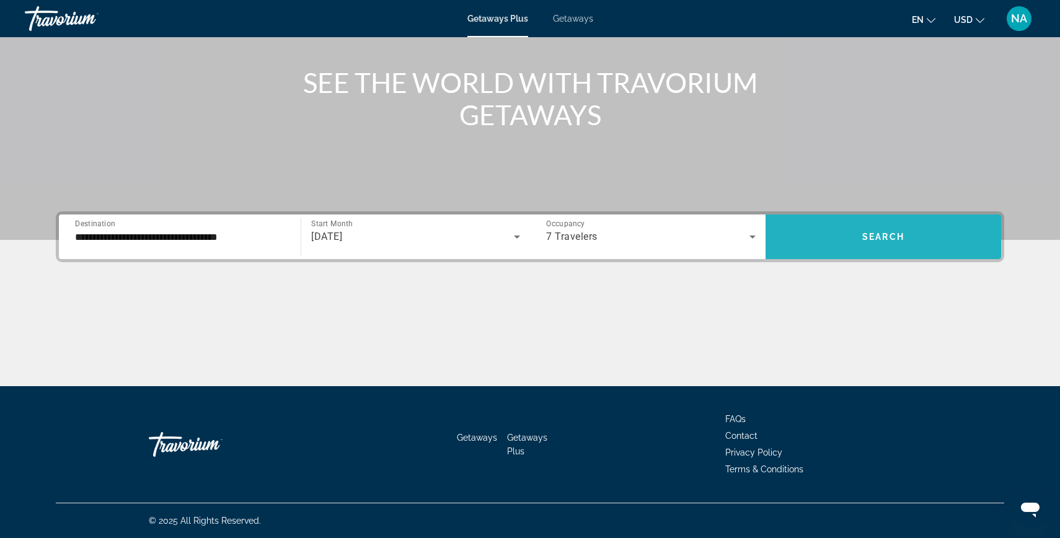
click at [839, 244] on span "Search widget" at bounding box center [882, 237] width 235 height 30
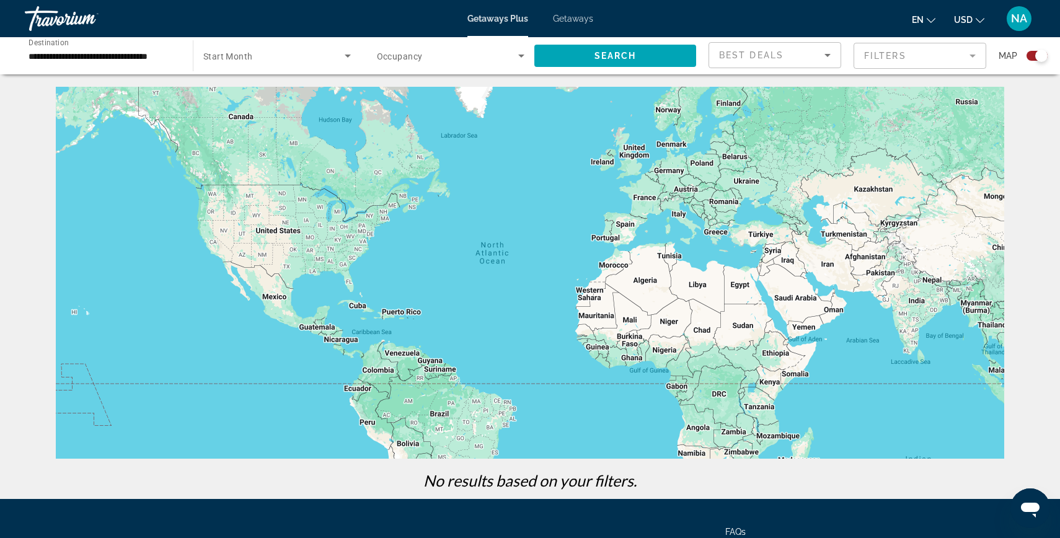
scroll to position [1, 0]
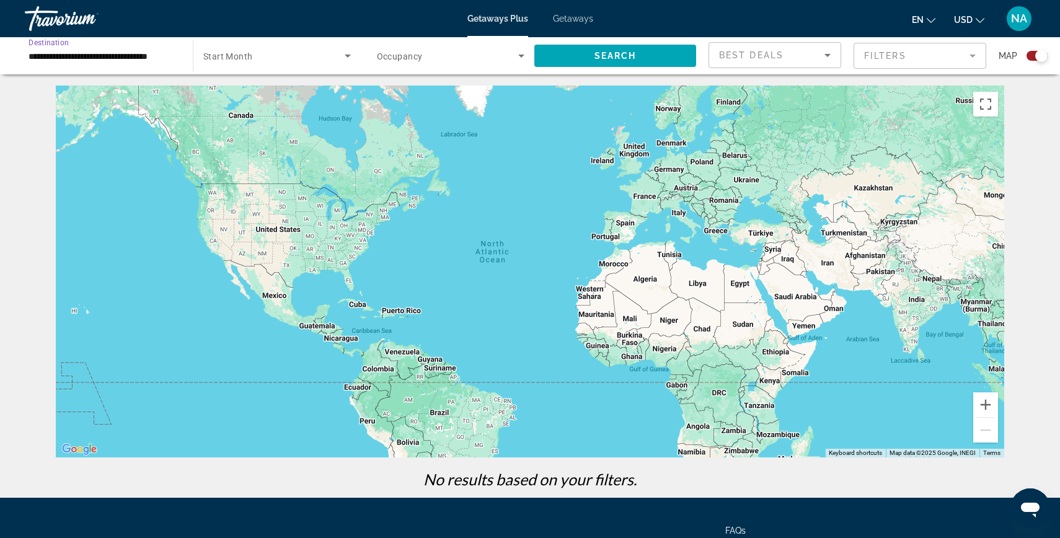
click at [169, 53] on input "**********" at bounding box center [103, 56] width 148 height 15
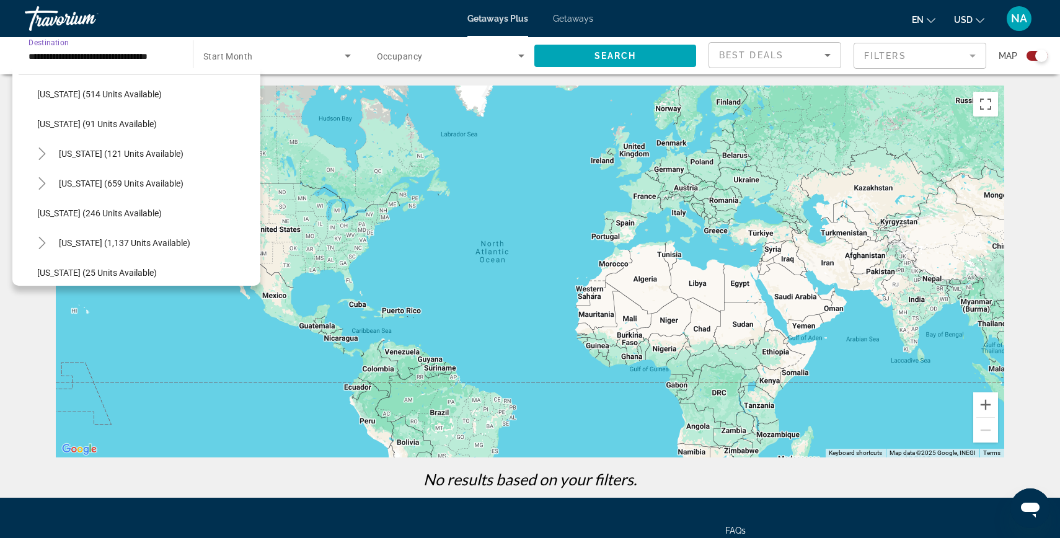
scroll to position [732, 0]
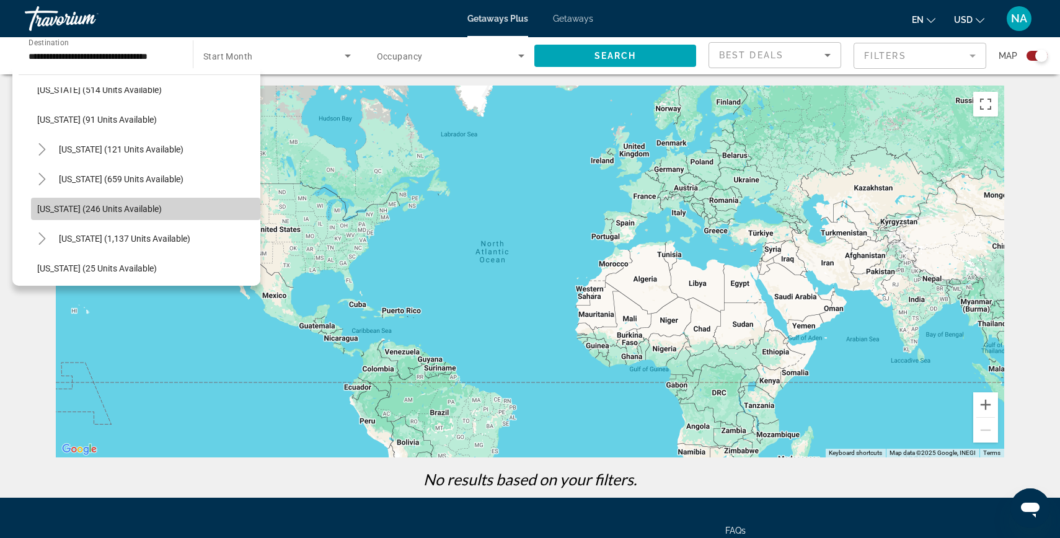
click at [95, 210] on span "[US_STATE] (246 units available)" at bounding box center [99, 209] width 125 height 10
type input "**********"
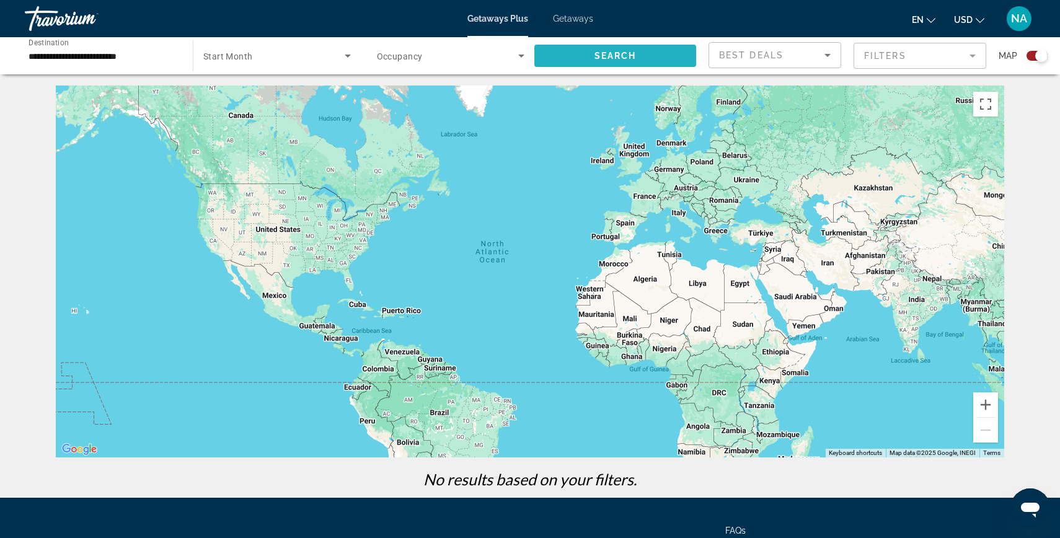
click at [630, 55] on span "Search" at bounding box center [615, 56] width 42 height 10
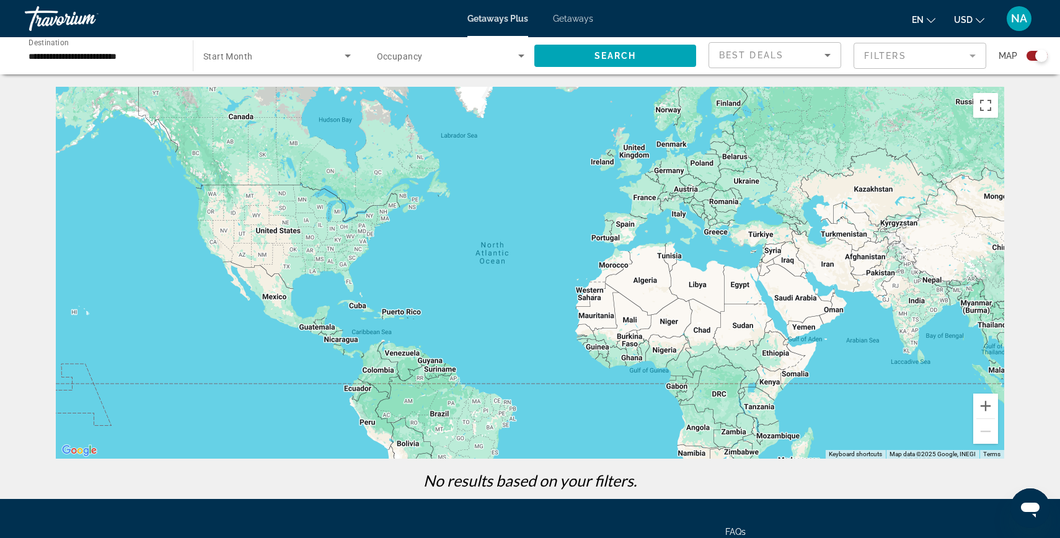
click at [218, 211] on div "Main content" at bounding box center [530, 273] width 948 height 372
click at [214, 223] on div "Main content" at bounding box center [530, 273] width 948 height 372
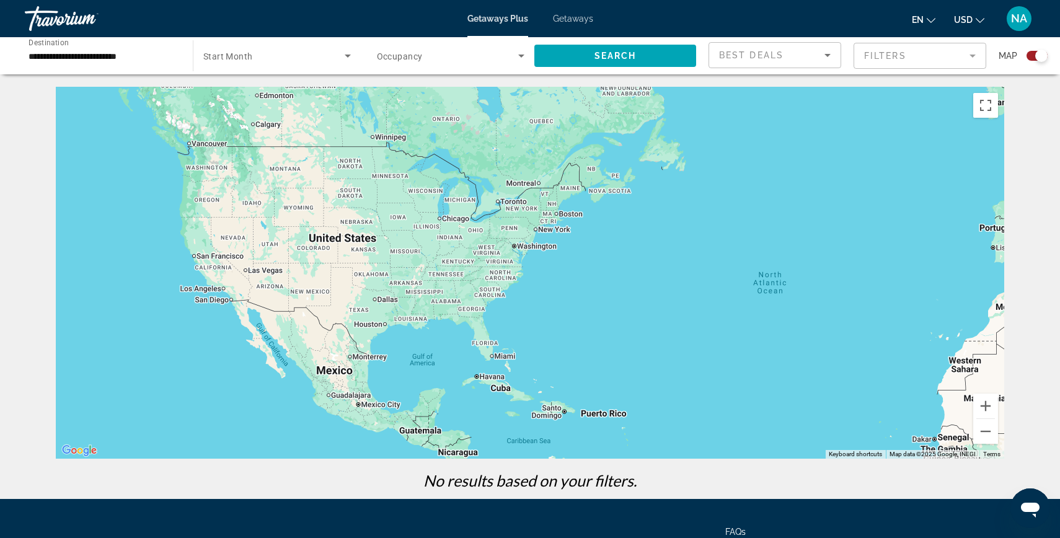
click at [214, 223] on div "Main content" at bounding box center [530, 273] width 948 height 372
click at [213, 213] on div "Main content" at bounding box center [530, 273] width 948 height 372
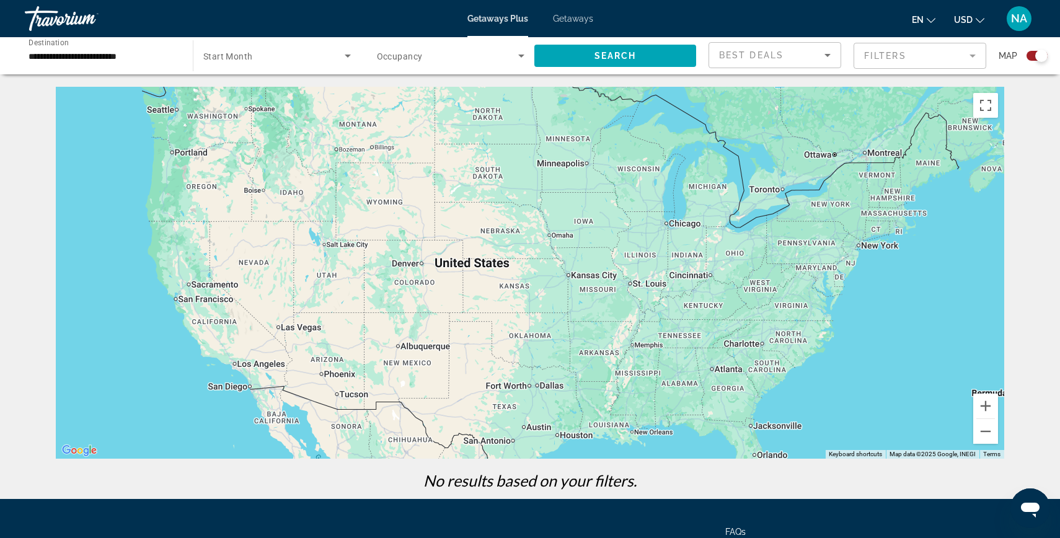
click at [213, 213] on div "Main content" at bounding box center [530, 273] width 948 height 372
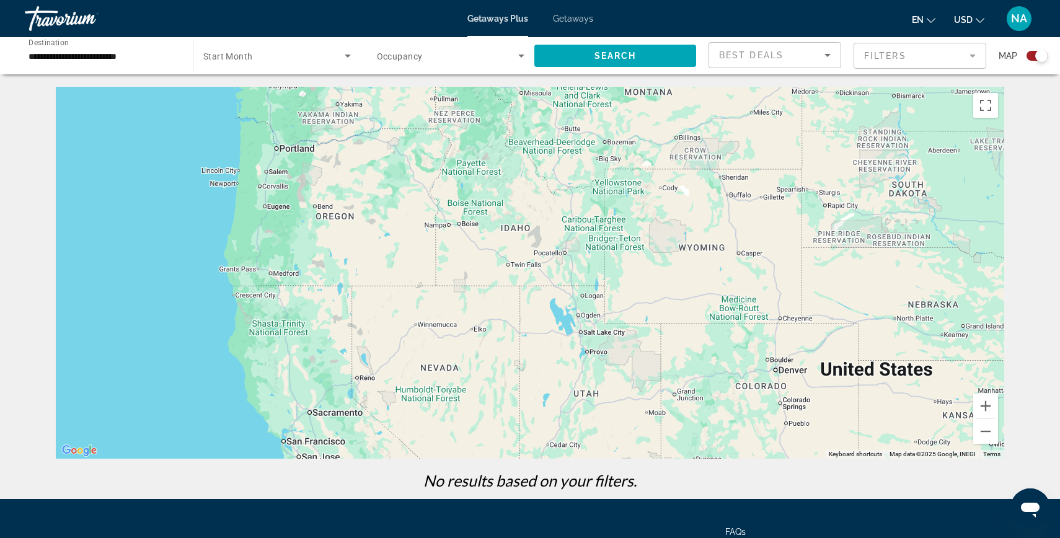
drag, startPoint x: 182, startPoint y: 194, endPoint x: 330, endPoint y: 250, distance: 157.9
click at [330, 250] on div "Main content" at bounding box center [530, 273] width 948 height 372
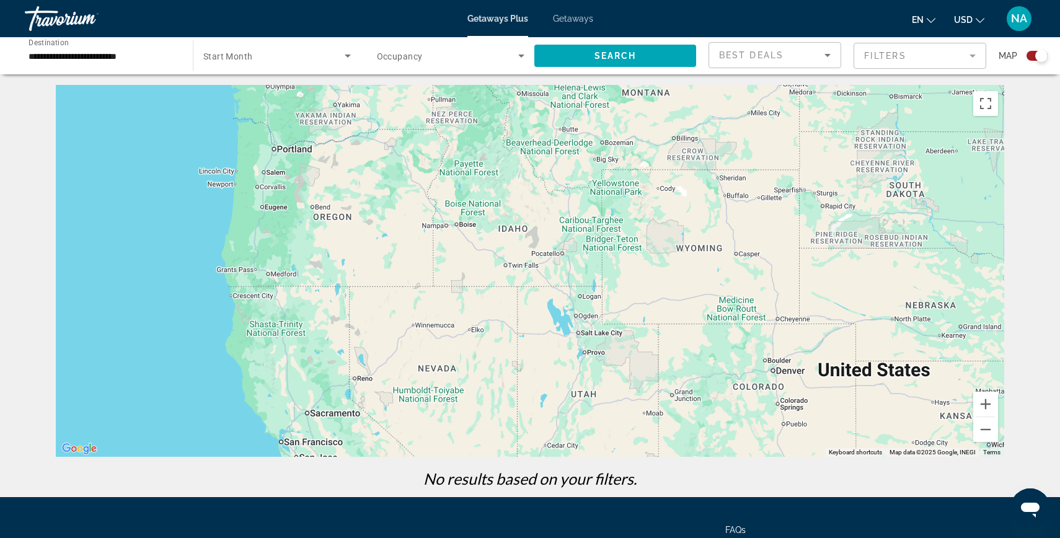
click at [366, 222] on div "Main content" at bounding box center [530, 271] width 948 height 372
click at [366, 221] on div "Main content" at bounding box center [530, 271] width 948 height 372
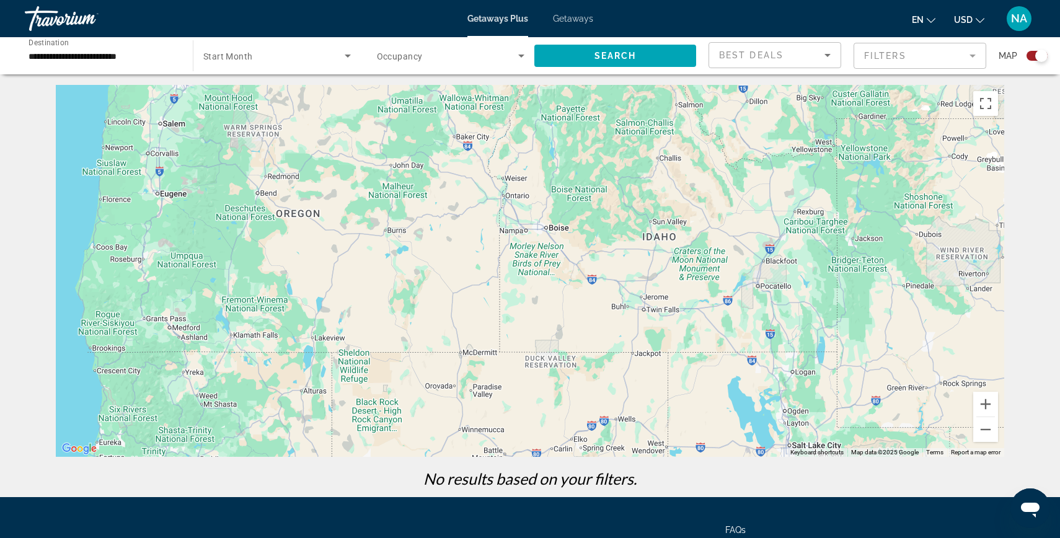
click at [322, 252] on div "Main content" at bounding box center [530, 271] width 948 height 372
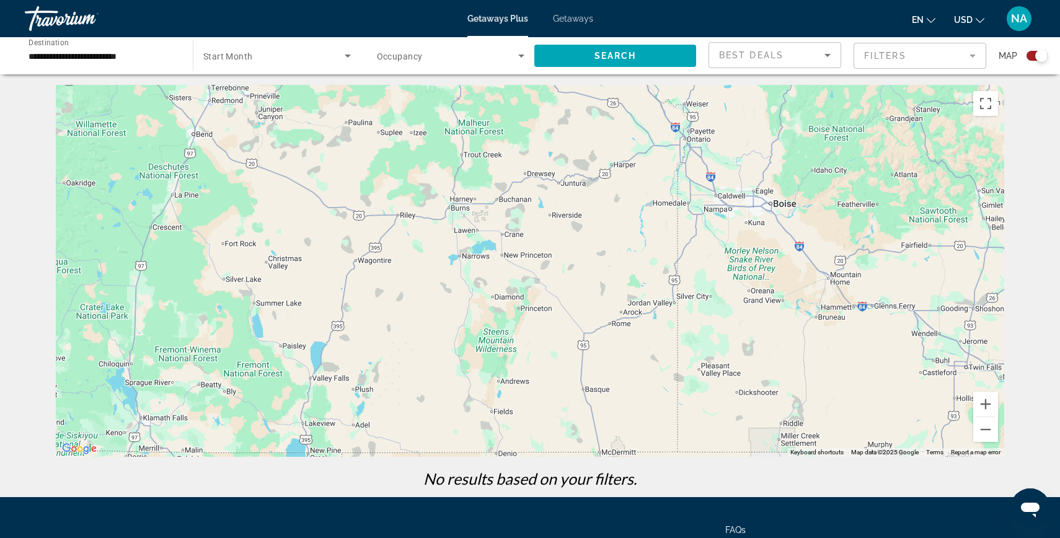
click at [275, 201] on div "Main content" at bounding box center [530, 271] width 948 height 372
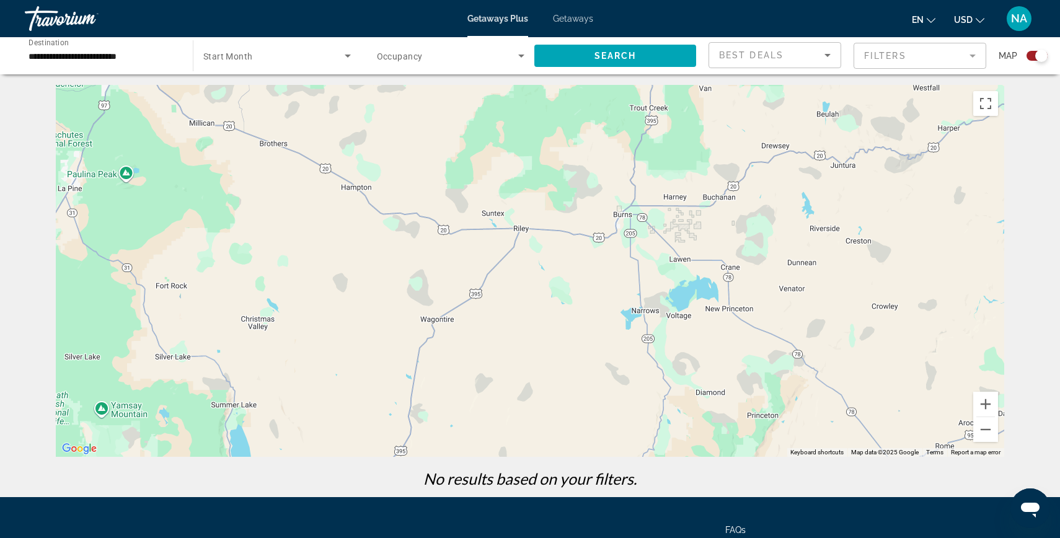
click at [616, 103] on div "Main content" at bounding box center [530, 271] width 948 height 372
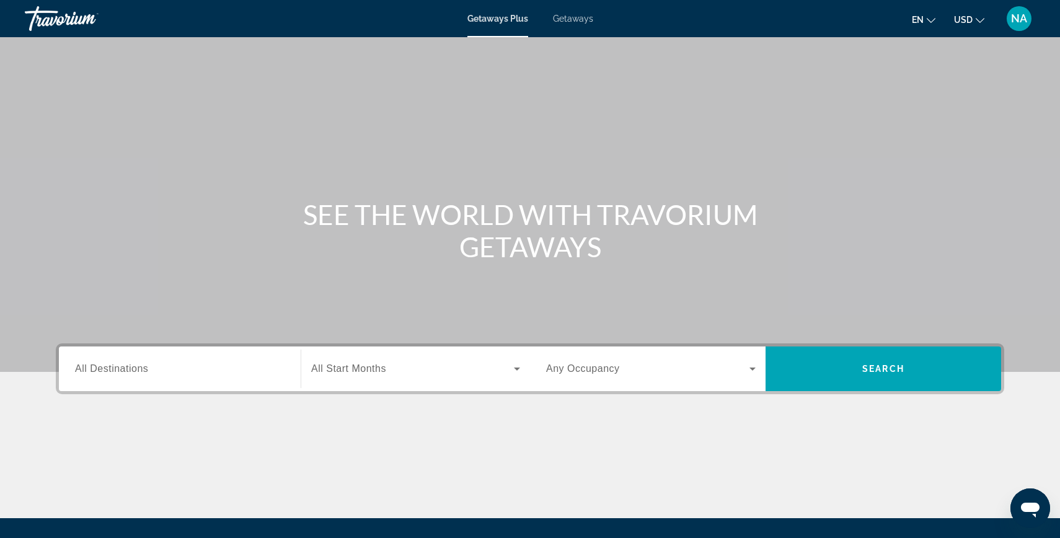
click at [223, 360] on div "Search widget" at bounding box center [179, 368] width 209 height 35
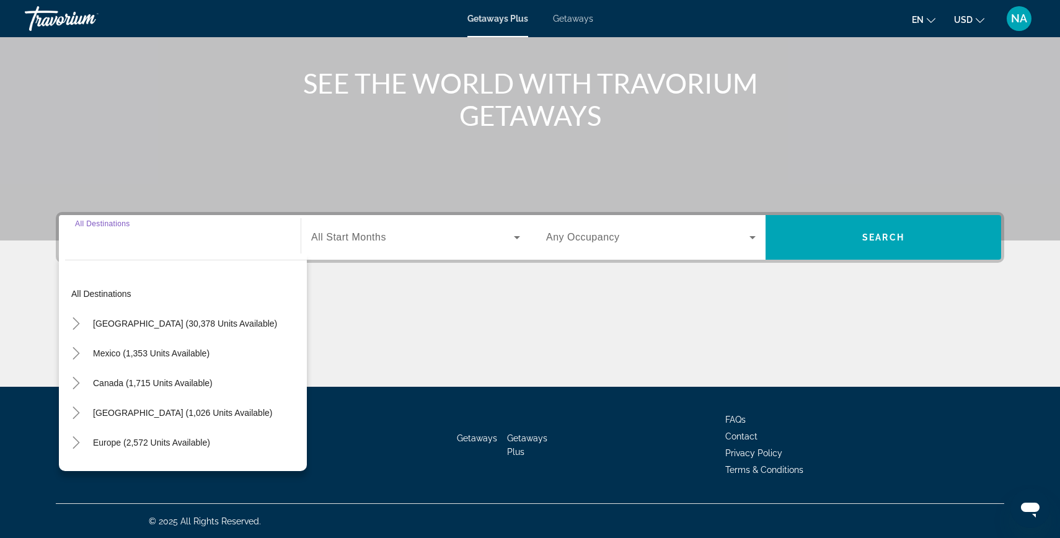
scroll to position [132, 0]
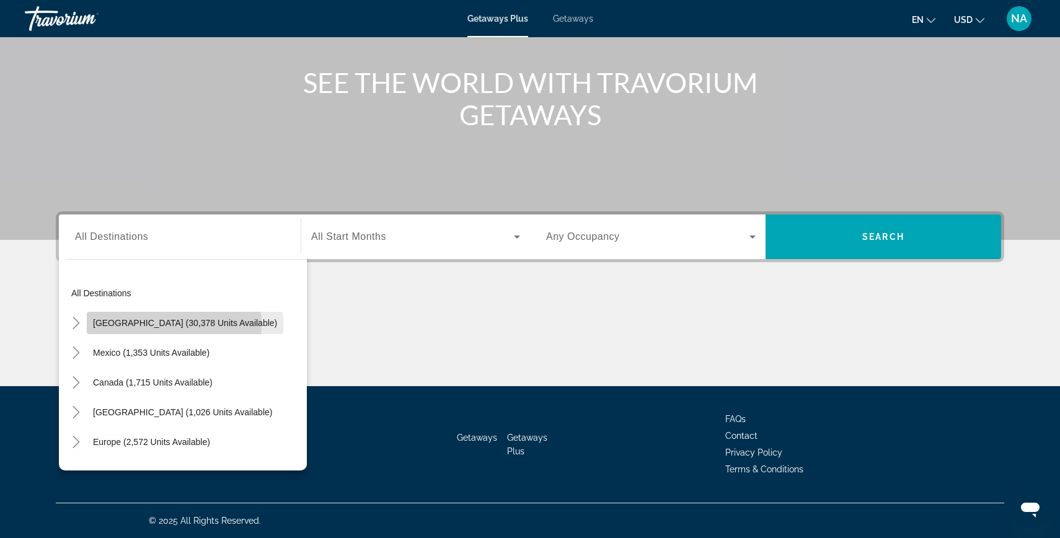
click at [174, 325] on span "[GEOGRAPHIC_DATA] (30,378 units available)" at bounding box center [185, 323] width 184 height 10
type input "**********"
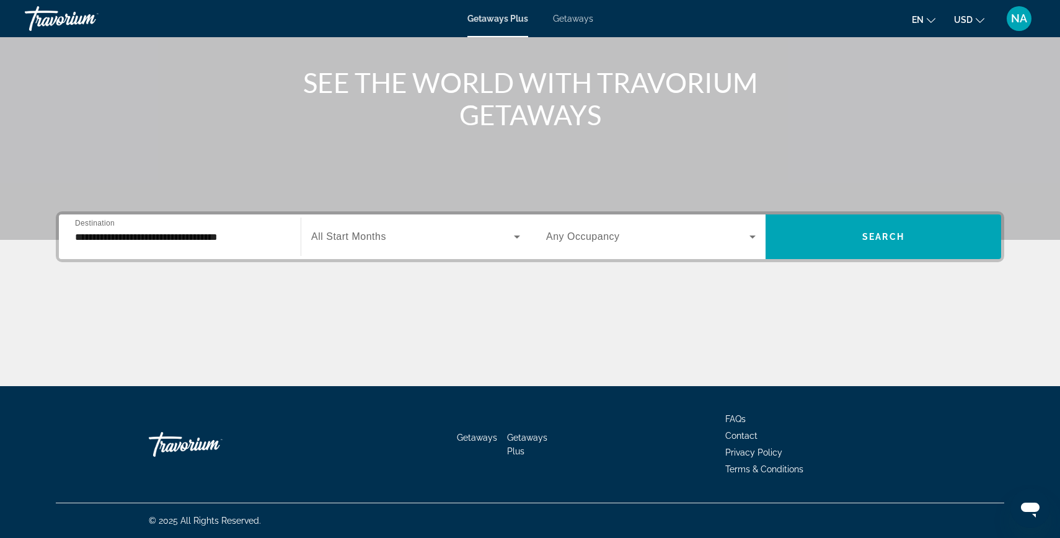
click at [367, 237] on span "All Start Months" at bounding box center [348, 236] width 75 height 11
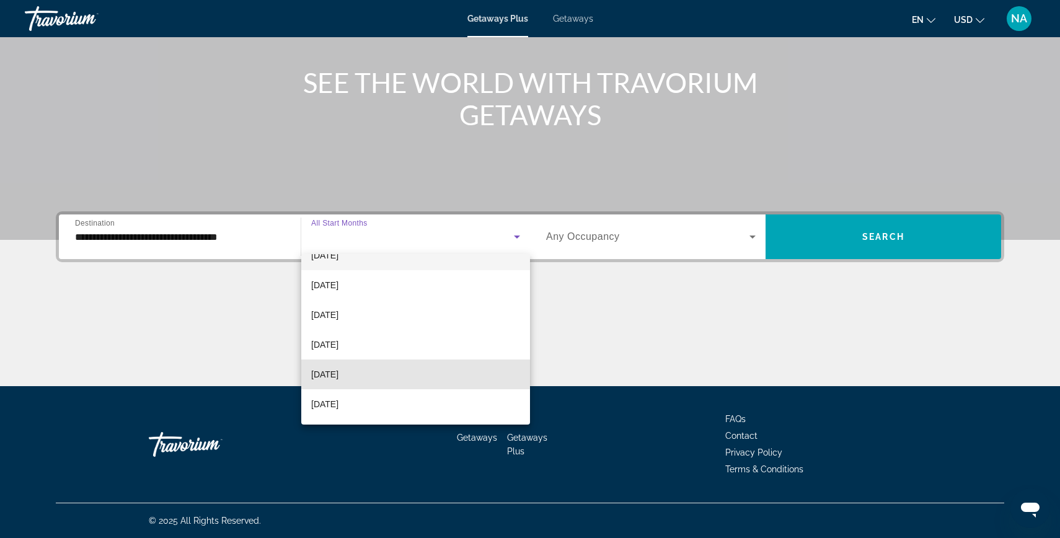
scroll to position [108, 0]
click at [361, 373] on mat-option "[DATE]" at bounding box center [415, 374] width 229 height 30
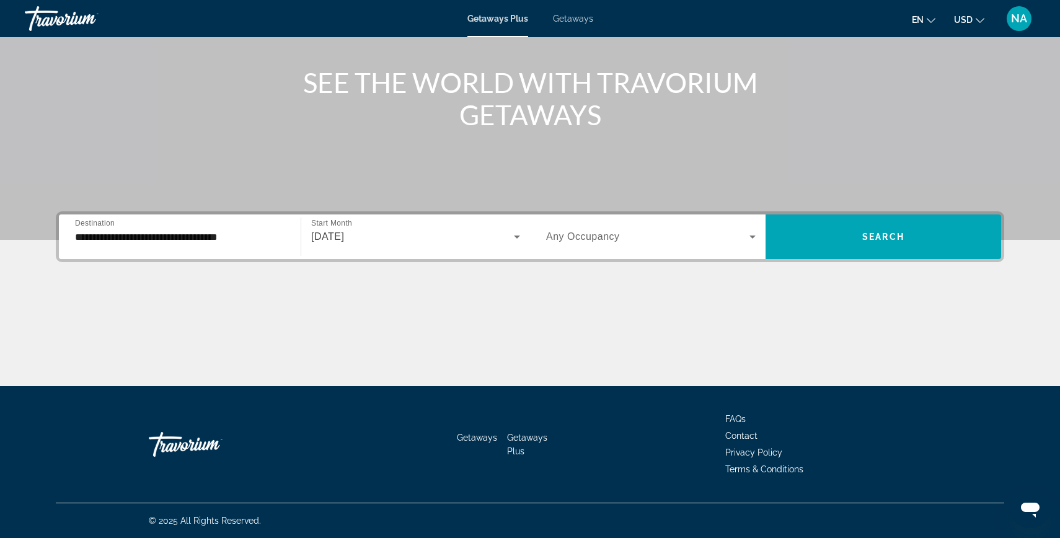
click at [617, 234] on span "Any Occupancy" at bounding box center [583, 236] width 74 height 11
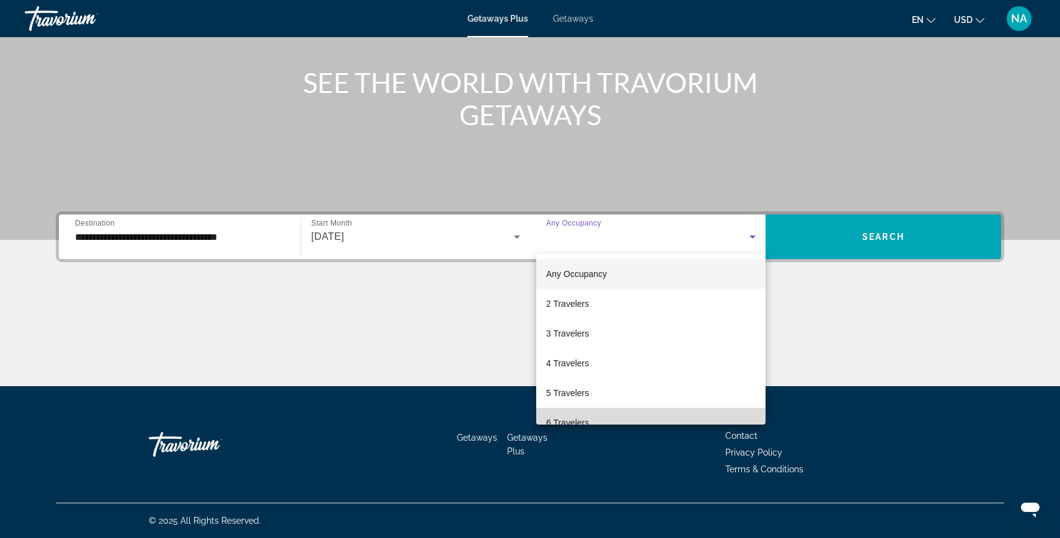
click at [558, 417] on span "6 Travelers" at bounding box center [567, 422] width 43 height 15
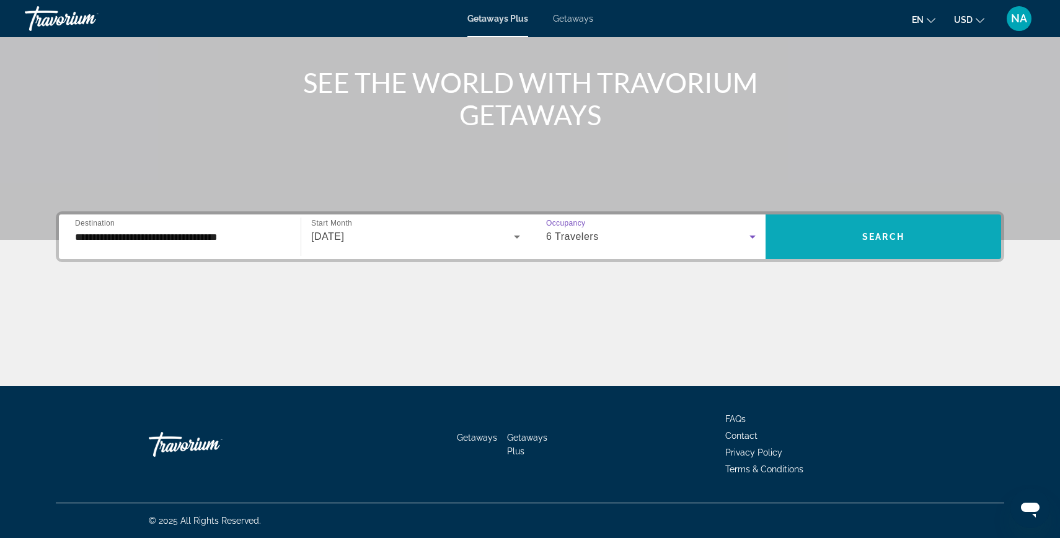
click at [800, 244] on span "Search widget" at bounding box center [882, 237] width 235 height 30
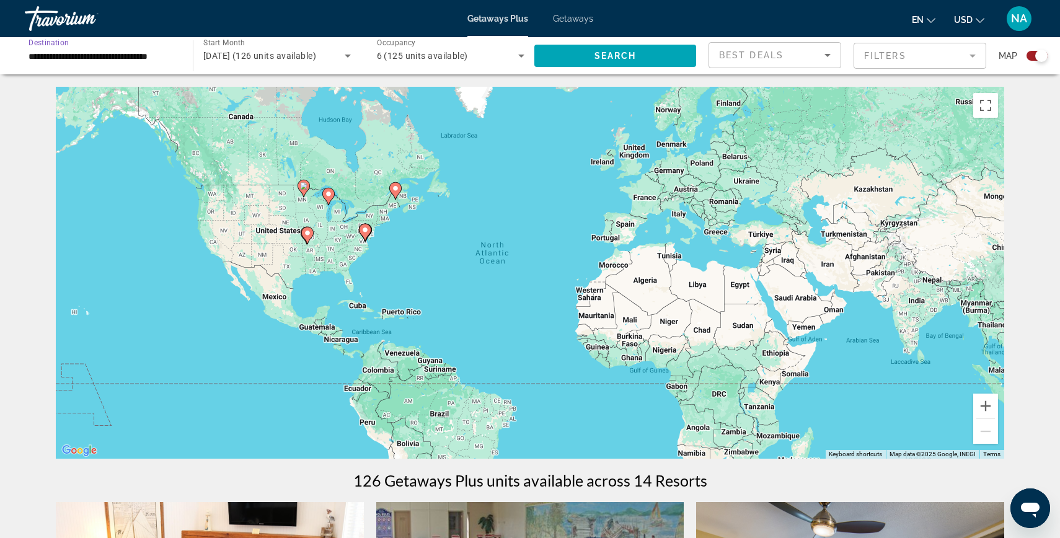
click at [156, 54] on input "**********" at bounding box center [103, 56] width 148 height 15
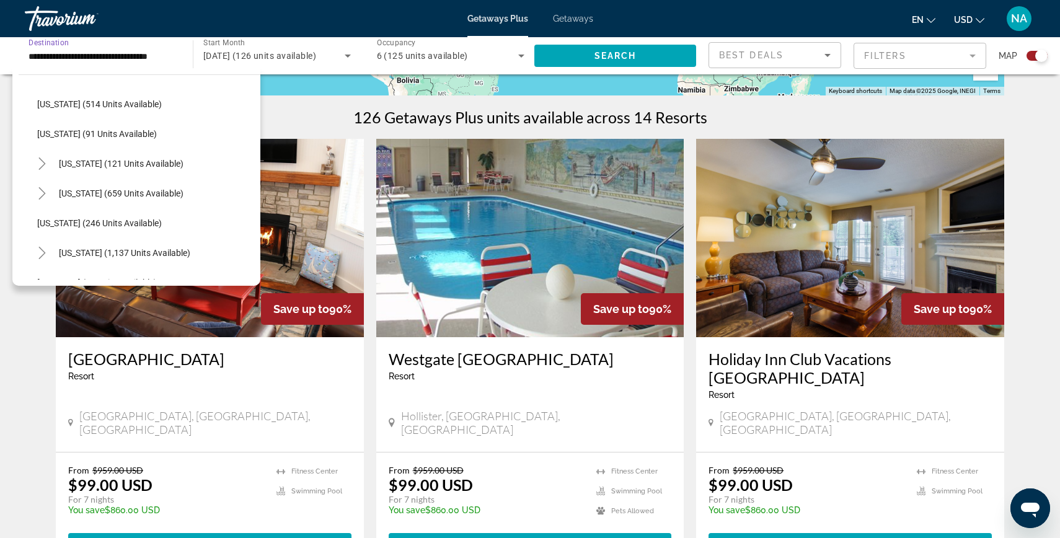
scroll to position [715, 0]
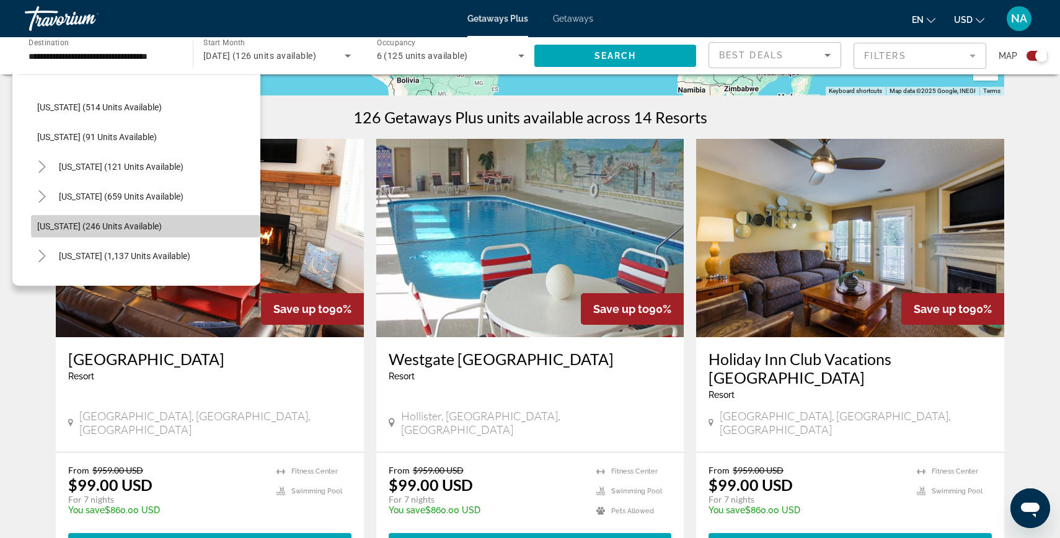
click at [94, 222] on span "[US_STATE] (246 units available)" at bounding box center [99, 226] width 125 height 10
type input "**********"
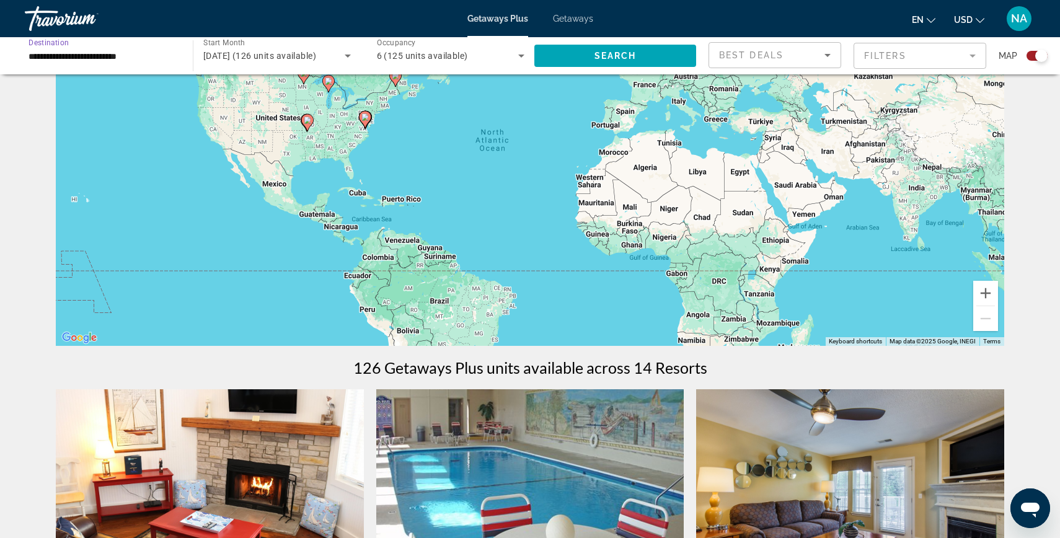
scroll to position [0, 0]
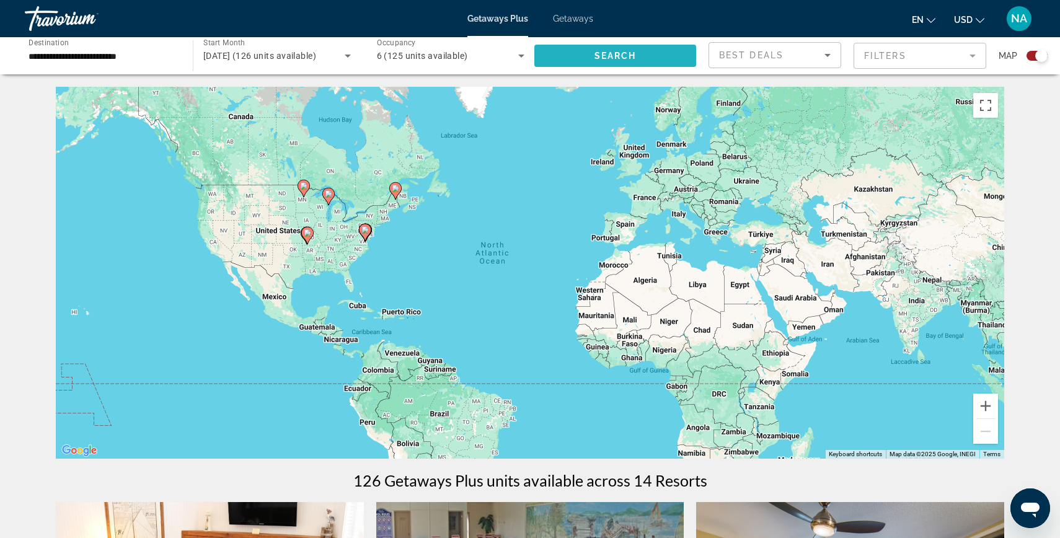
click at [573, 48] on span "Search widget" at bounding box center [615, 56] width 162 height 30
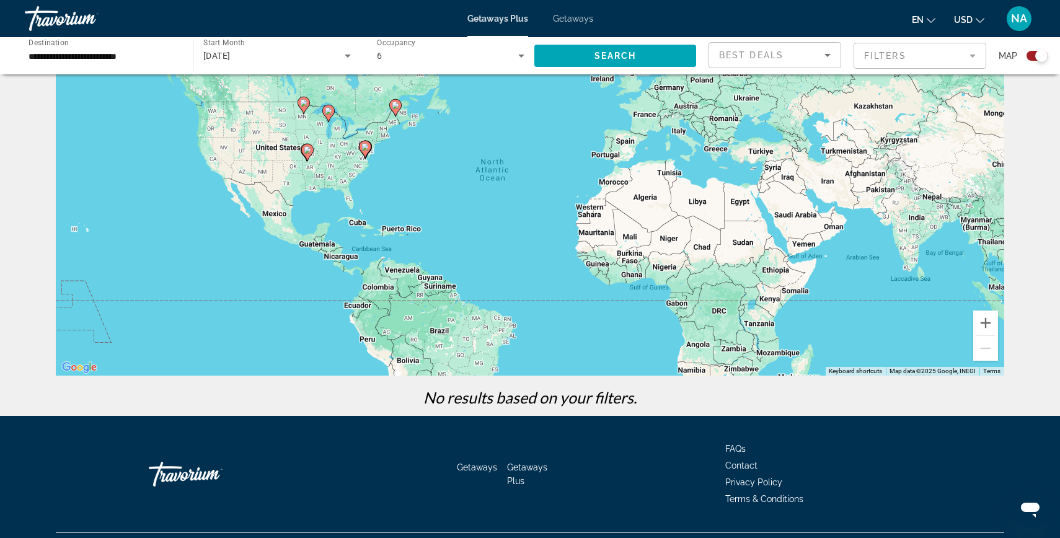
scroll to position [89, 0]
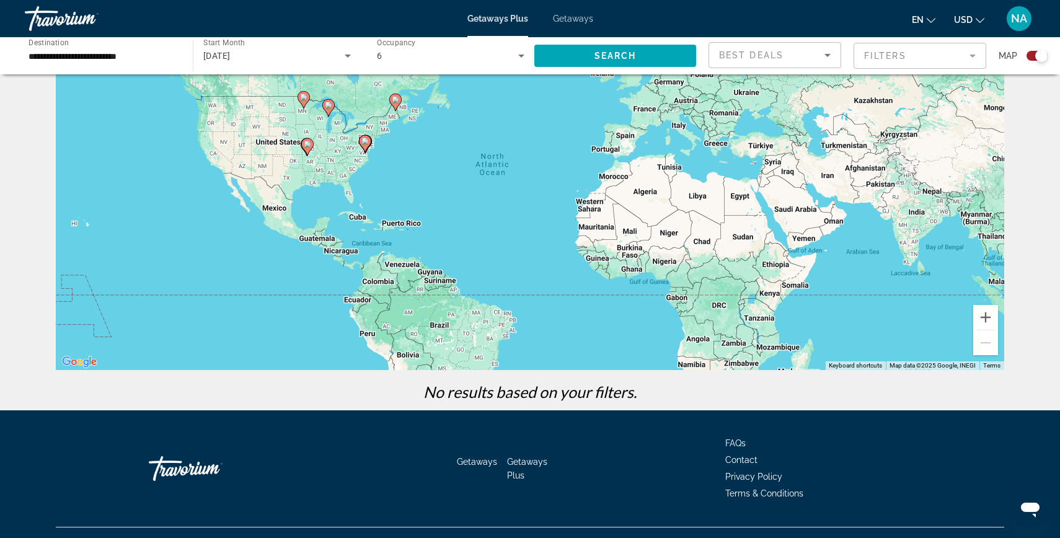
click at [344, 54] on icon "Search widget" at bounding box center [347, 55] width 15 height 15
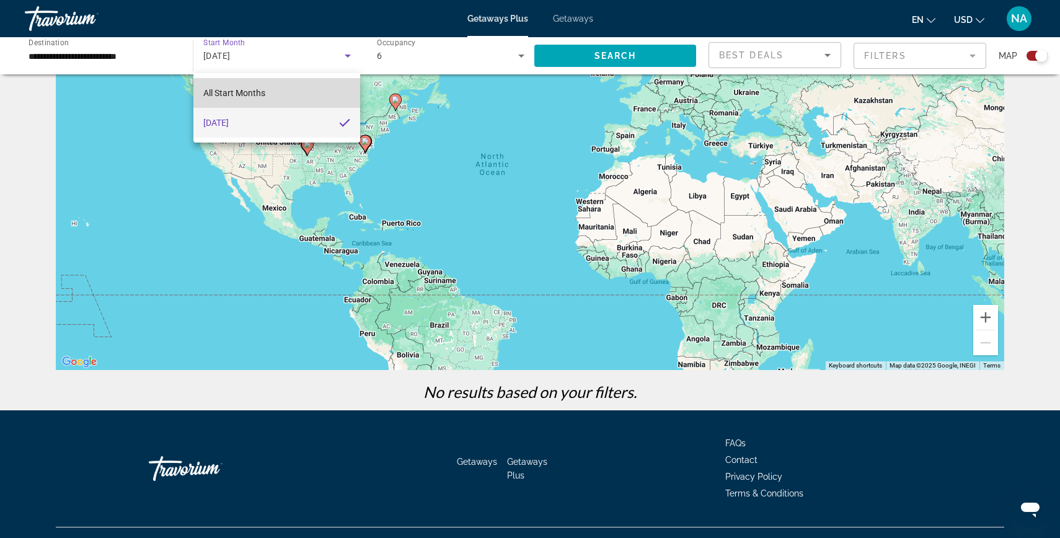
click at [275, 87] on mat-option "All Start Months" at bounding box center [276, 93] width 167 height 30
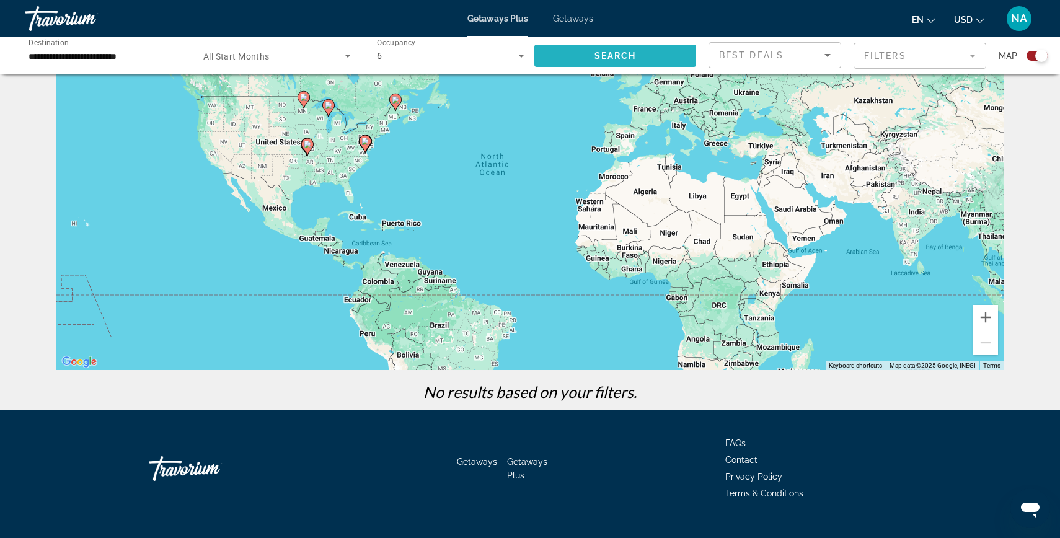
click at [586, 58] on span "Search widget" at bounding box center [615, 56] width 162 height 30
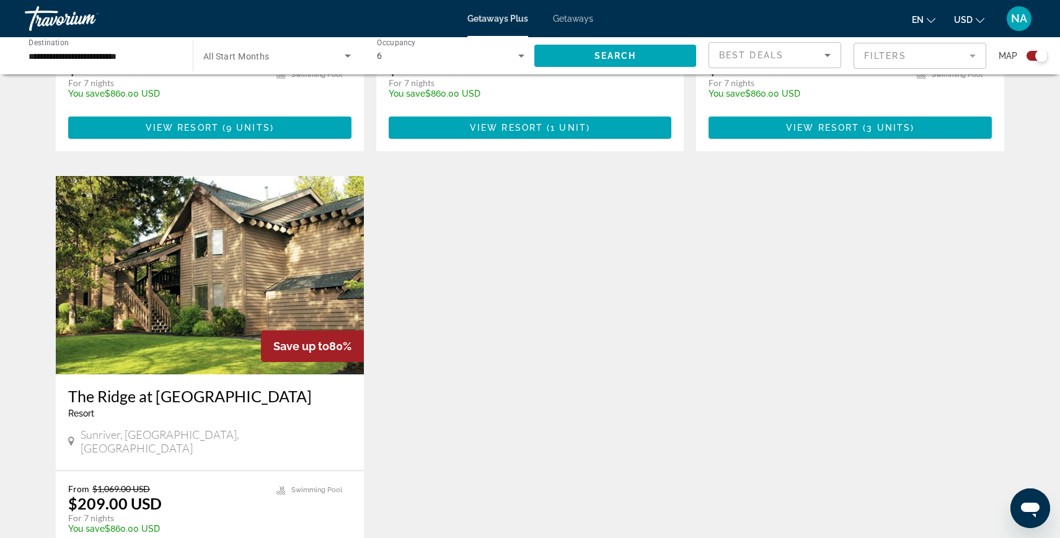
scroll to position [796, 0]
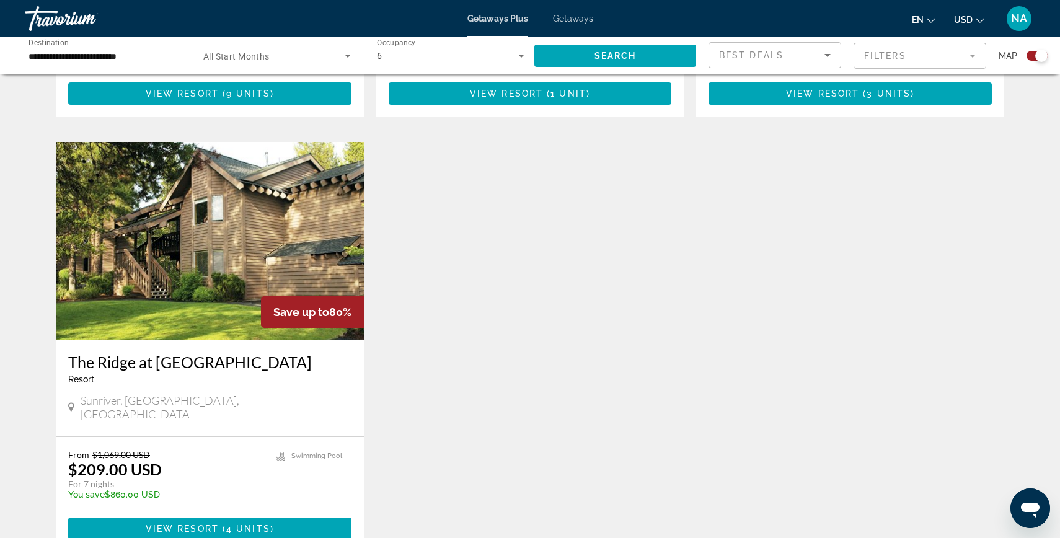
click at [202, 340] on div "The Ridge at [GEOGRAPHIC_DATA] - This is an adults only resort Sunriver, [GEOGR…" at bounding box center [210, 388] width 308 height 96
click at [224, 283] on img "Main content" at bounding box center [210, 241] width 308 height 198
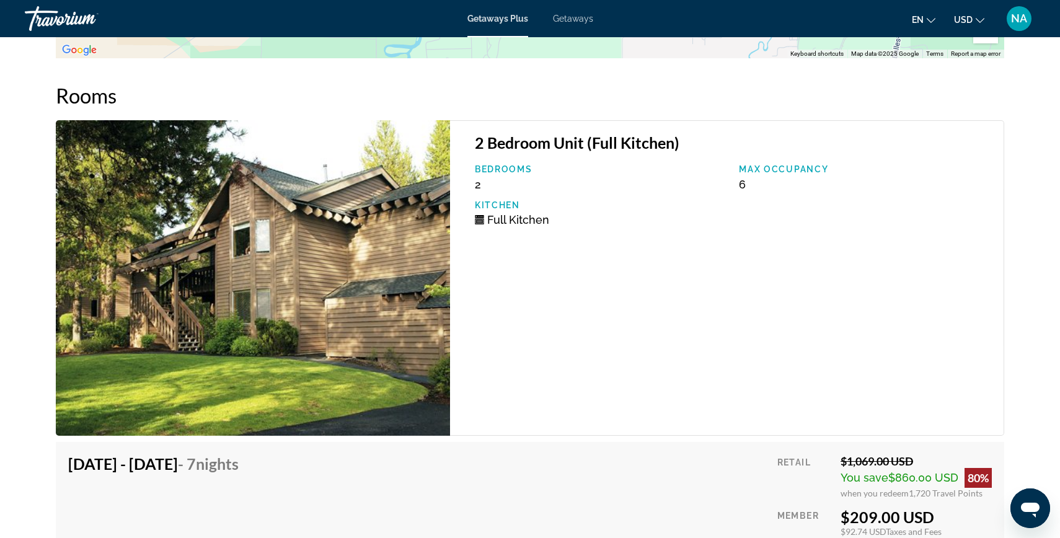
scroll to position [2011, 0]
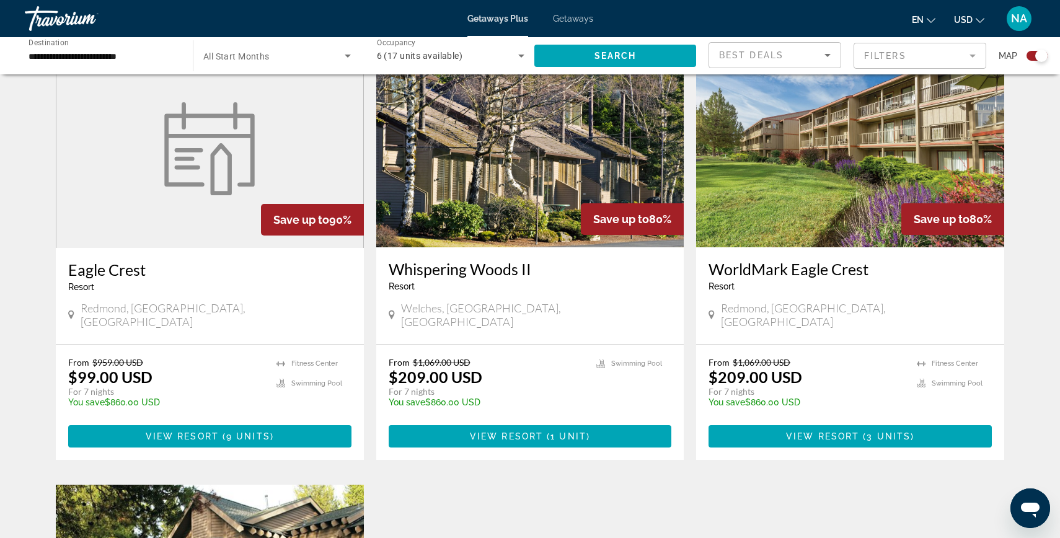
scroll to position [452, 0]
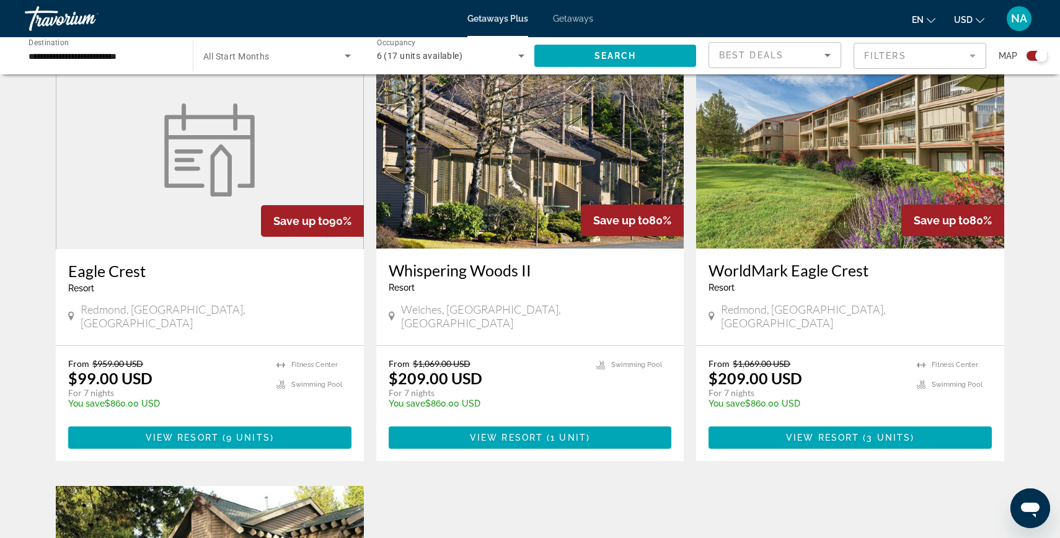
click at [519, 203] on img "Main content" at bounding box center [530, 149] width 308 height 198
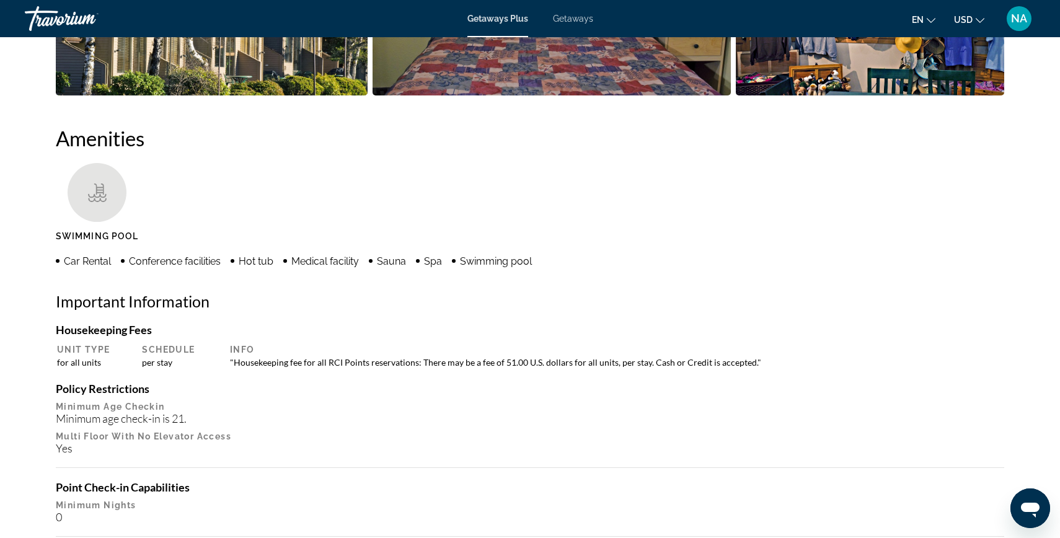
scroll to position [770, 0]
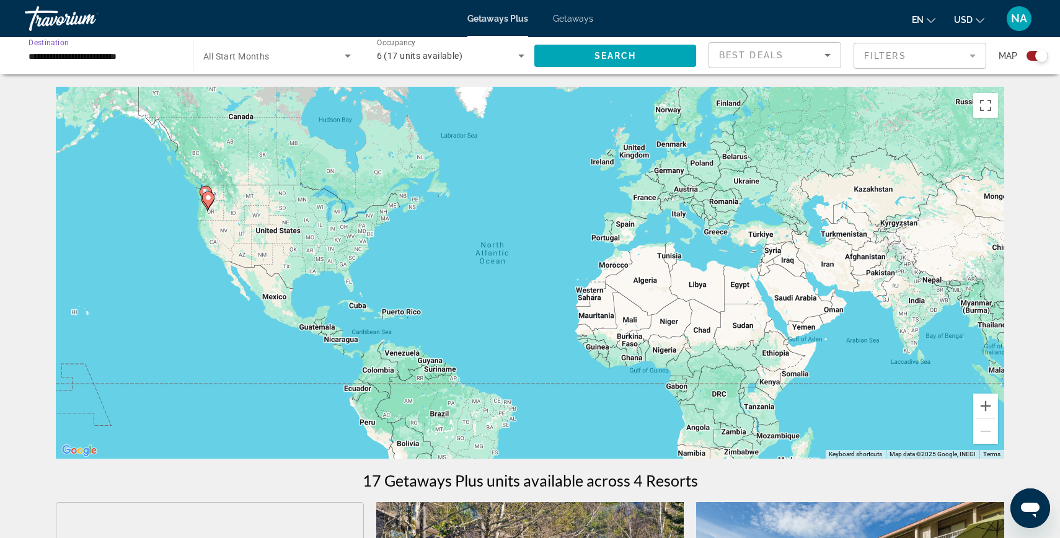
click at [134, 49] on input "**********" at bounding box center [103, 56] width 148 height 15
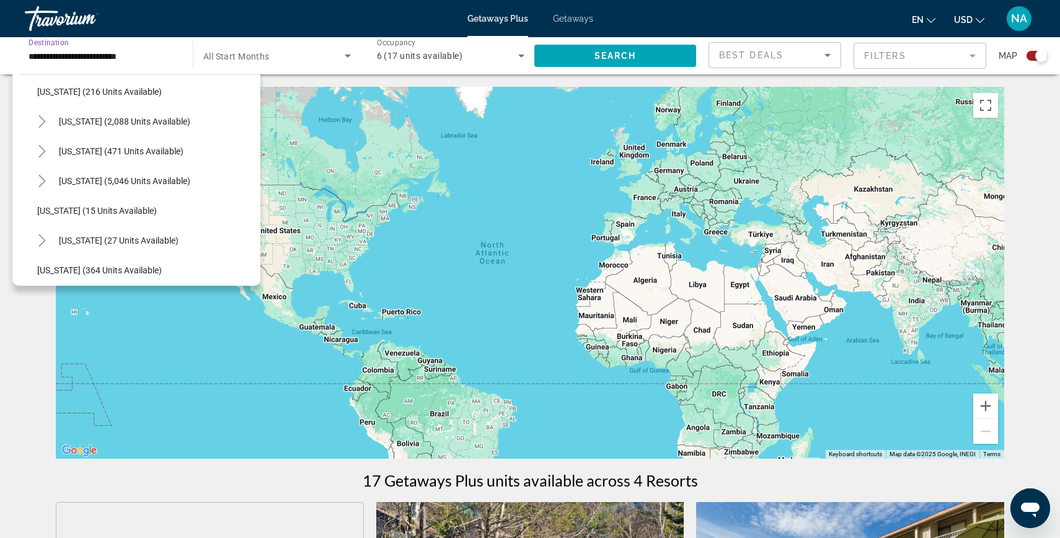
scroll to position [99, 0]
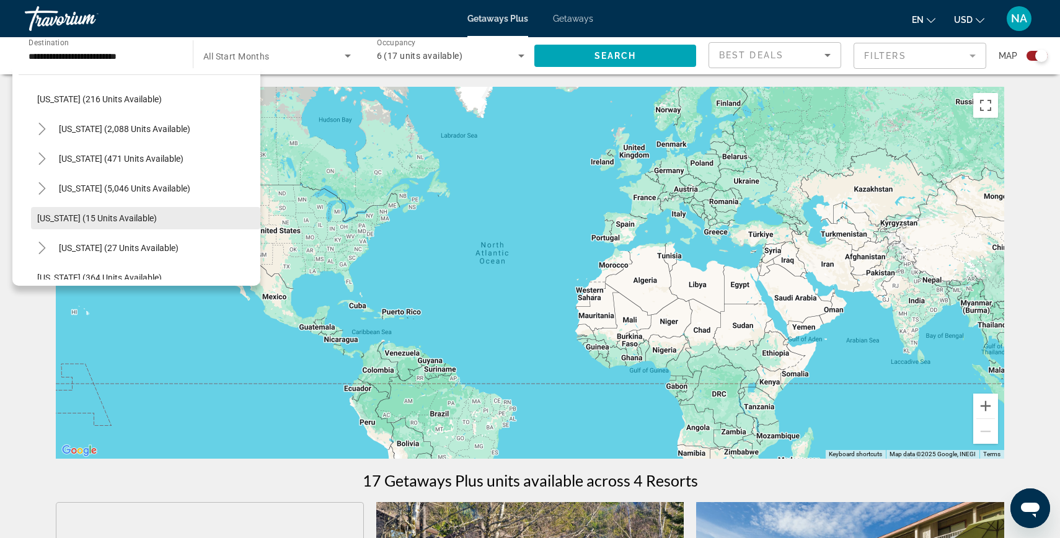
drag, startPoint x: 83, startPoint y: 219, endPoint x: 85, endPoint y: 208, distance: 11.3
click at [85, 208] on button "[US_STATE] (15 units available)" at bounding box center [145, 218] width 229 height 22
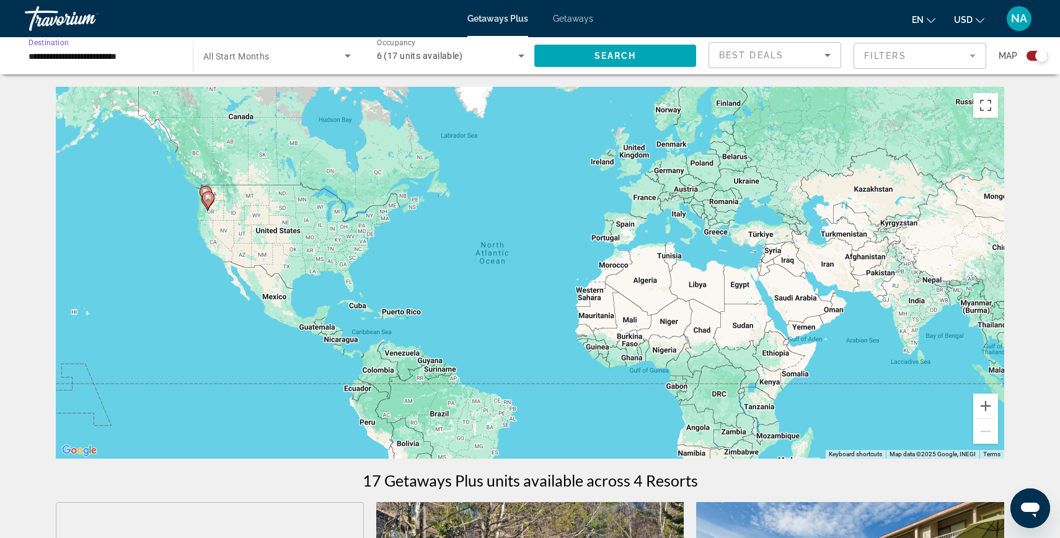
click at [106, 50] on input "**********" at bounding box center [103, 56] width 148 height 15
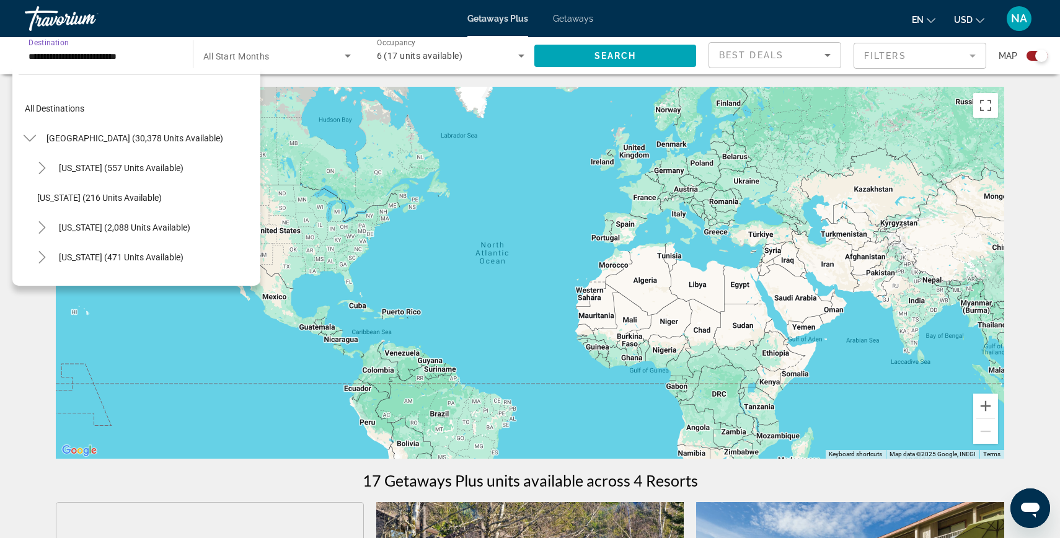
scroll to position [133, 0]
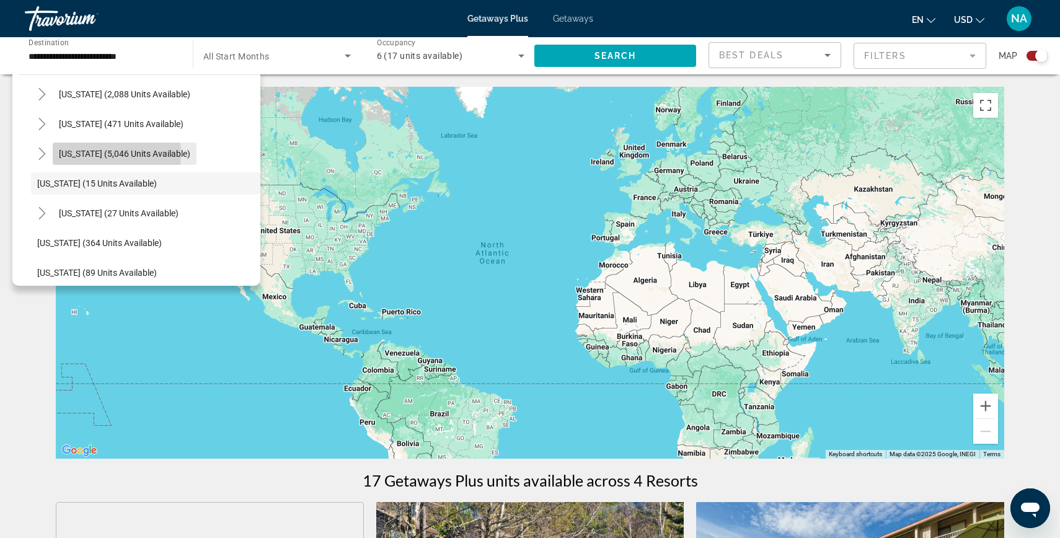
click at [97, 154] on span "[US_STATE] (5,046 units available)" at bounding box center [124, 154] width 131 height 10
type input "**********"
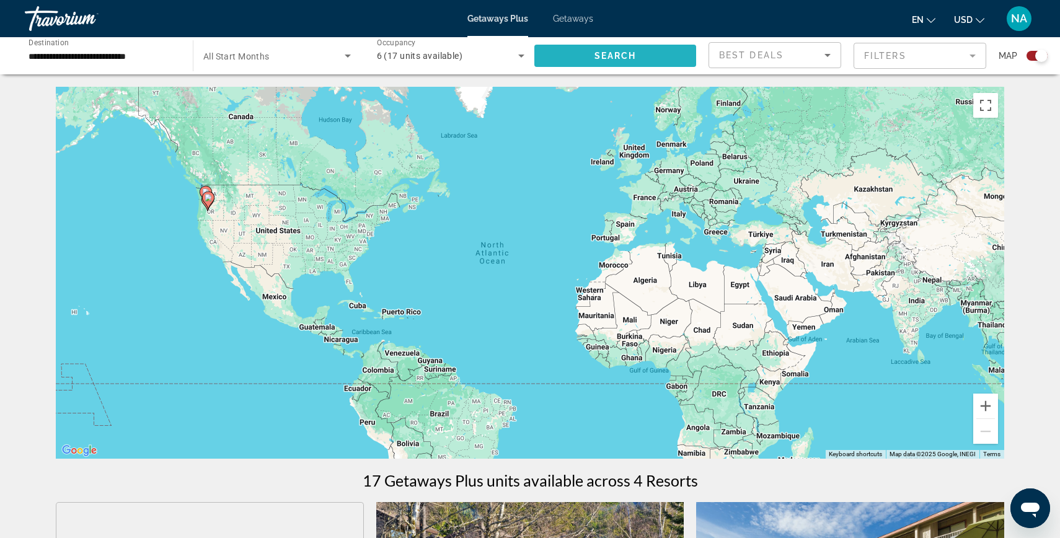
click at [558, 64] on span "Search widget" at bounding box center [615, 56] width 162 height 30
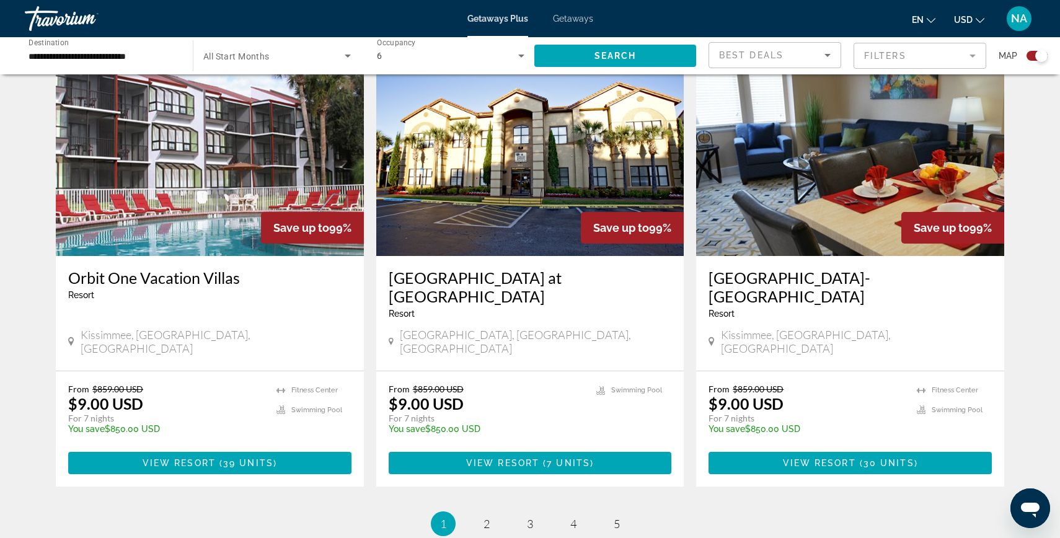
scroll to position [1824, 0]
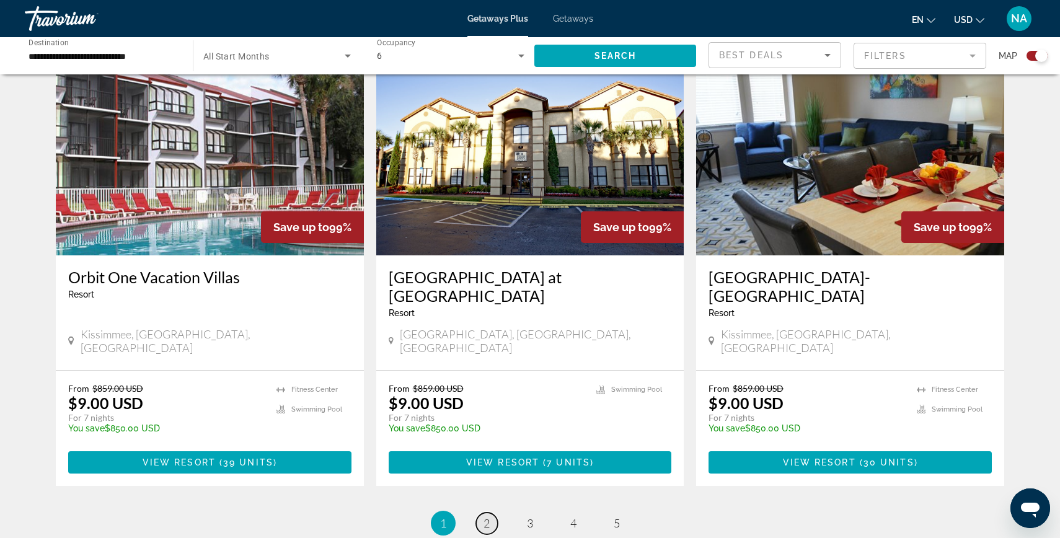
click at [490, 512] on link "page 2" at bounding box center [487, 523] width 22 height 22
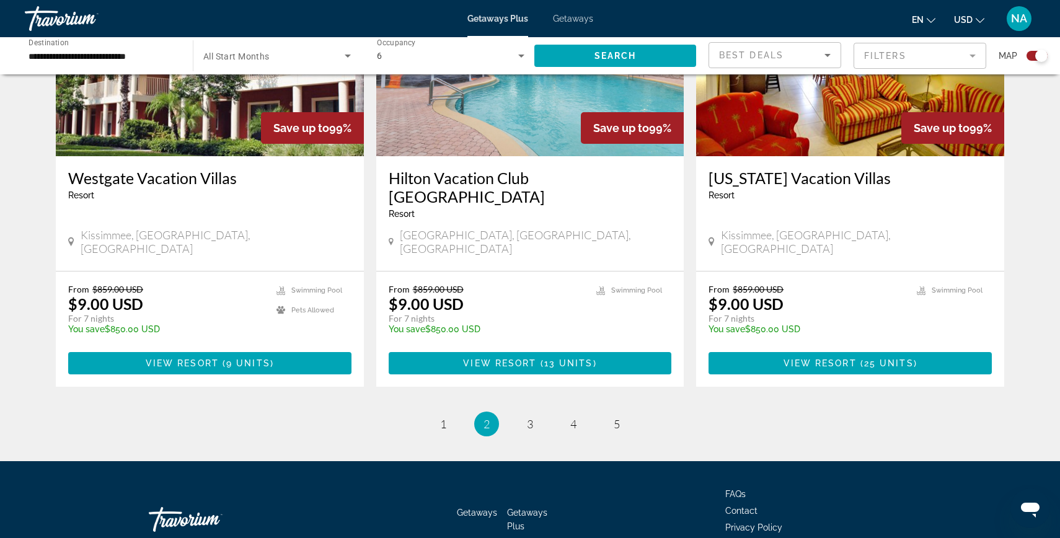
scroll to position [1887, 0]
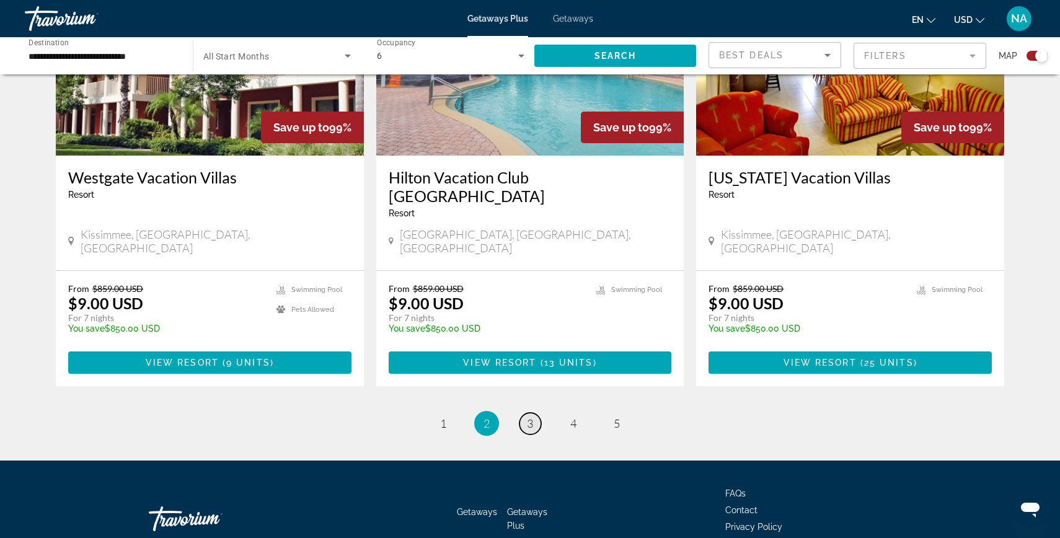
click at [528, 416] on span "3" at bounding box center [530, 423] width 6 height 14
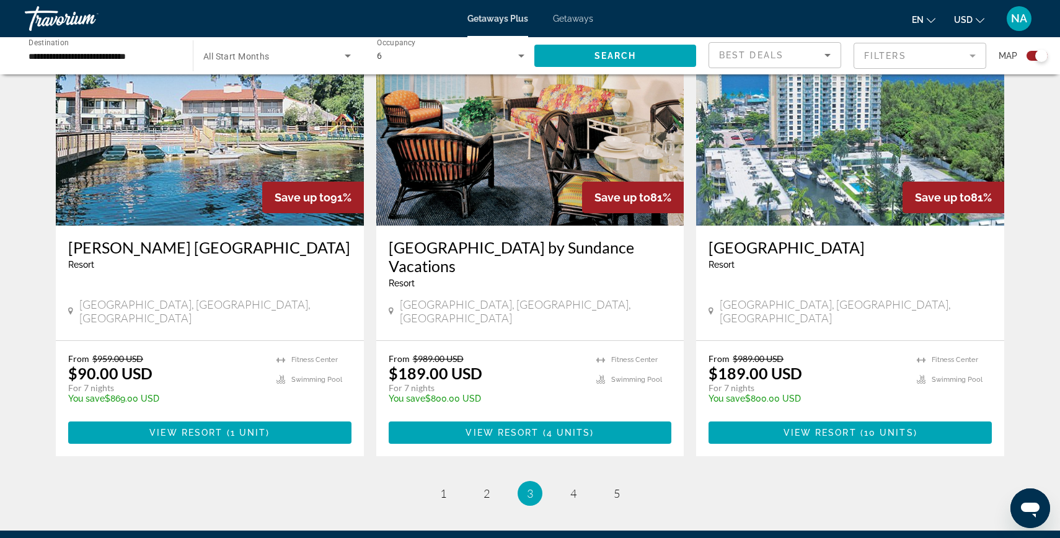
scroll to position [1845, 0]
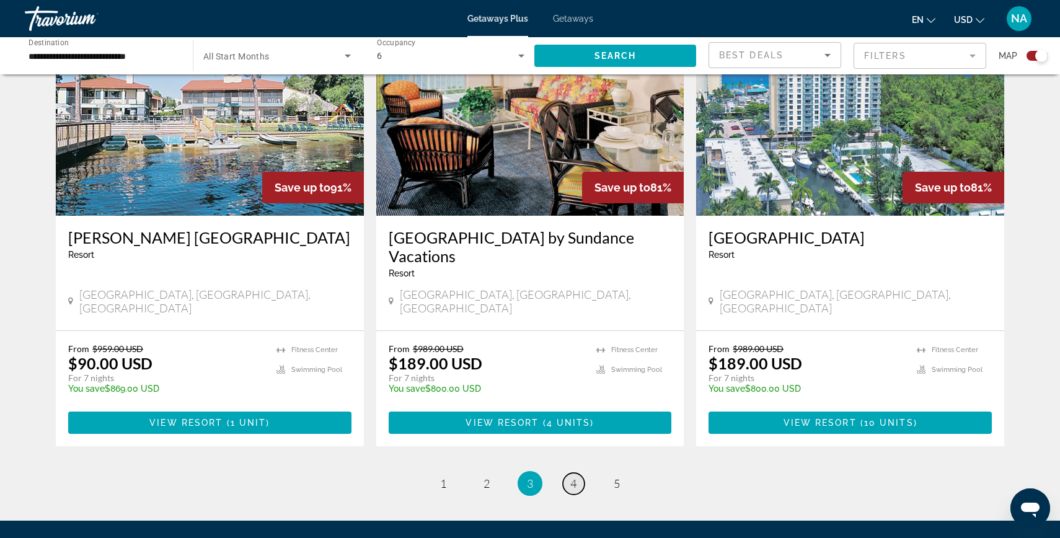
click at [571, 477] on span "4" at bounding box center [573, 484] width 6 height 14
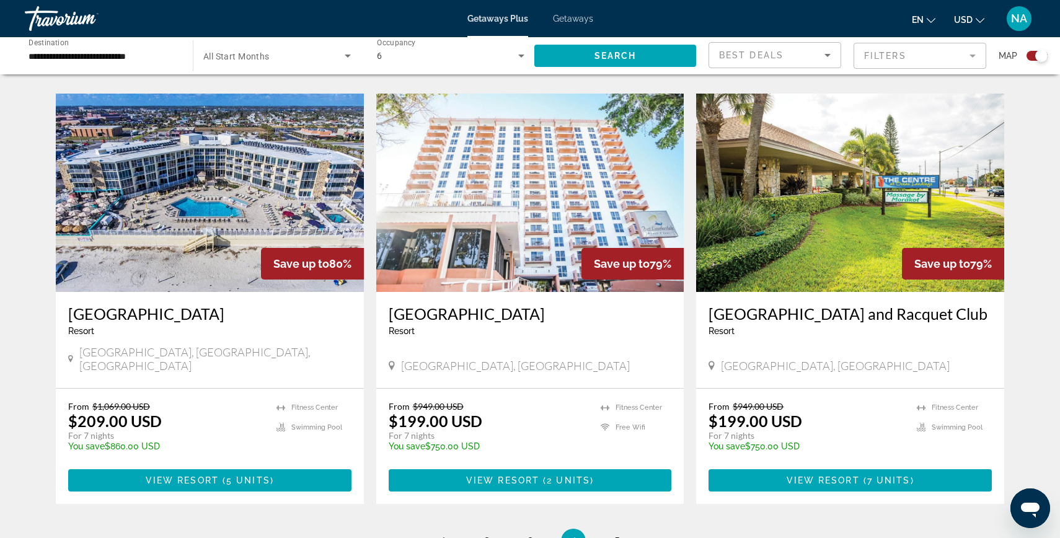
scroll to position [1738, 0]
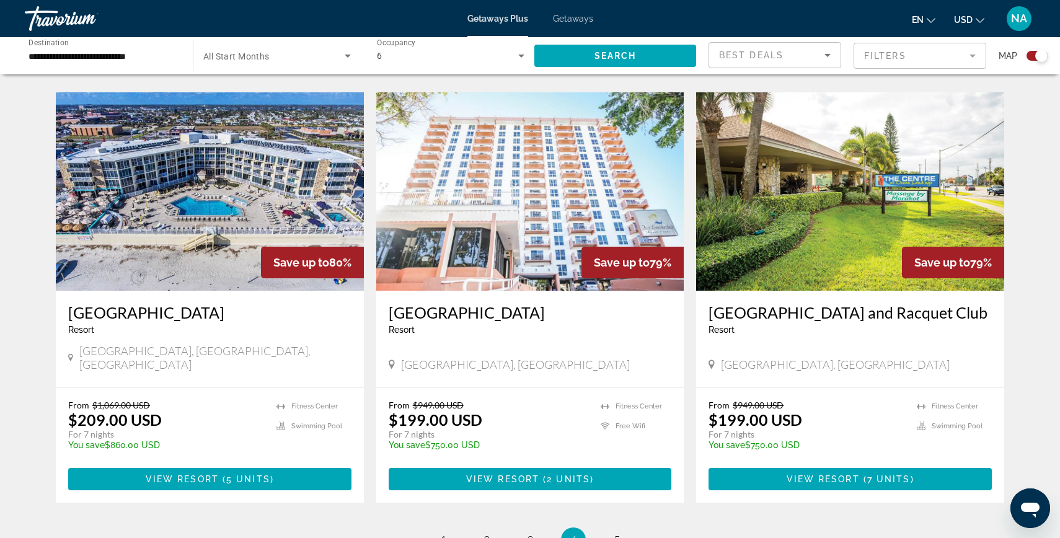
click at [623, 527] on li "page 5" at bounding box center [616, 539] width 25 height 25
click at [610, 529] on link "page 5" at bounding box center [617, 540] width 22 height 22
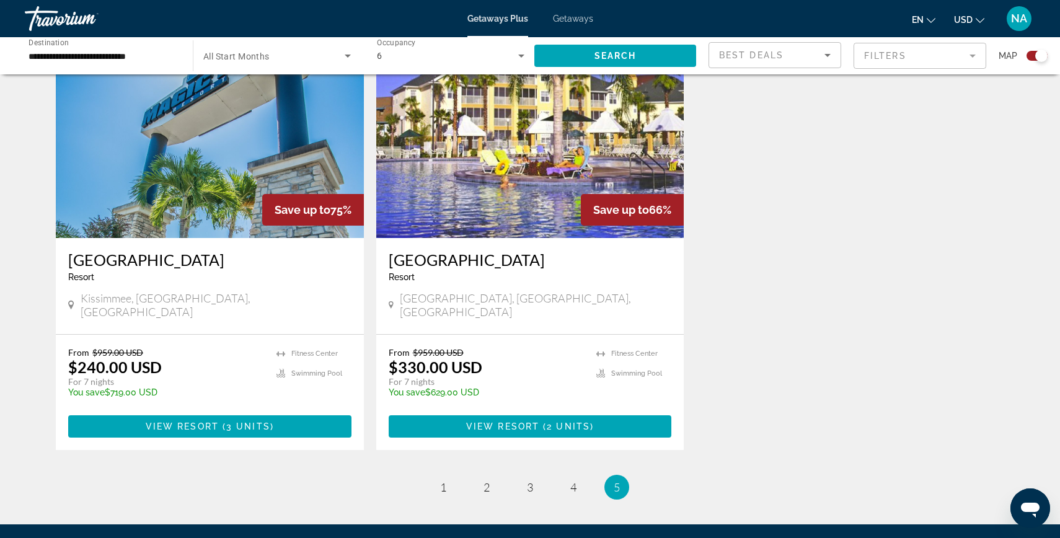
scroll to position [460, 0]
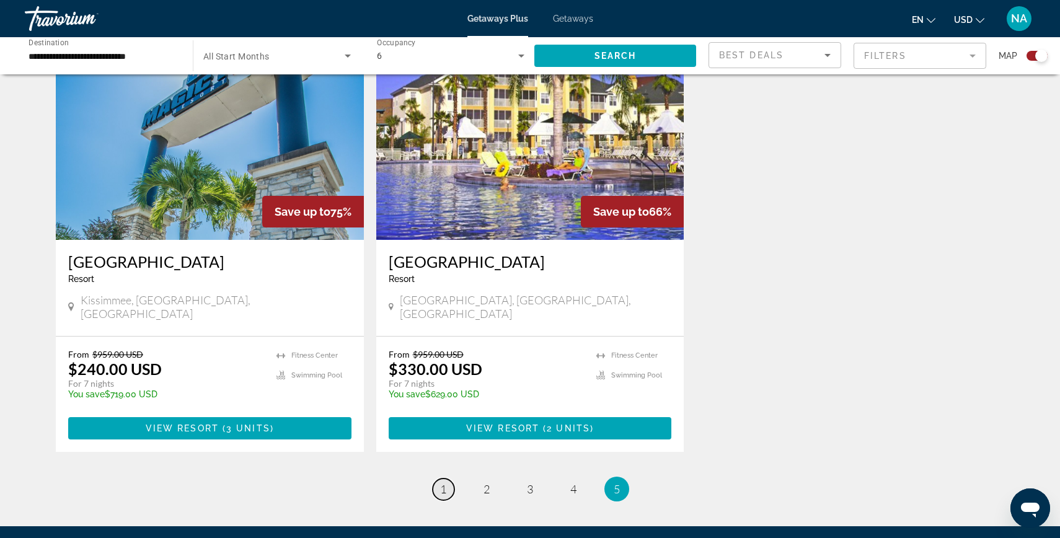
click at [443, 482] on span "1" at bounding box center [443, 489] width 6 height 14
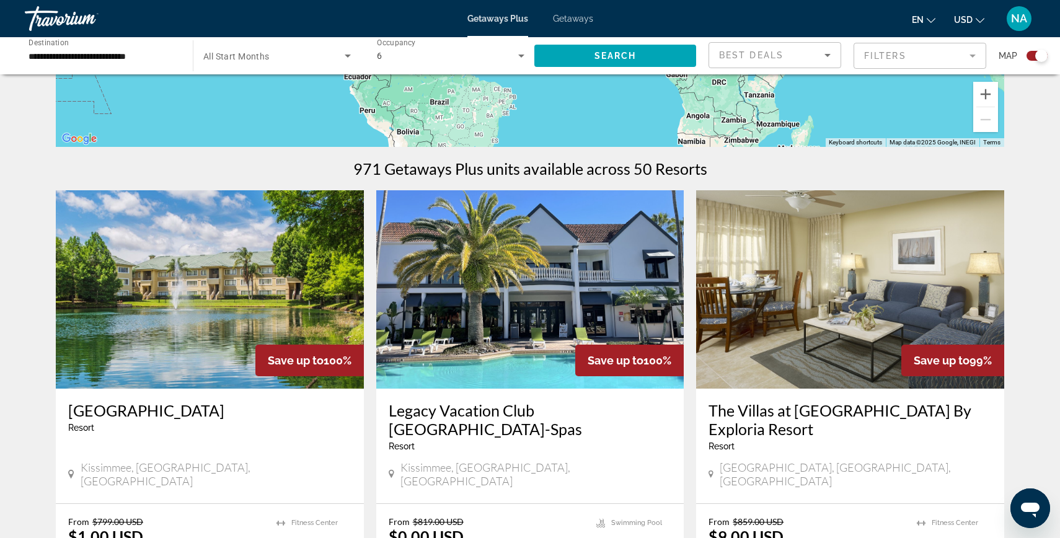
scroll to position [301, 0]
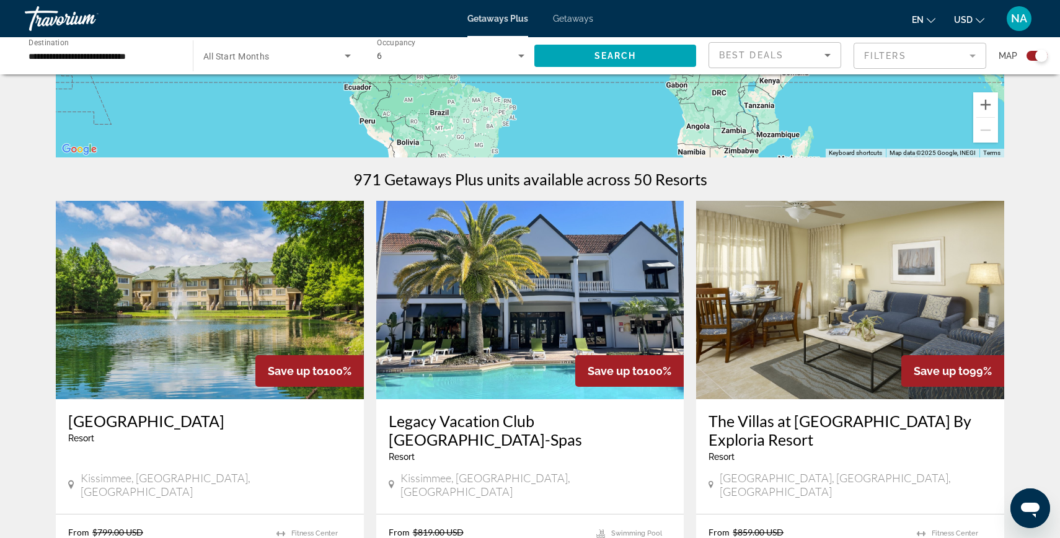
click at [261, 317] on img "Main content" at bounding box center [210, 300] width 308 height 198
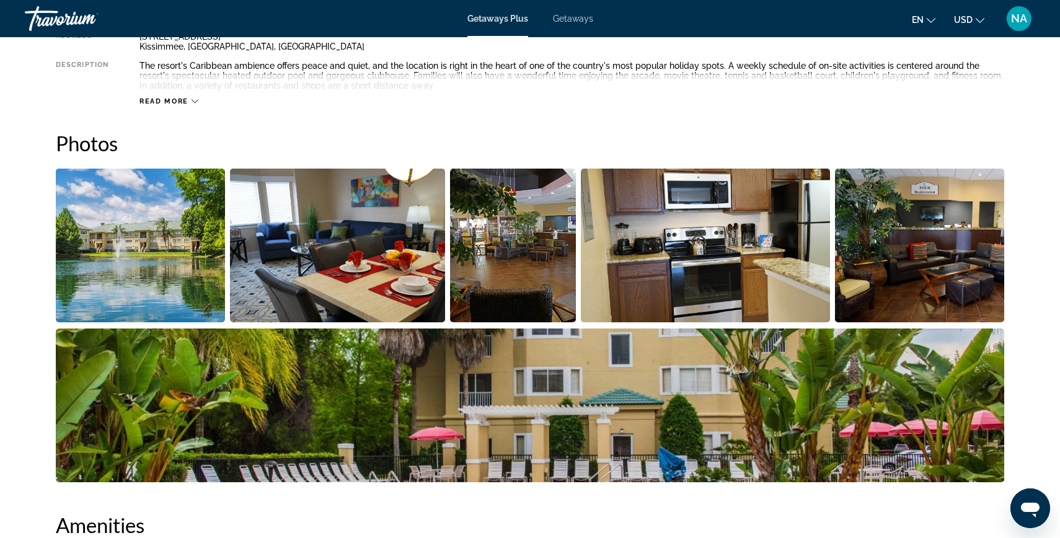
scroll to position [503, 0]
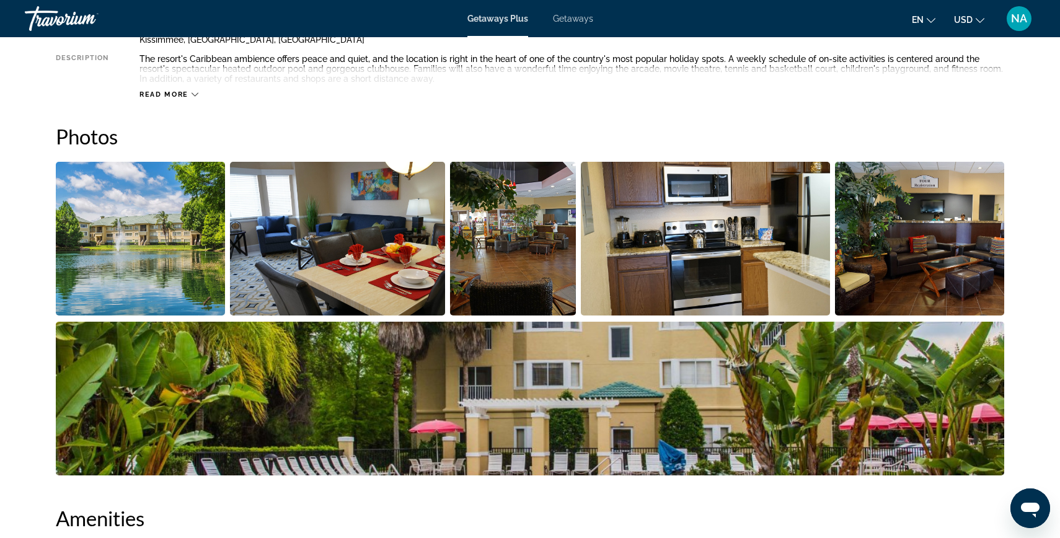
click at [552, 387] on img "Open full-screen image slider" at bounding box center [530, 399] width 948 height 154
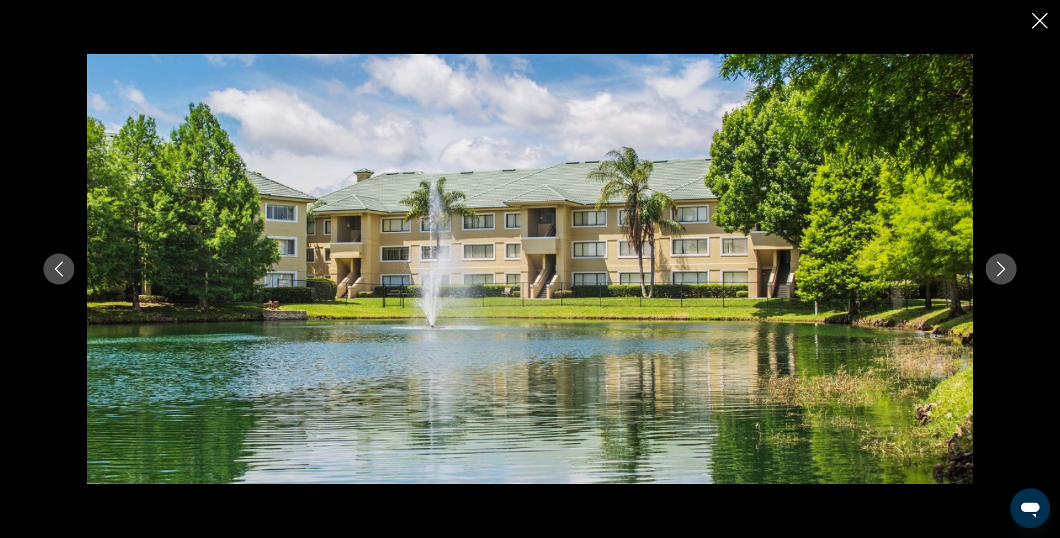
click at [999, 276] on button "Next image" at bounding box center [1000, 268] width 31 height 31
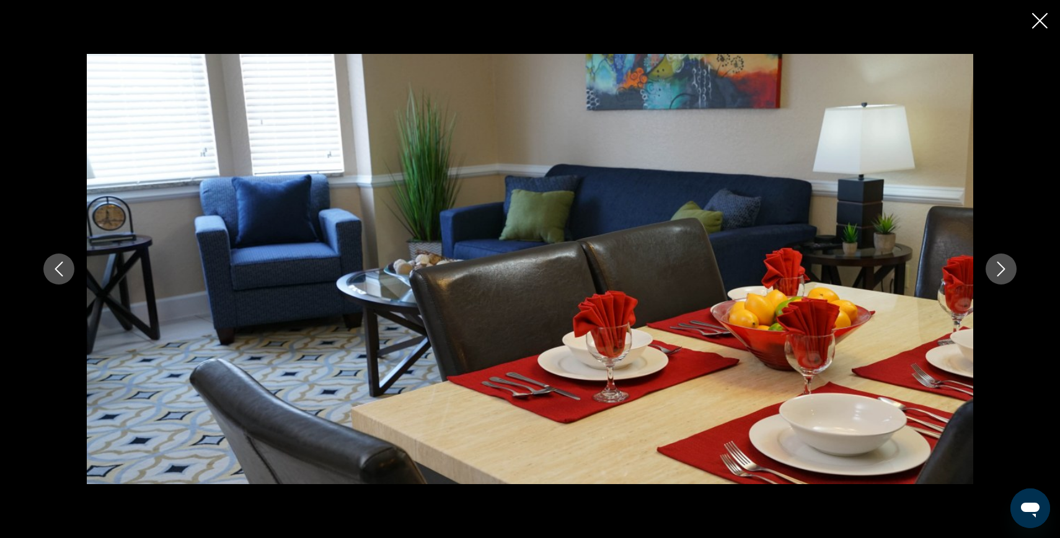
click at [999, 278] on button "Next image" at bounding box center [1000, 268] width 31 height 31
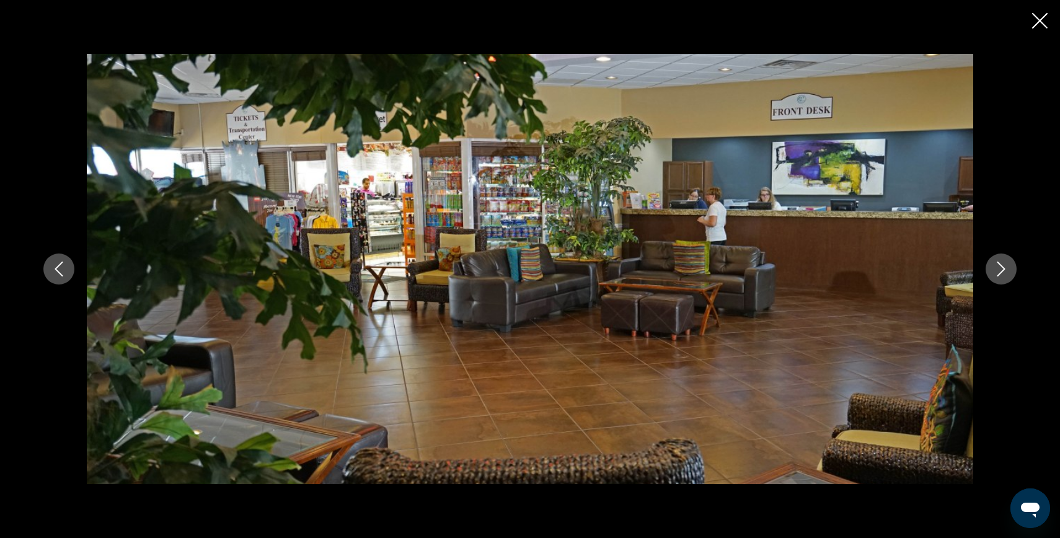
click at [999, 279] on button "Next image" at bounding box center [1000, 268] width 31 height 31
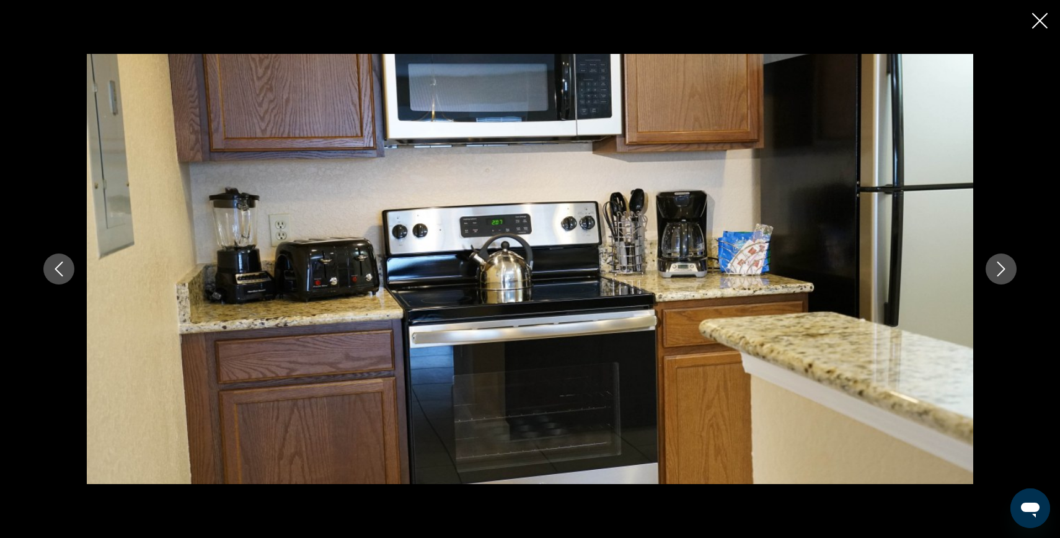
click at [999, 279] on button "Next image" at bounding box center [1000, 268] width 31 height 31
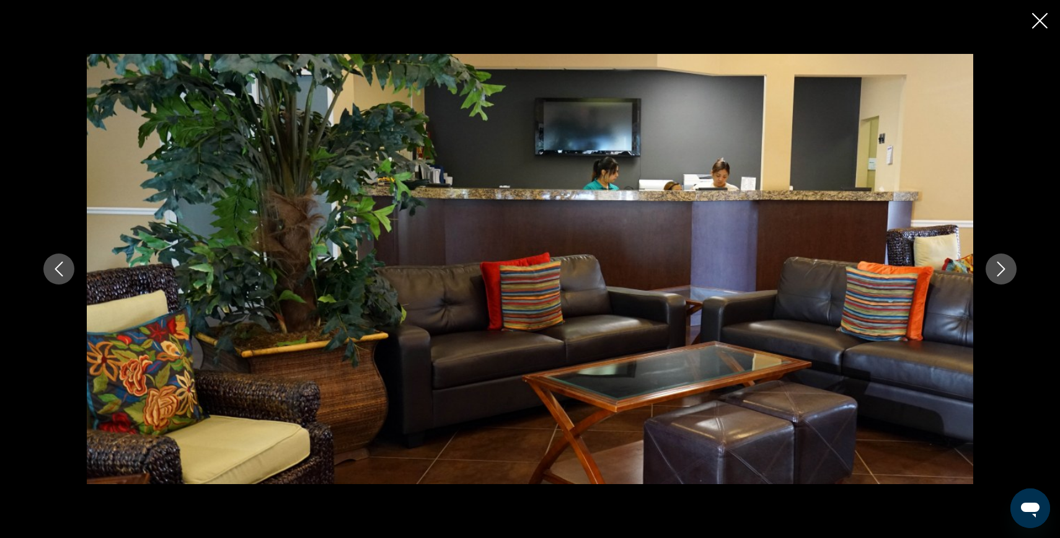
click at [999, 279] on button "Next image" at bounding box center [1000, 268] width 31 height 31
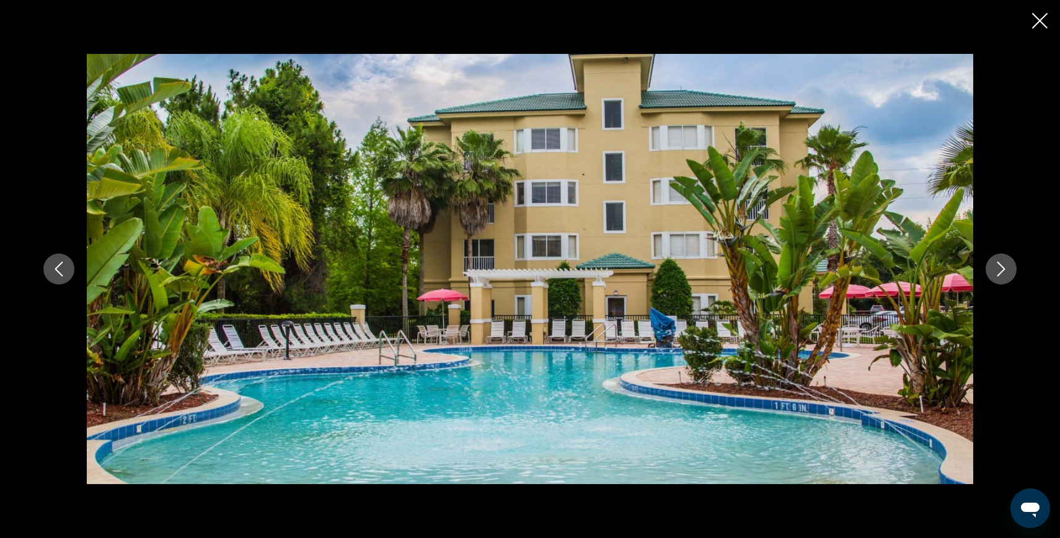
click at [999, 279] on button "Next image" at bounding box center [1000, 268] width 31 height 31
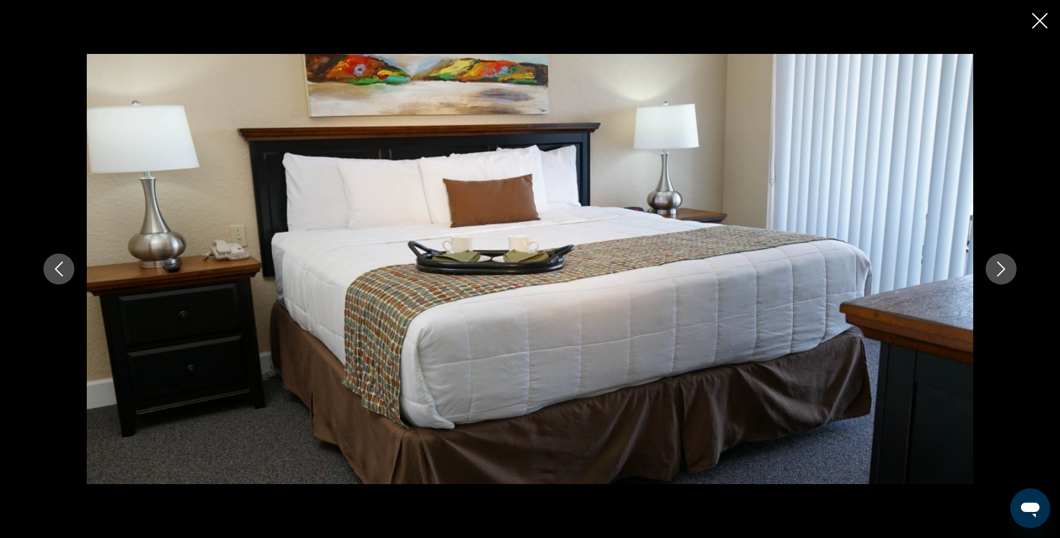
click at [999, 279] on button "Next image" at bounding box center [1000, 268] width 31 height 31
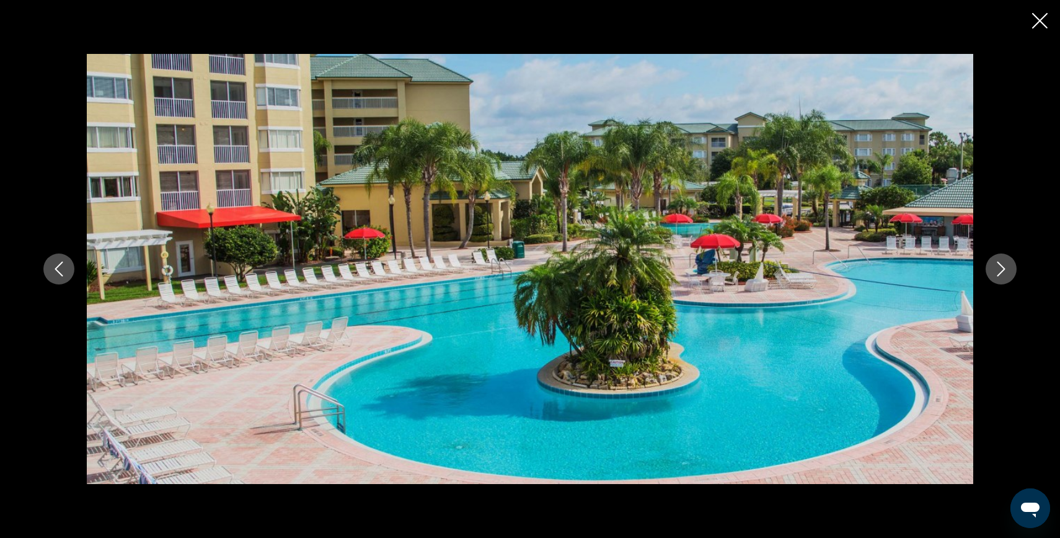
click at [999, 279] on button "Next image" at bounding box center [1000, 268] width 31 height 31
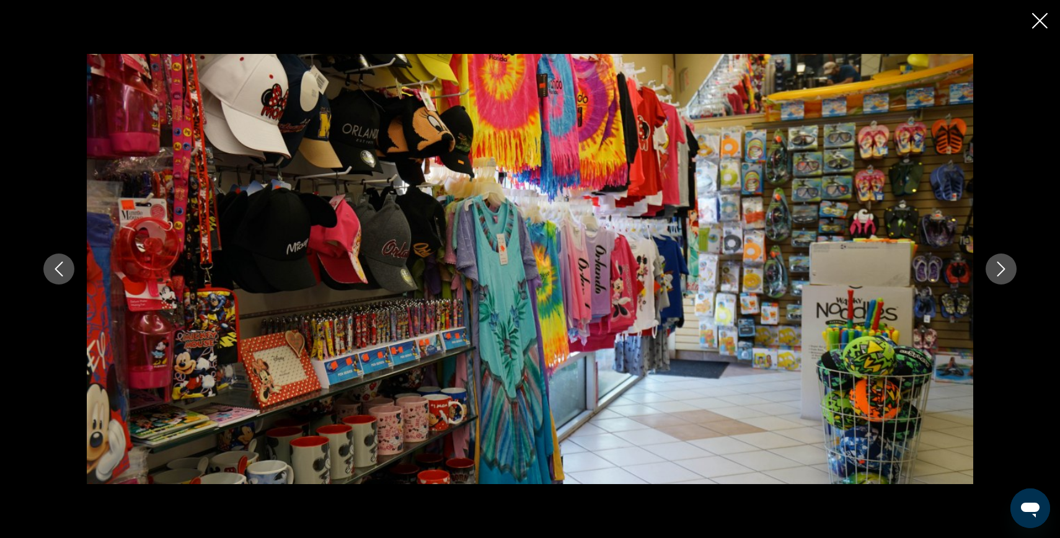
click at [999, 280] on button "Next image" at bounding box center [1000, 268] width 31 height 31
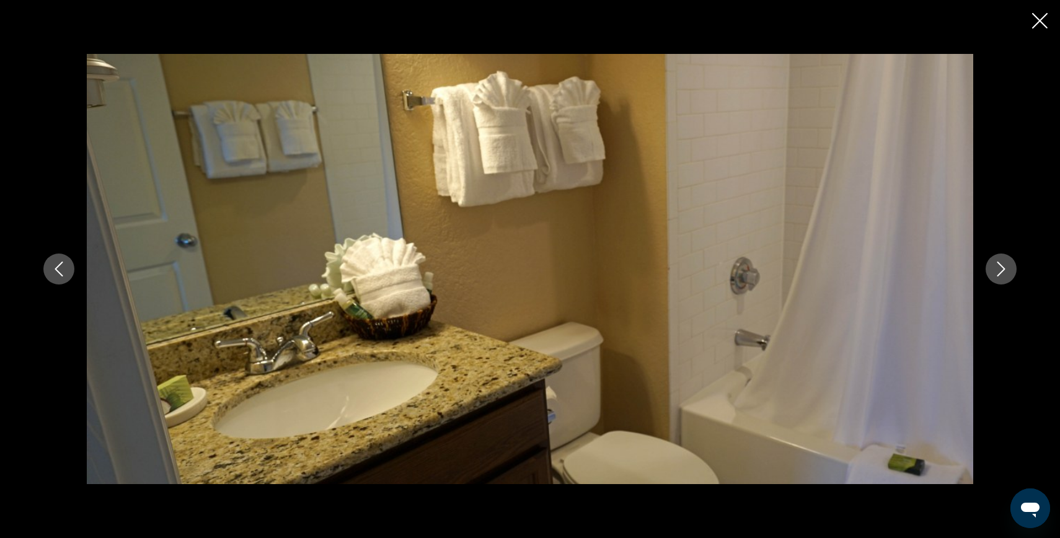
click at [999, 281] on button "Next image" at bounding box center [1000, 268] width 31 height 31
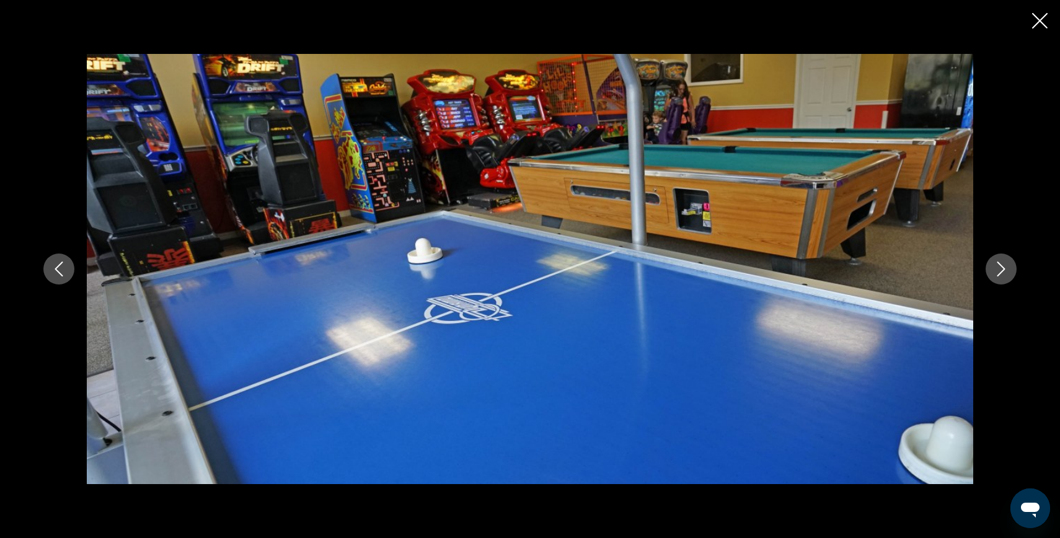
click at [1000, 282] on button "Next image" at bounding box center [1000, 268] width 31 height 31
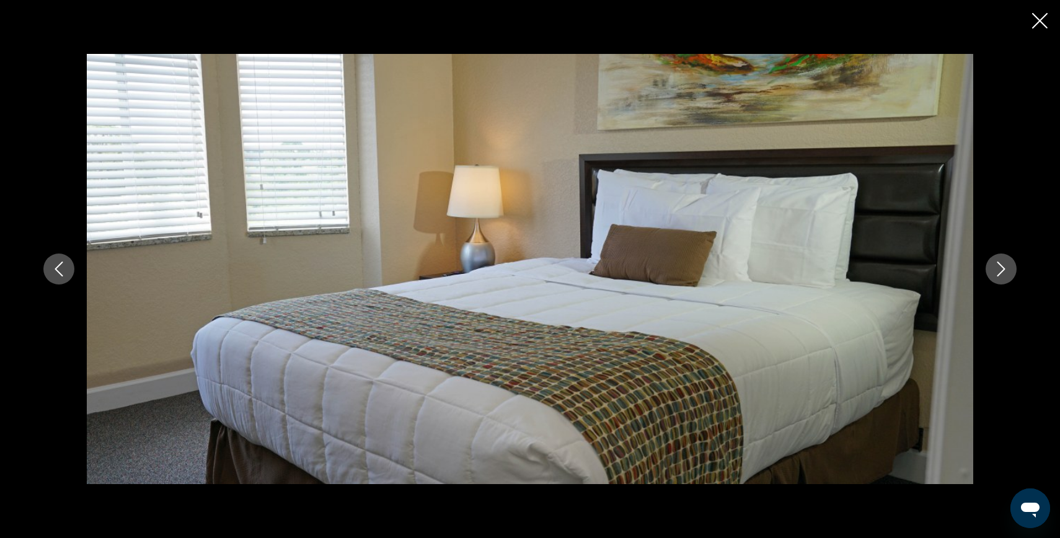
click at [1000, 283] on button "Next image" at bounding box center [1000, 268] width 31 height 31
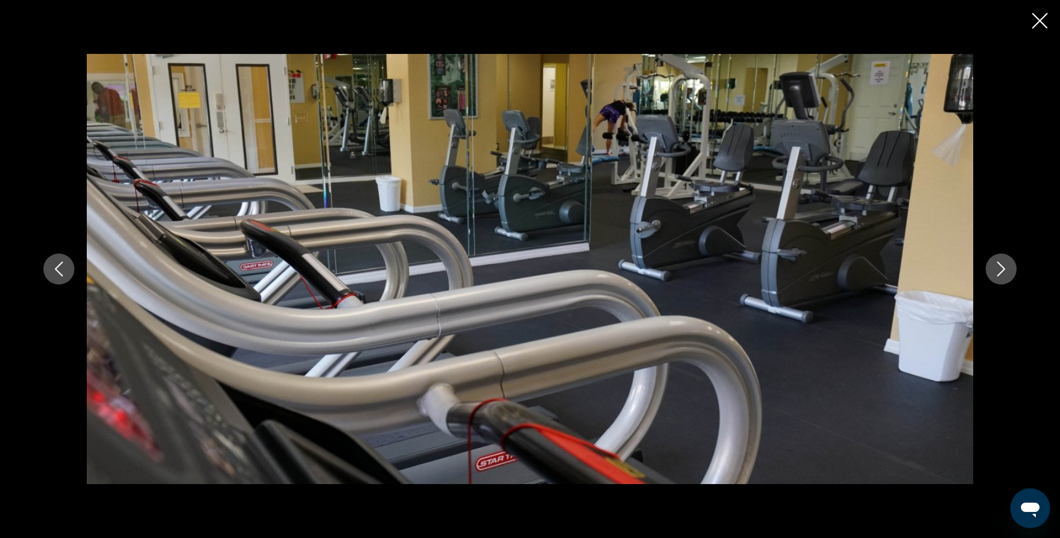
click at [1000, 283] on button "Next image" at bounding box center [1000, 268] width 31 height 31
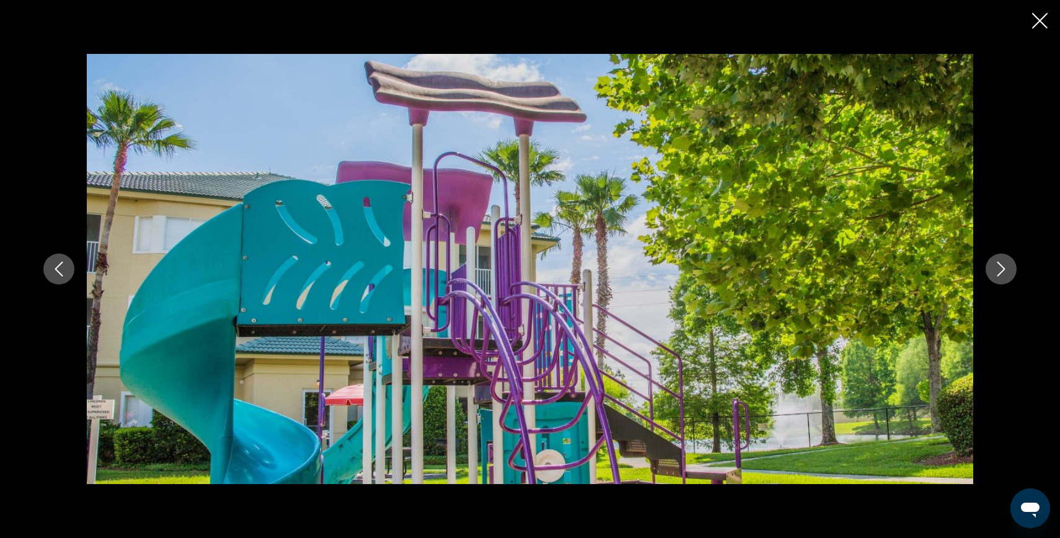
click at [1000, 283] on button "Next image" at bounding box center [1000, 268] width 31 height 31
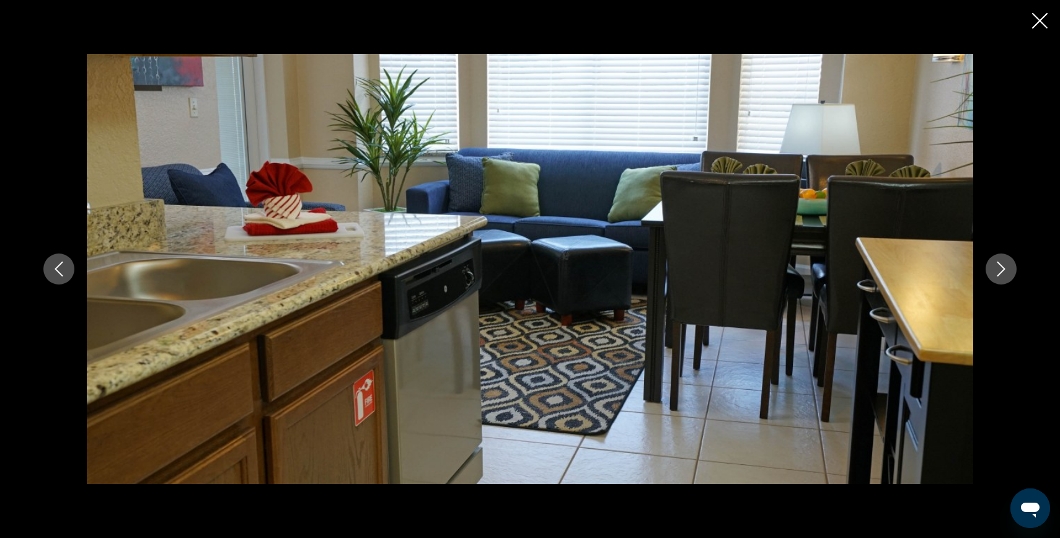
click at [1002, 288] on div "prev next" at bounding box center [530, 269] width 998 height 430
click at [999, 277] on button "Next image" at bounding box center [1000, 268] width 31 height 31
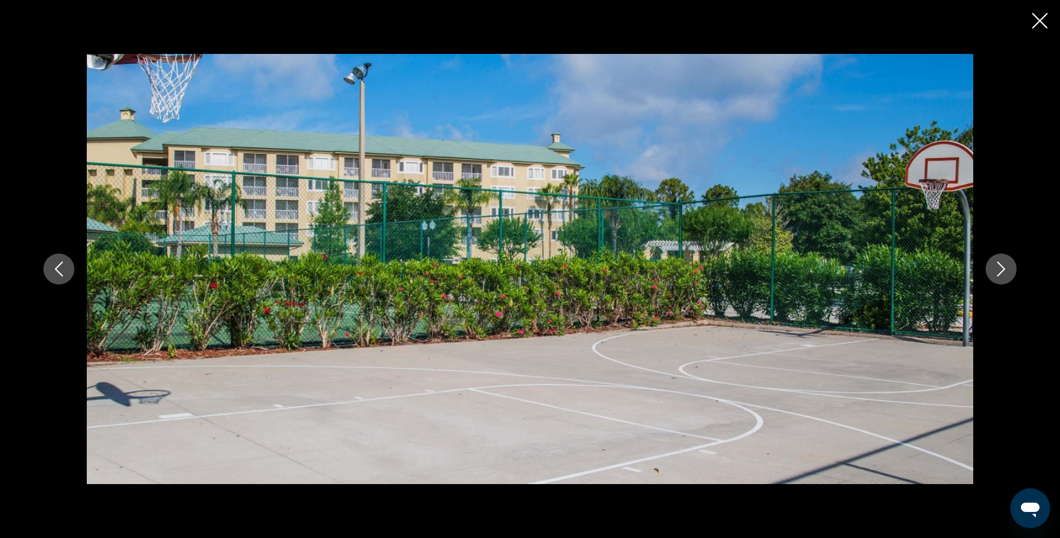
click at [1006, 264] on icon "Next image" at bounding box center [1000, 268] width 15 height 15
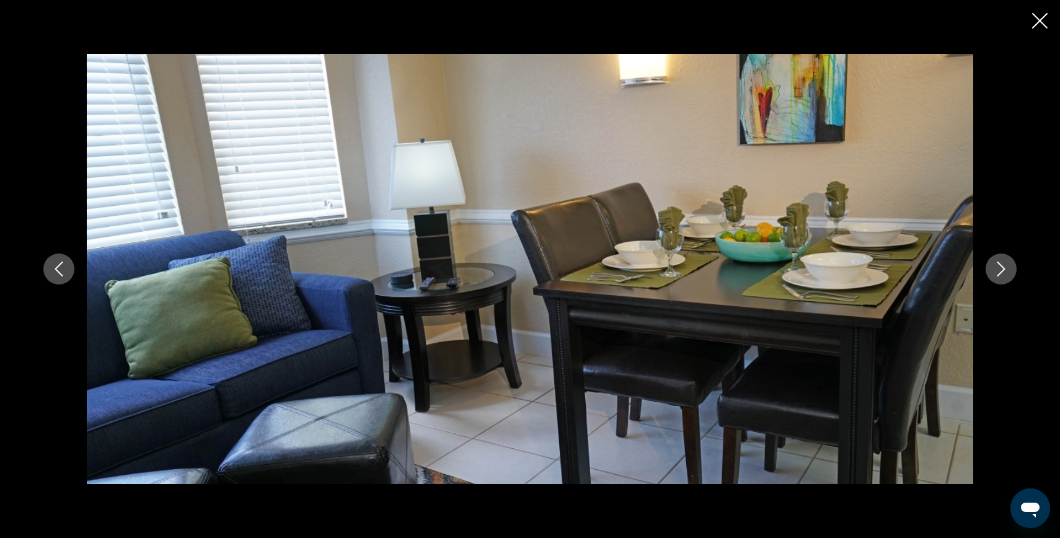
click at [1038, 27] on icon "Close slideshow" at bounding box center [1039, 20] width 15 height 15
